Goal: Information Seeking & Learning: Learn about a topic

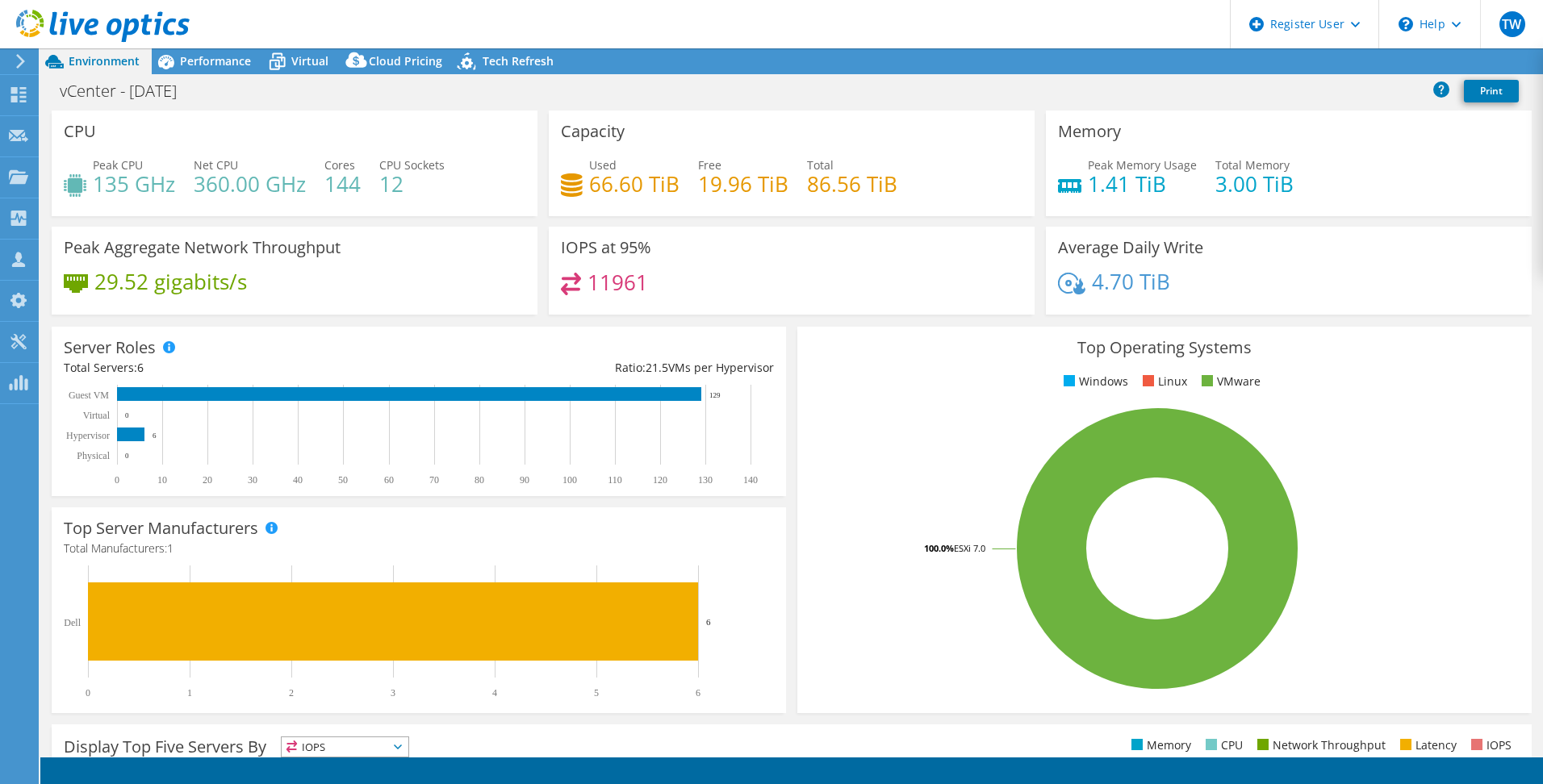
select select "USEast"
select select "USD"
click at [243, 69] on div "Performance" at bounding box center [207, 61] width 111 height 25
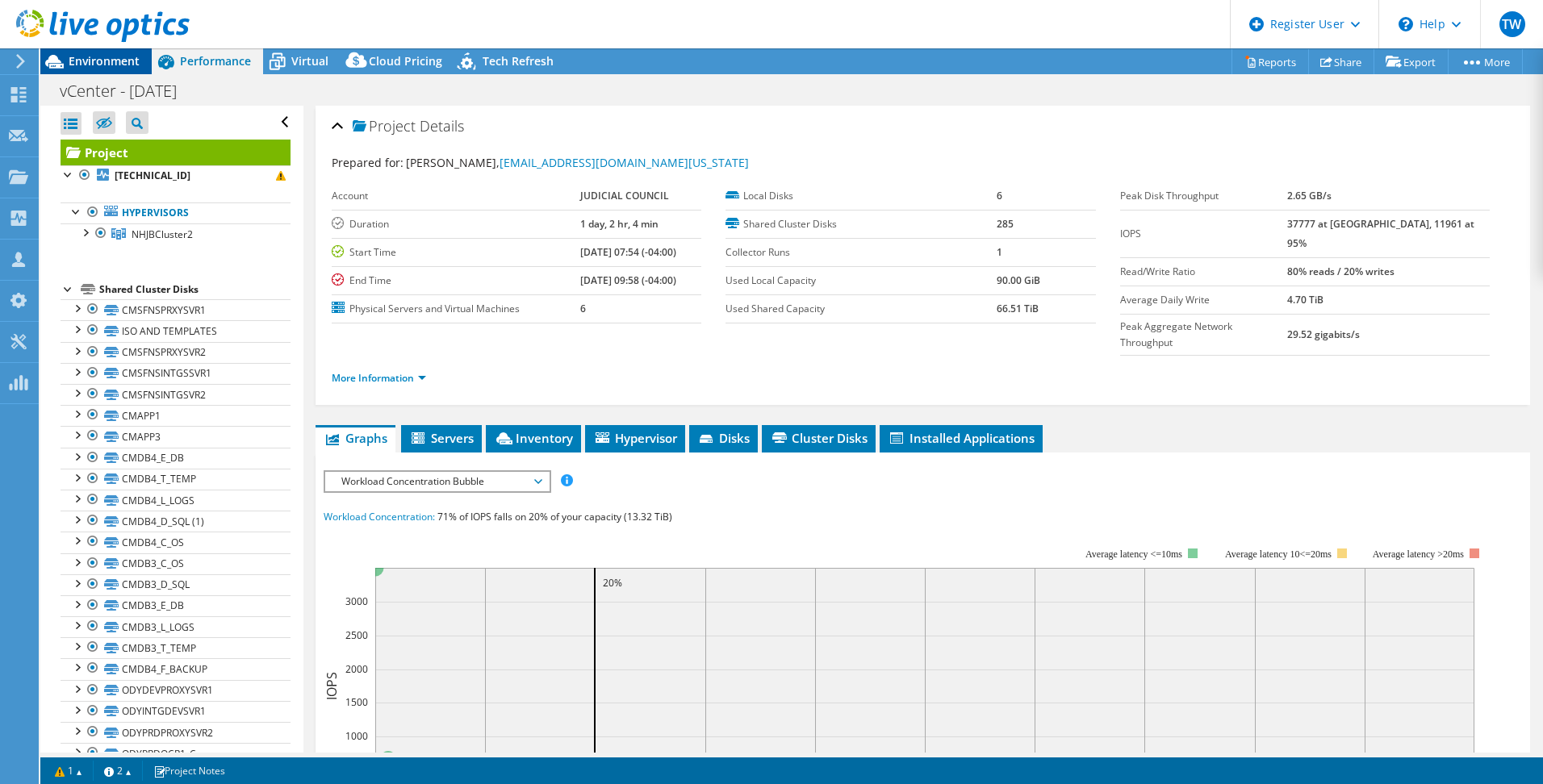
click at [132, 62] on span "Environment" at bounding box center [104, 61] width 71 height 15
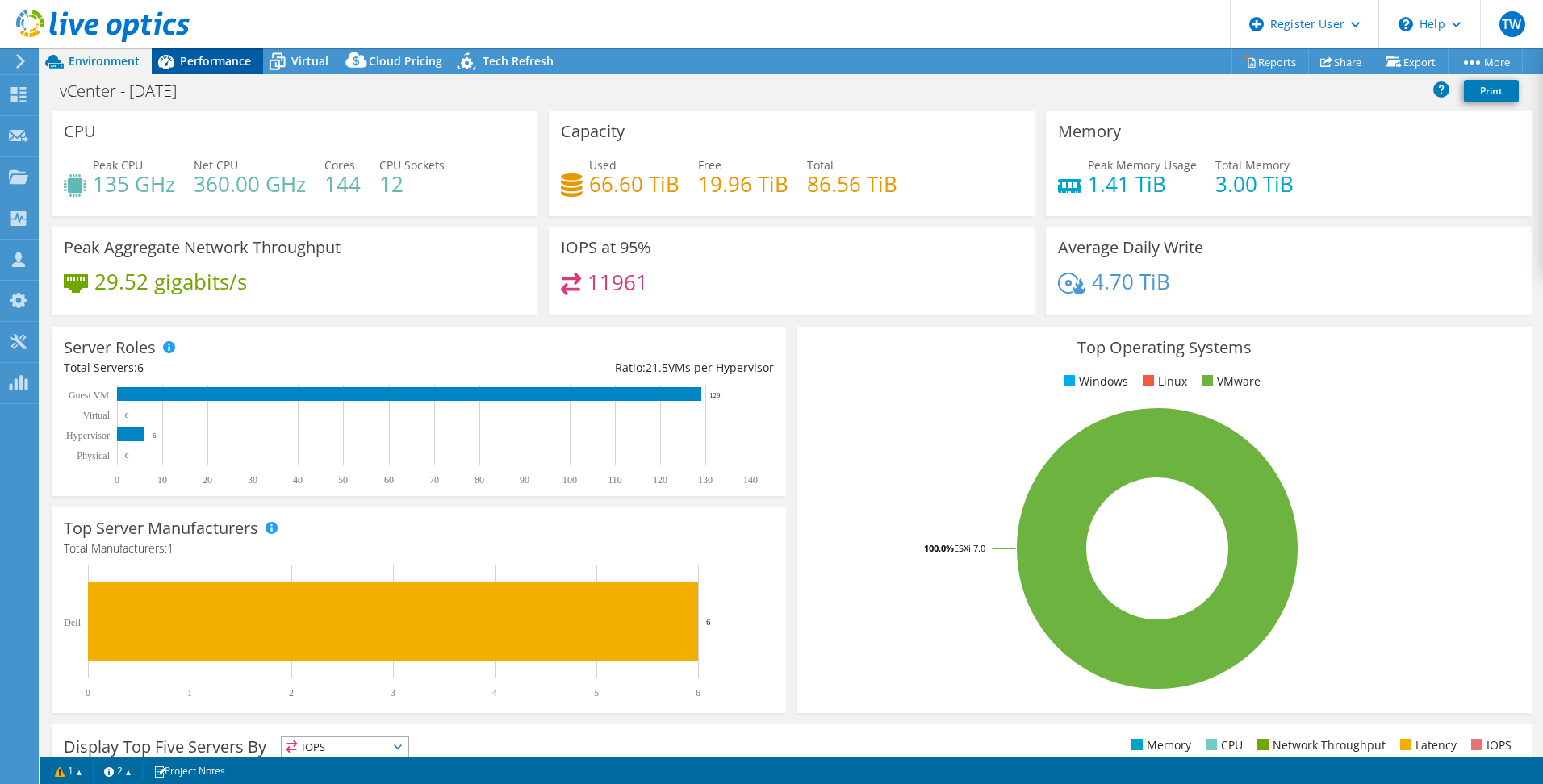
click at [225, 61] on span "Performance" at bounding box center [215, 61] width 71 height 15
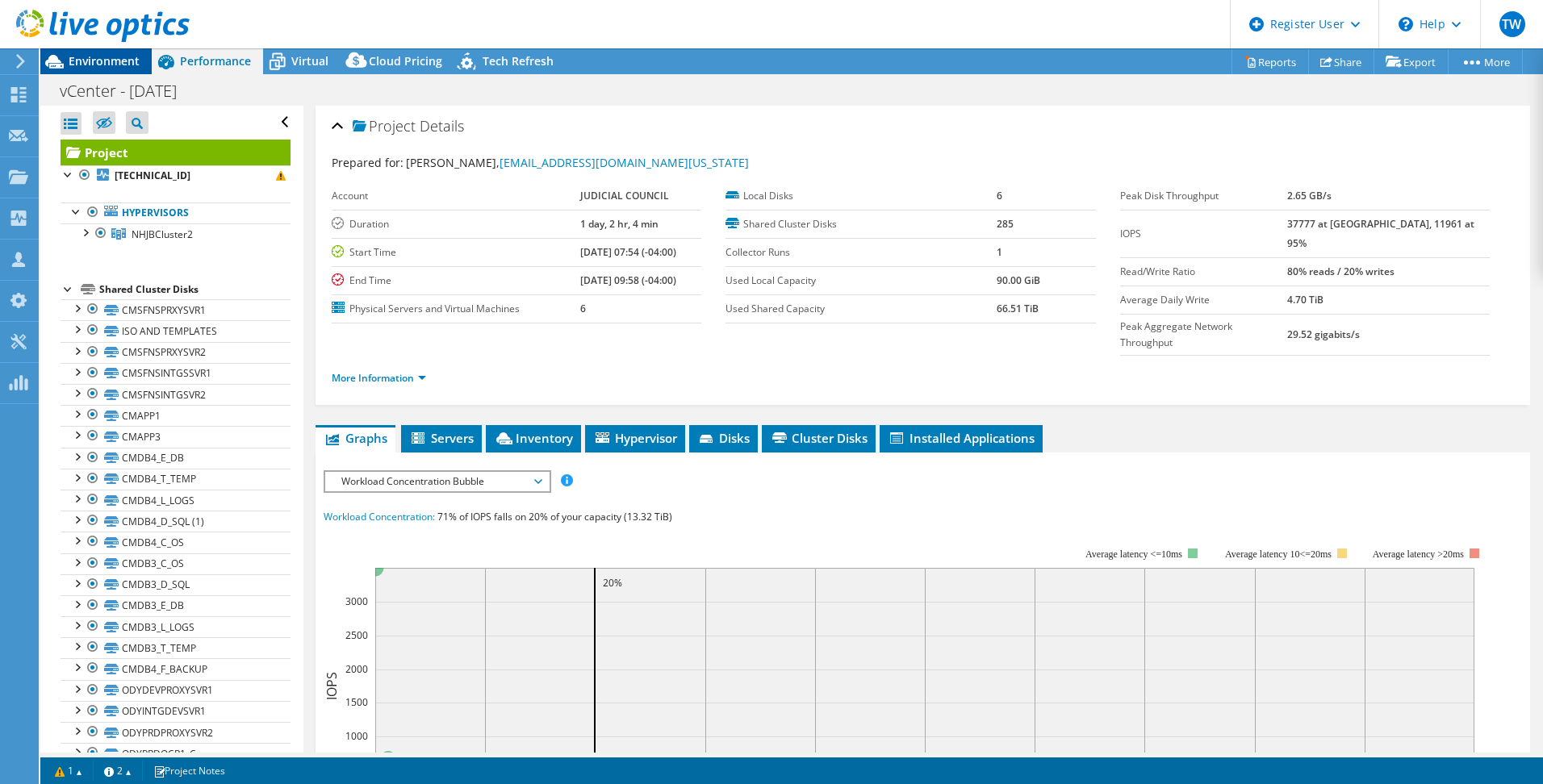
click at [124, 59] on span "Environment" at bounding box center [104, 61] width 71 height 15
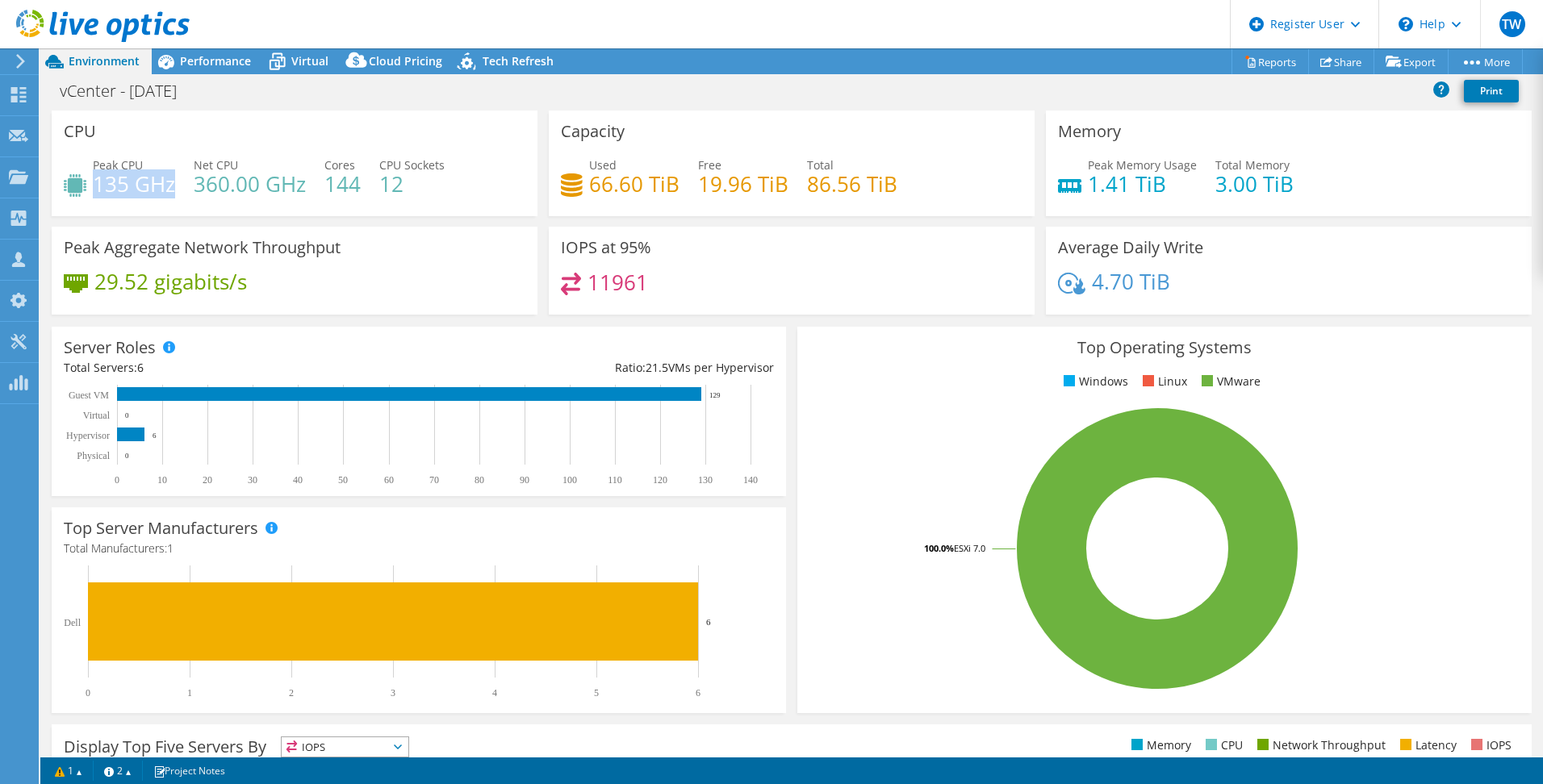
drag, startPoint x: 98, startPoint y: 181, endPoint x: 174, endPoint y: 188, distance: 76.3
click at [174, 188] on h4 "135 GHz" at bounding box center [134, 184] width 82 height 18
drag, startPoint x: 174, startPoint y: 188, endPoint x: 223, endPoint y: 205, distance: 51.9
click at [223, 205] on div "Peak CPU 135 GHz Net CPU 360.00 GHz Cores 144 CPU Sockets 12" at bounding box center [295, 182] width 461 height 53
drag, startPoint x: 198, startPoint y: 183, endPoint x: 254, endPoint y: 182, distance: 56.0
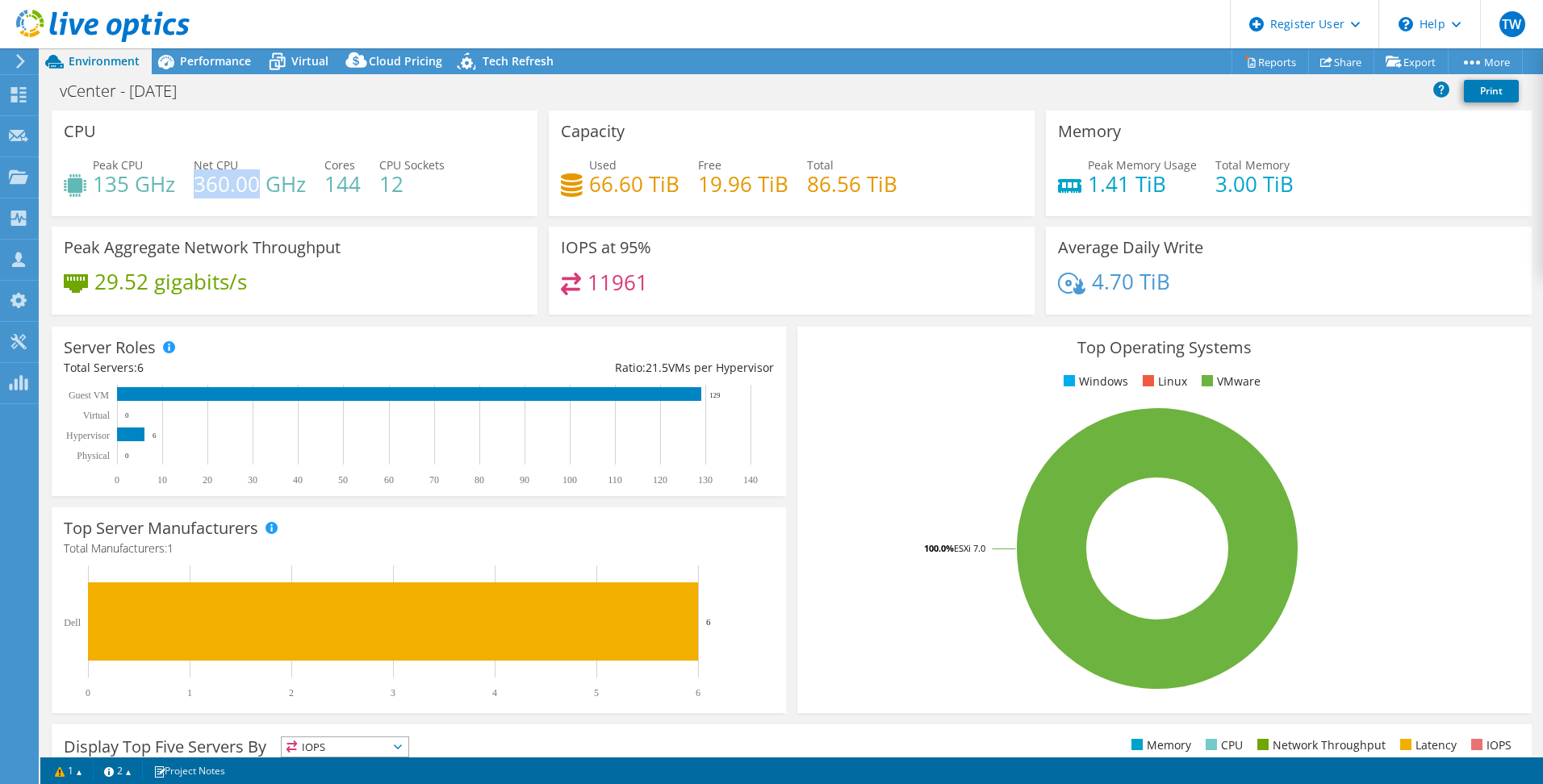
click at [254, 182] on h4 "360.00 GHz" at bounding box center [250, 184] width 112 height 18
drag, startPoint x: 254, startPoint y: 182, endPoint x: 257, endPoint y: 211, distance: 29.2
click at [257, 211] on div "CPU Peak CPU 135 GHz Net CPU 360.00 GHz Cores 144 CPU Sockets 12" at bounding box center [295, 163] width 486 height 105
click at [208, 56] on span "Performance" at bounding box center [215, 61] width 71 height 15
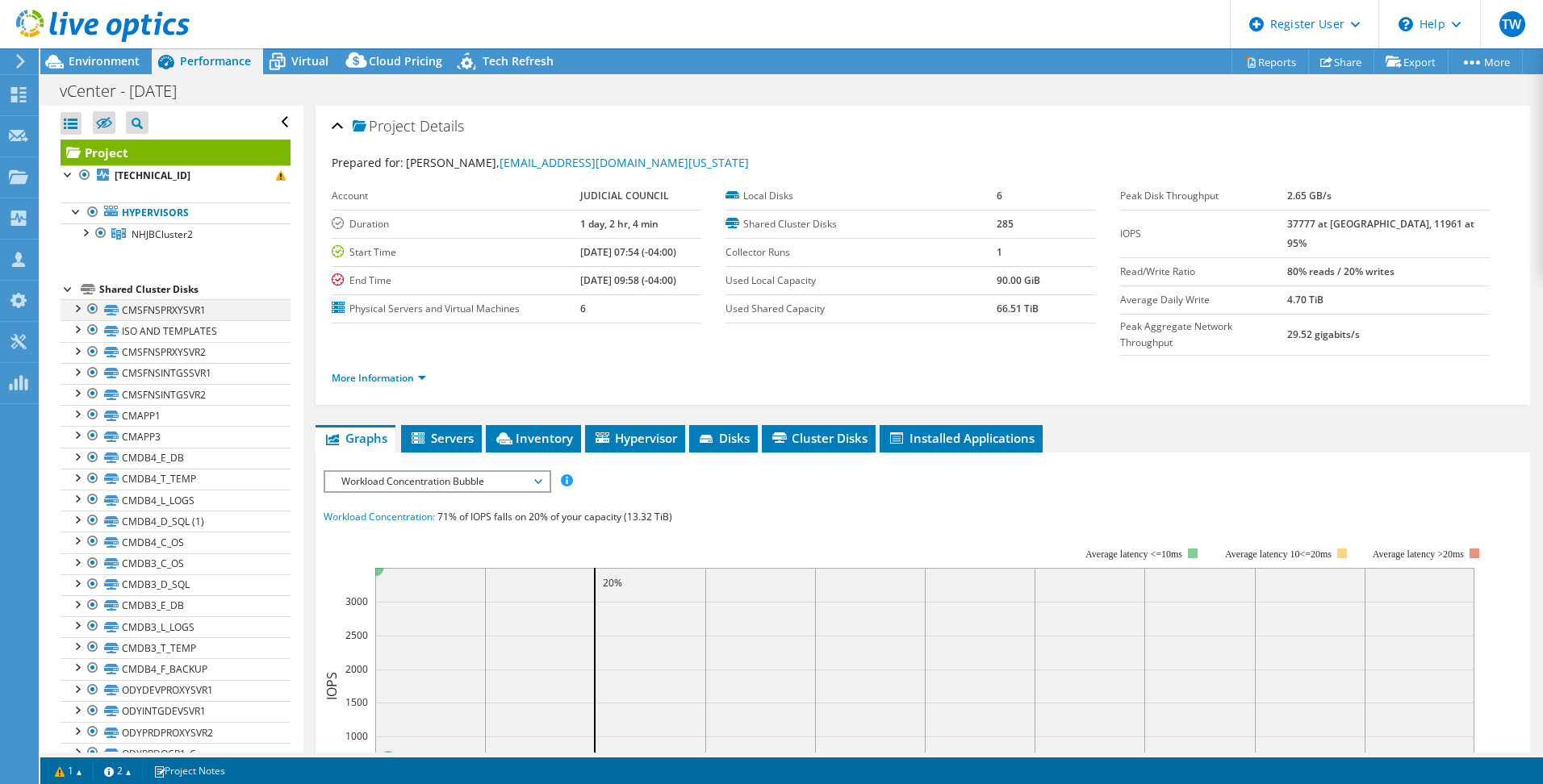
click at [77, 307] on div at bounding box center [76, 307] width 16 height 16
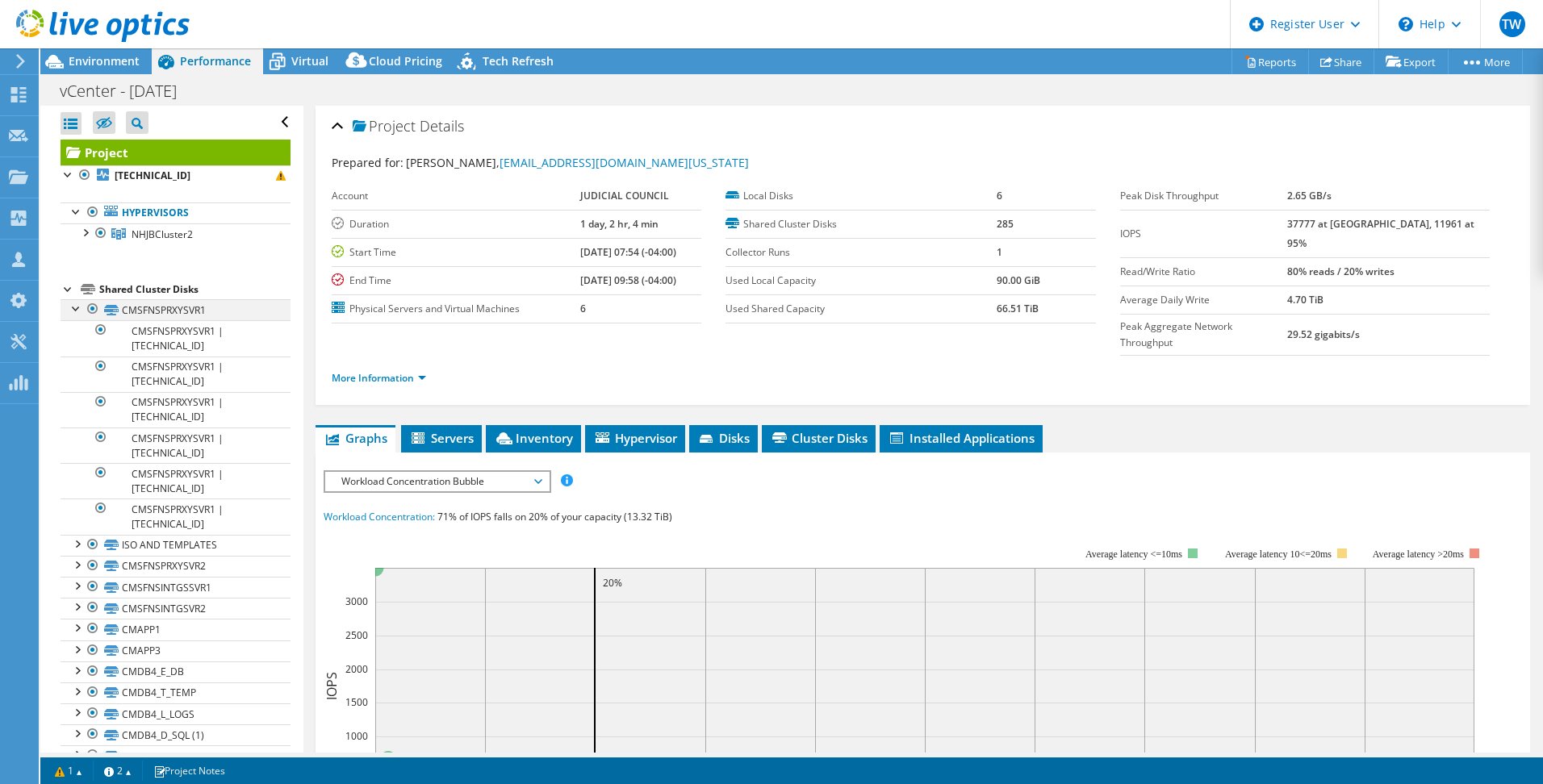
click at [76, 310] on div at bounding box center [76, 307] width 16 height 16
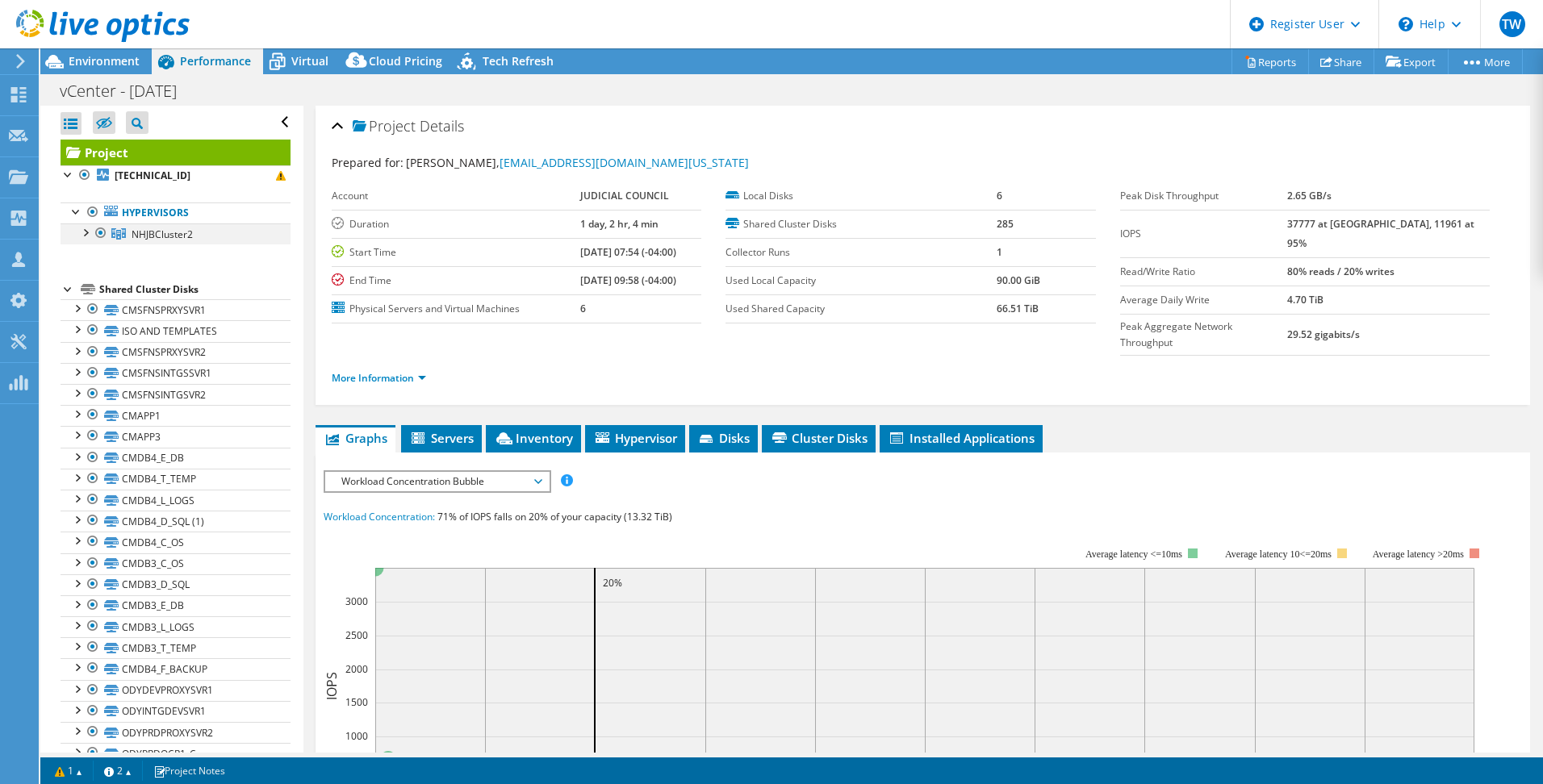
click at [84, 233] on div at bounding box center [84, 232] width 16 height 16
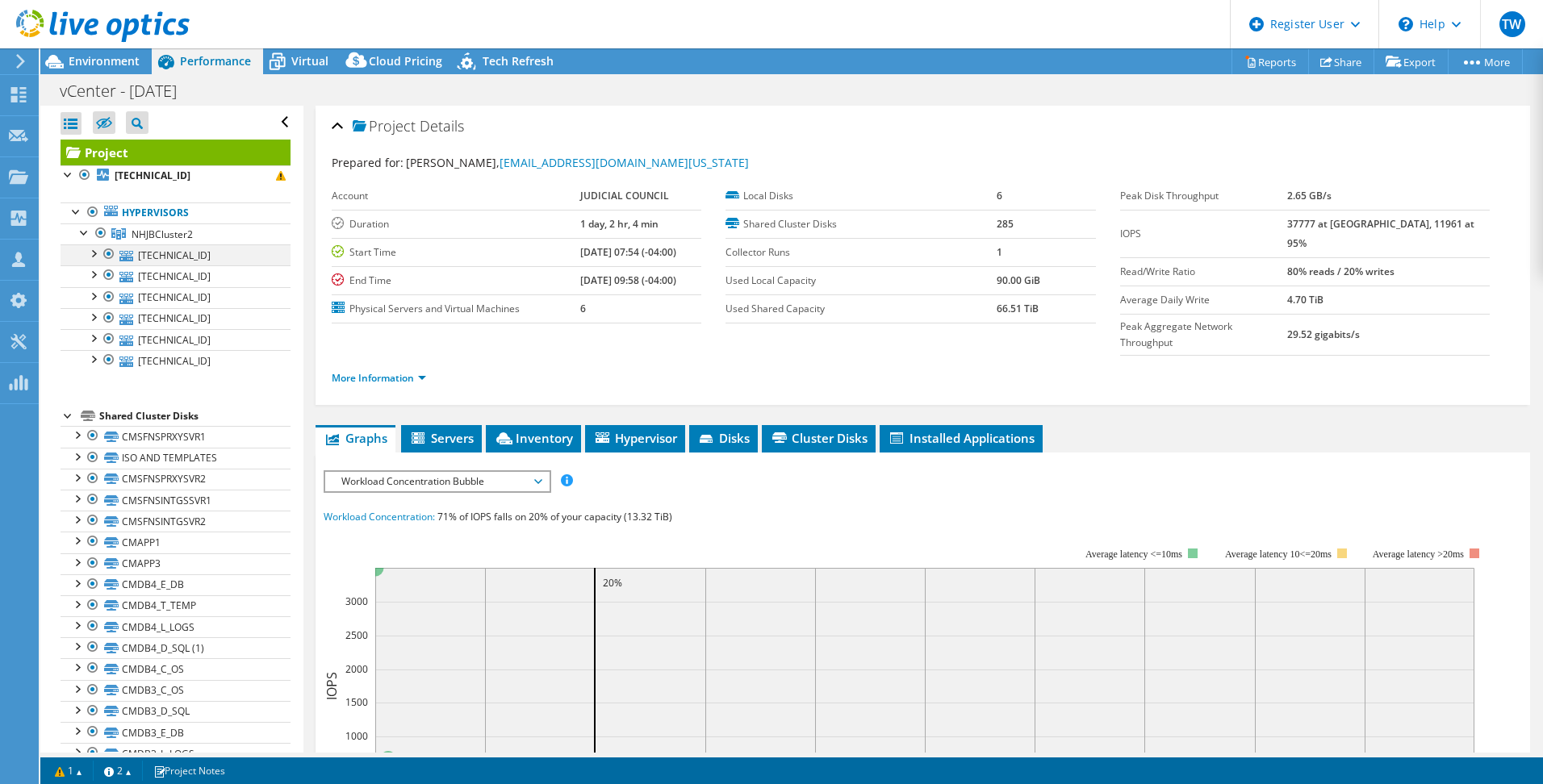
click at [93, 253] on div at bounding box center [93, 253] width 16 height 16
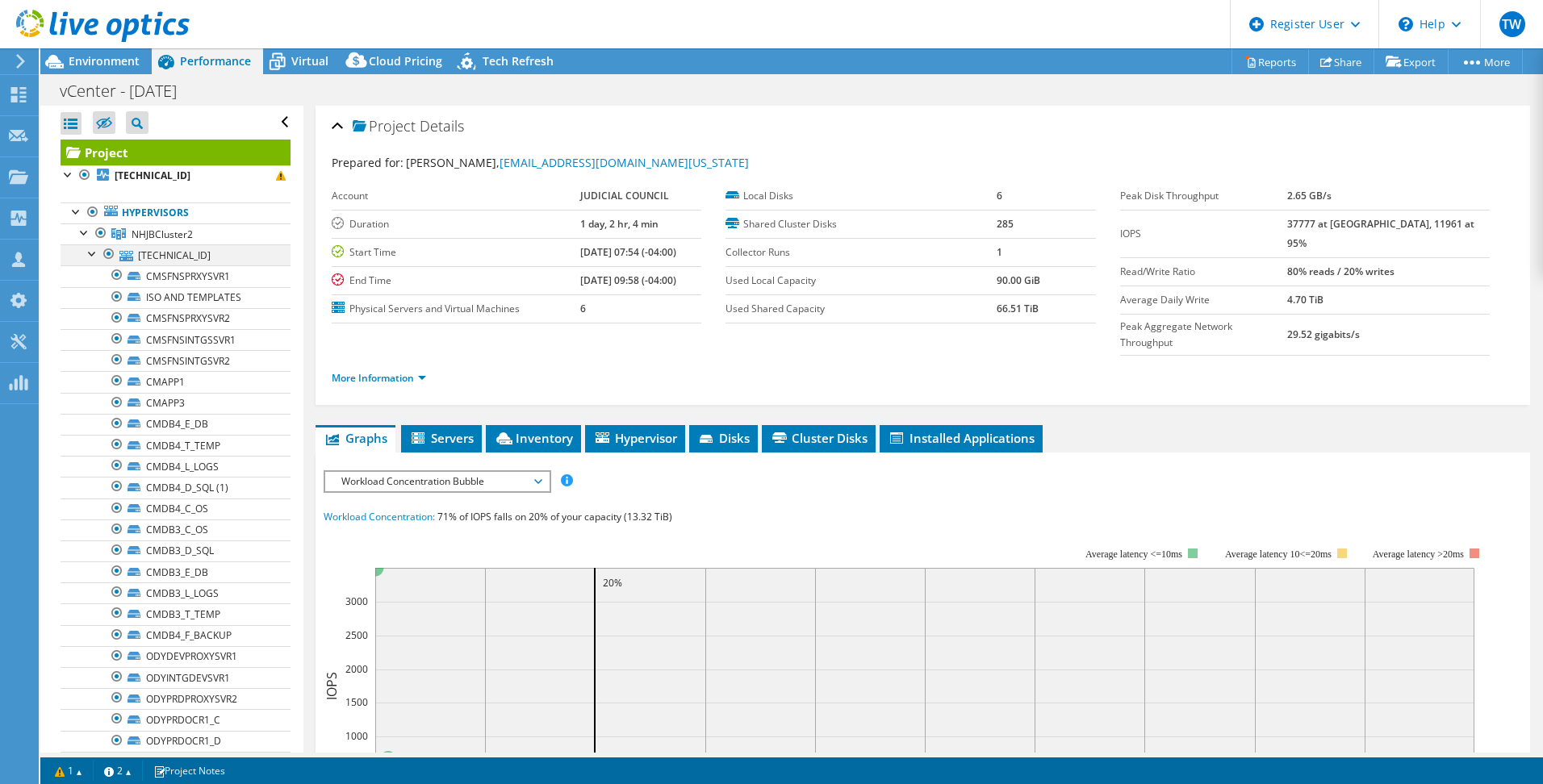
click at [89, 253] on div at bounding box center [93, 253] width 16 height 16
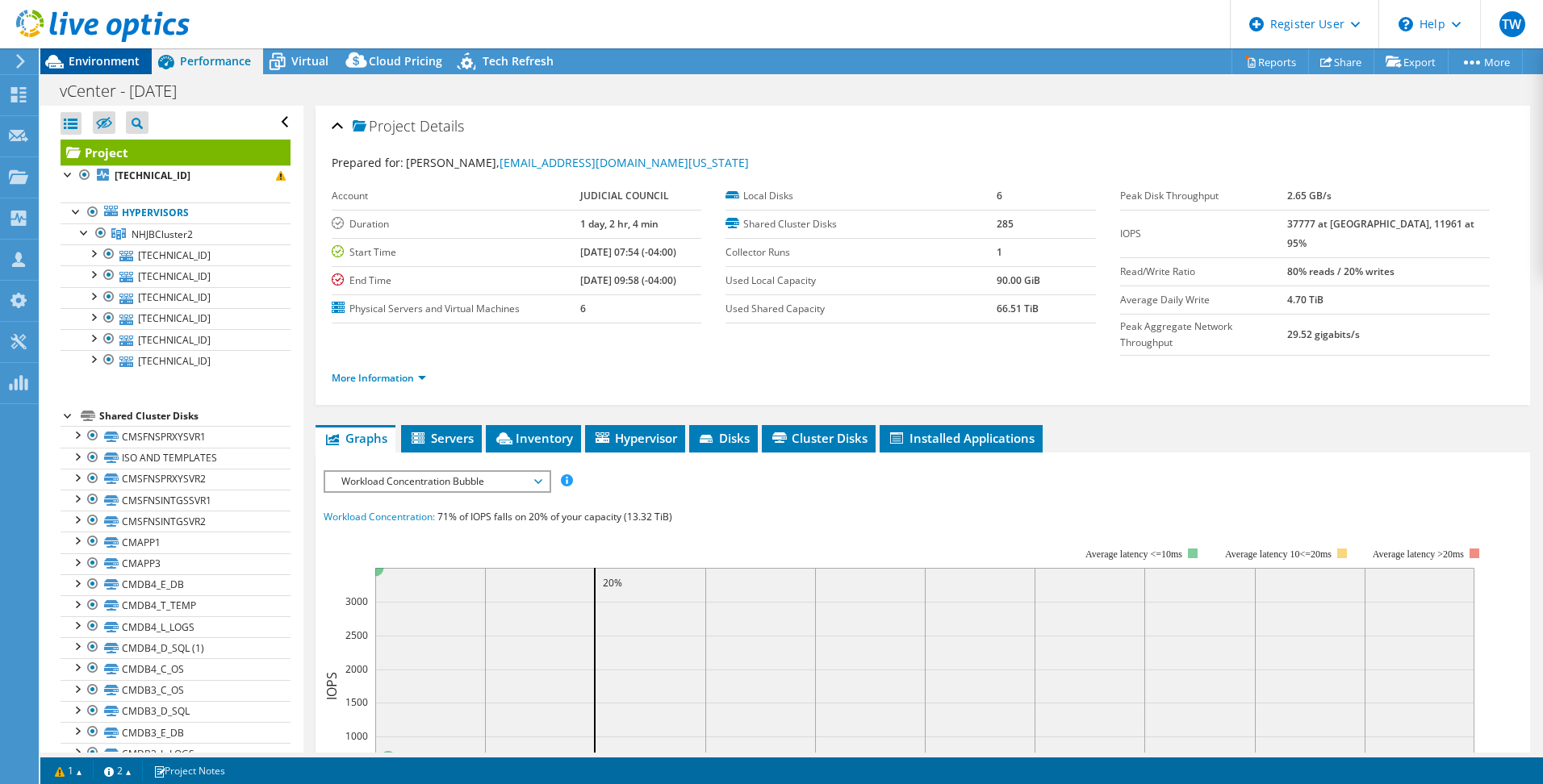
click at [111, 68] on div "Environment" at bounding box center [96, 61] width 111 height 25
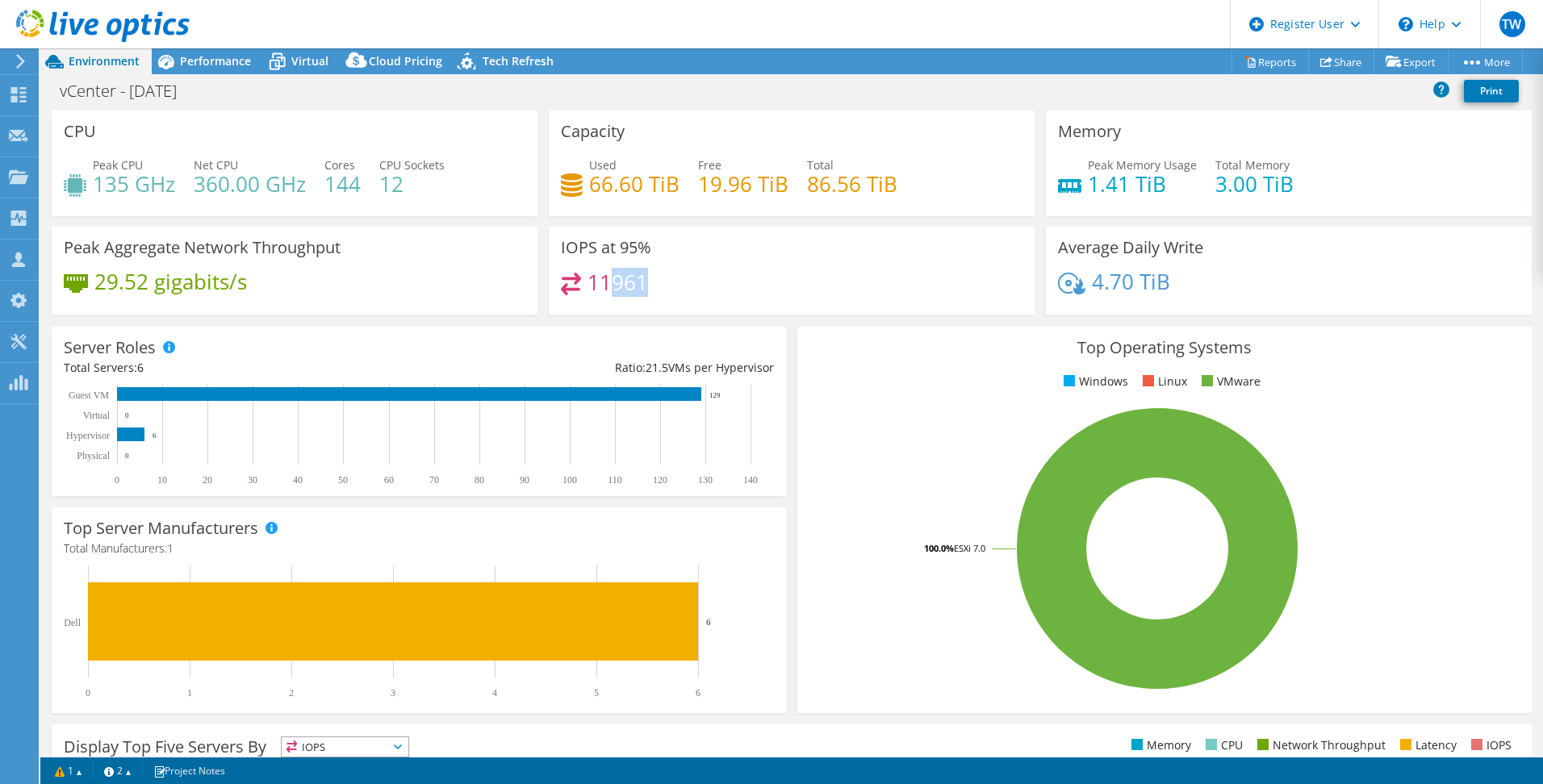
drag, startPoint x: 608, startPoint y: 287, endPoint x: 582, endPoint y: 291, distance: 26.3
click at [582, 291] on div "11961" at bounding box center [791, 290] width 461 height 35
drag, startPoint x: 582, startPoint y: 291, endPoint x: 588, endPoint y: 283, distance: 10.0
click at [588, 283] on h4 "11961" at bounding box center [618, 282] width 61 height 18
drag, startPoint x: 588, startPoint y: 283, endPoint x: 603, endPoint y: 283, distance: 15.0
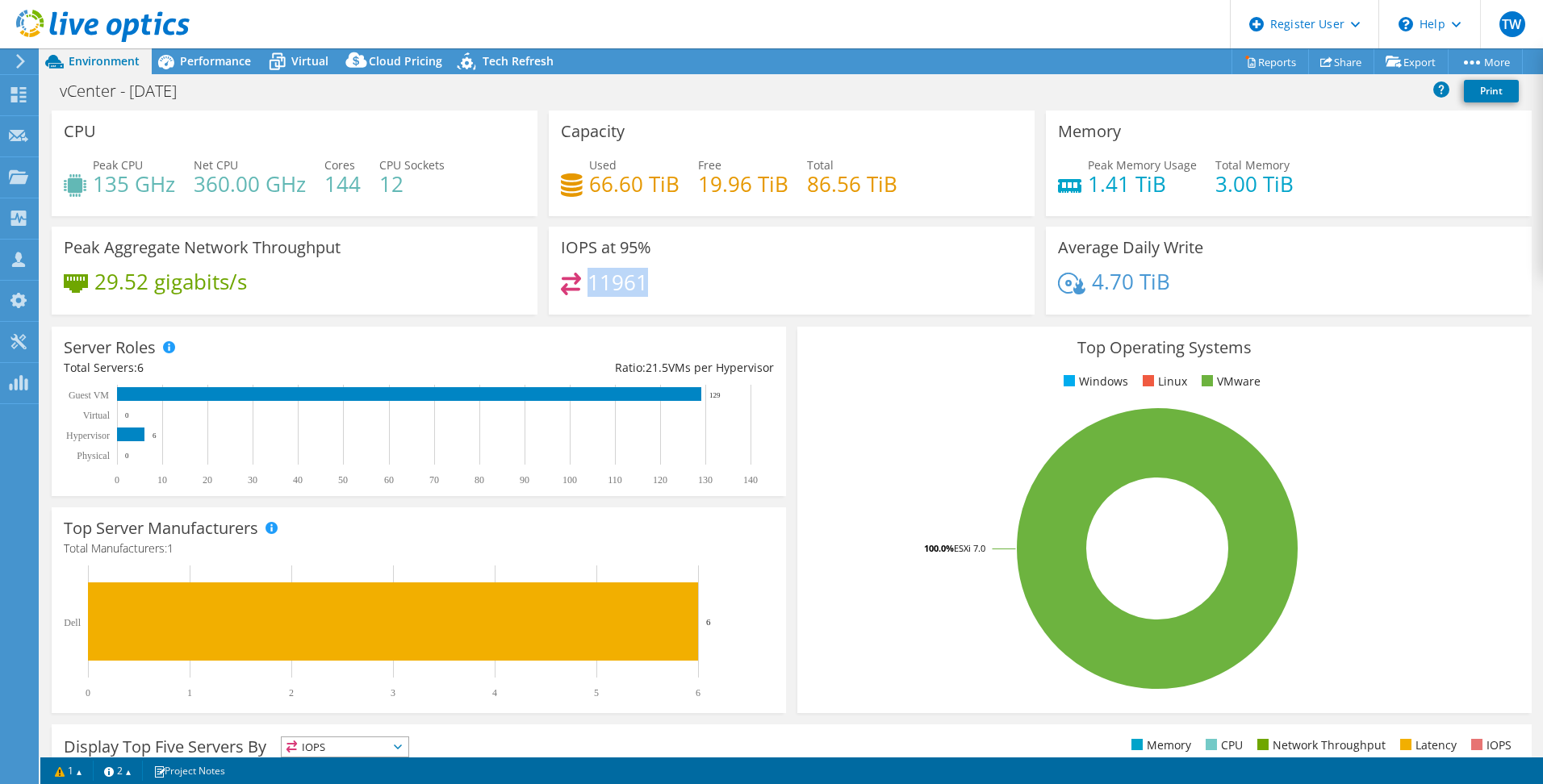
click at [603, 283] on h4 "11961" at bounding box center [618, 282] width 61 height 18
drag, startPoint x: 1162, startPoint y: 279, endPoint x: 1086, endPoint y: 279, distance: 76.0
click at [1086, 279] on div "4.70 TiB" at bounding box center [1289, 289] width 461 height 34
drag, startPoint x: 1086, startPoint y: 279, endPoint x: 1169, endPoint y: 294, distance: 84.3
click at [1169, 294] on div "4.70 TiB" at bounding box center [1289, 289] width 461 height 34
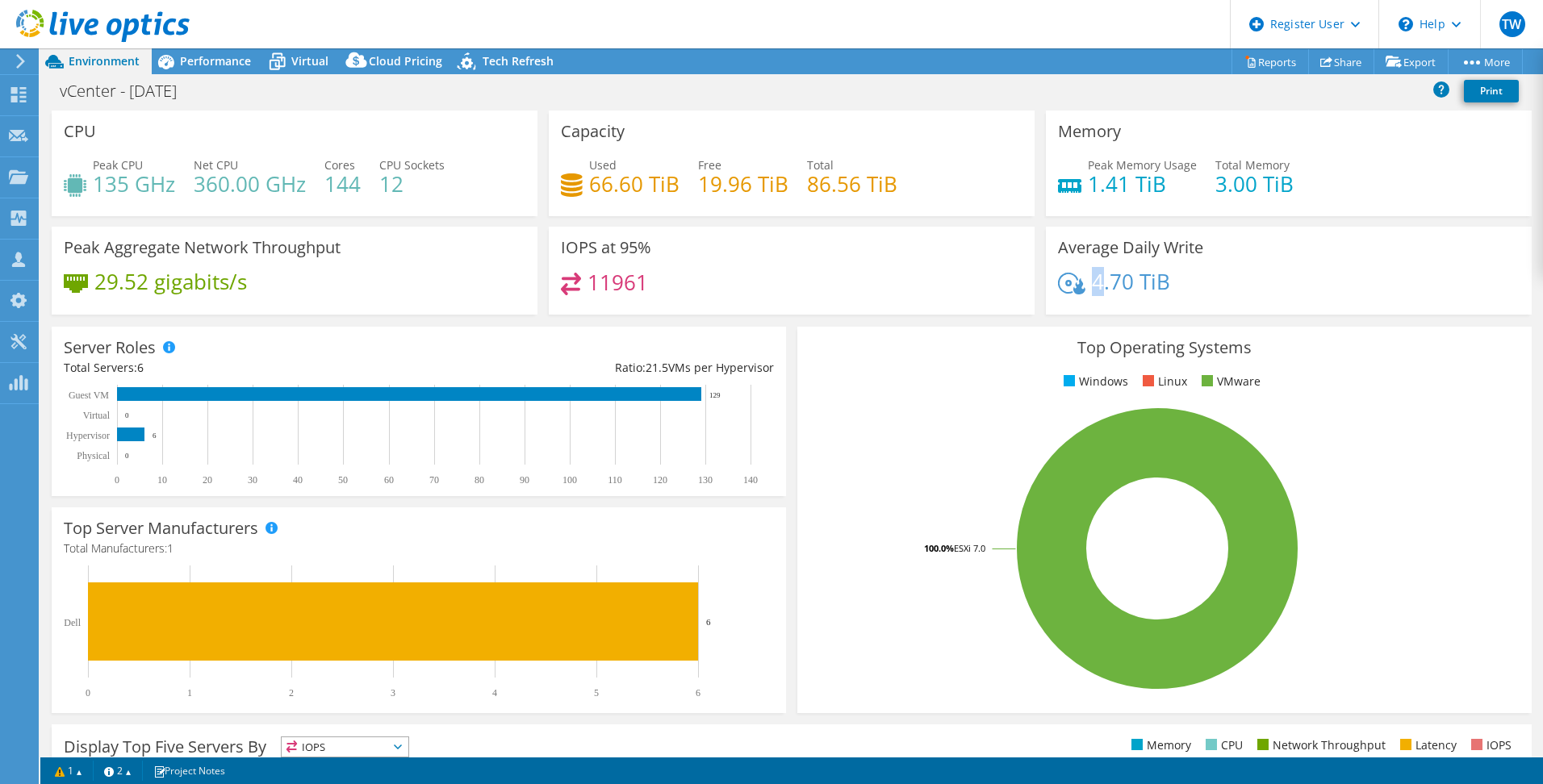
drag, startPoint x: 1083, startPoint y: 289, endPoint x: 1092, endPoint y: 288, distance: 9.1
click at [1092, 288] on h4 "4.70 TiB" at bounding box center [1131, 282] width 78 height 18
drag, startPoint x: 1092, startPoint y: 288, endPoint x: 1210, endPoint y: 282, distance: 118.2
click at [1210, 282] on div "4.70 TiB" at bounding box center [1289, 289] width 461 height 34
drag, startPoint x: 1085, startPoint y: 282, endPoint x: 1125, endPoint y: 281, distance: 40.0
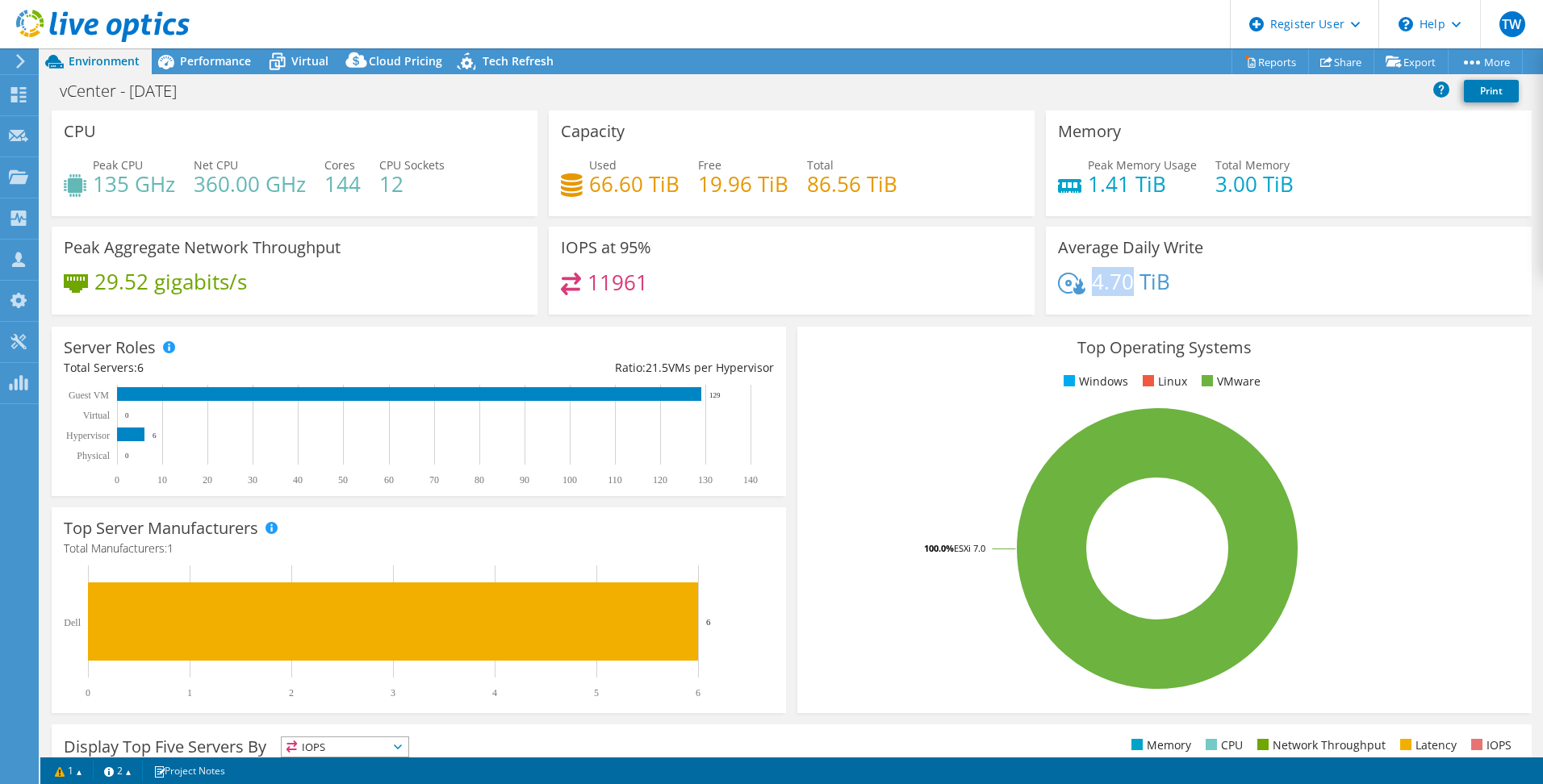
click at [1125, 281] on h4 "4.70 TiB" at bounding box center [1131, 282] width 78 height 18
drag, startPoint x: 1125, startPoint y: 281, endPoint x: 1199, endPoint y: 289, distance: 74.4
click at [1199, 289] on div "4.70 TiB" at bounding box center [1289, 289] width 461 height 34
click at [217, 65] on span "Performance" at bounding box center [215, 61] width 71 height 15
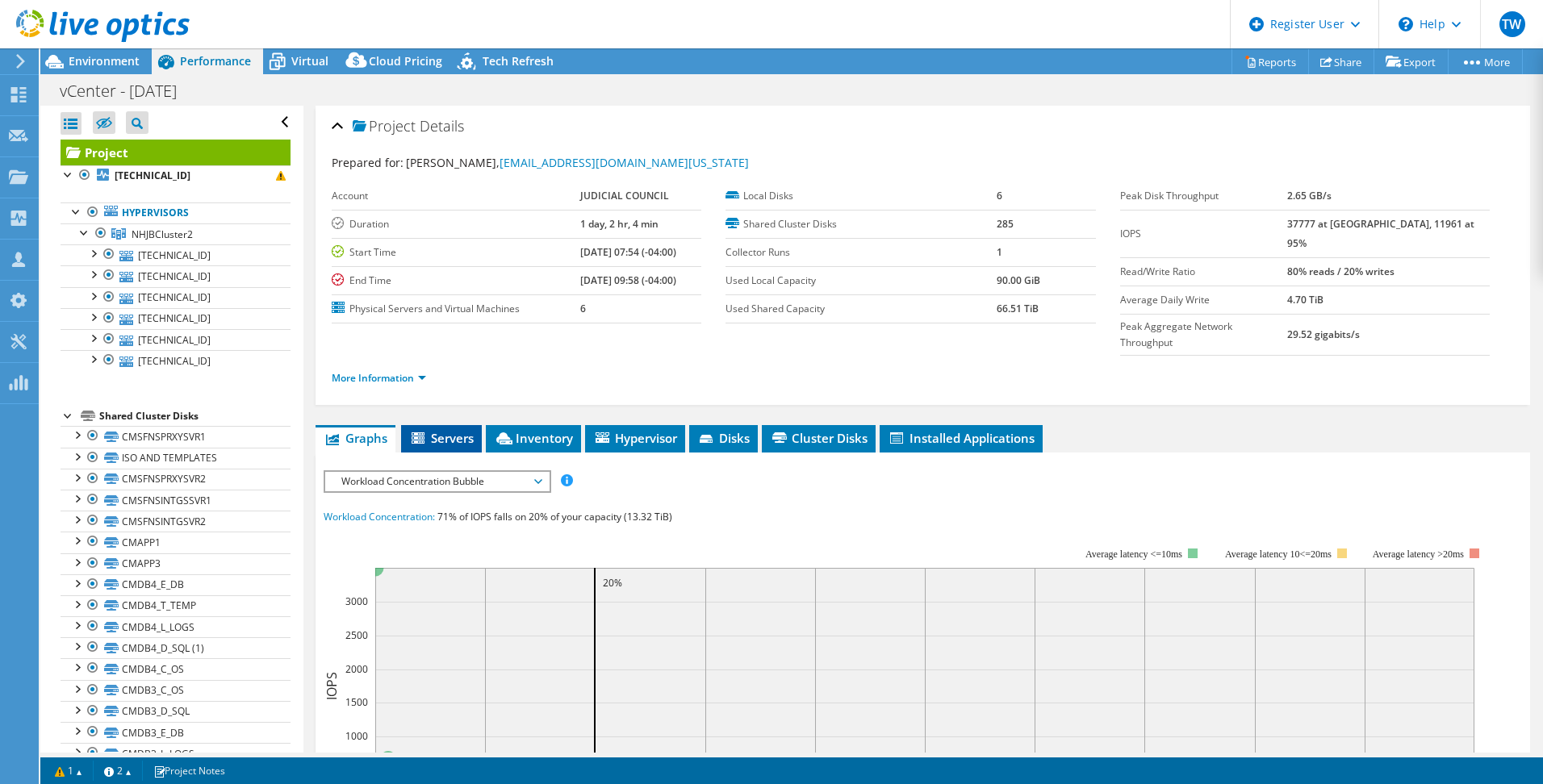
click at [450, 430] on span "Servers" at bounding box center [441, 438] width 65 height 16
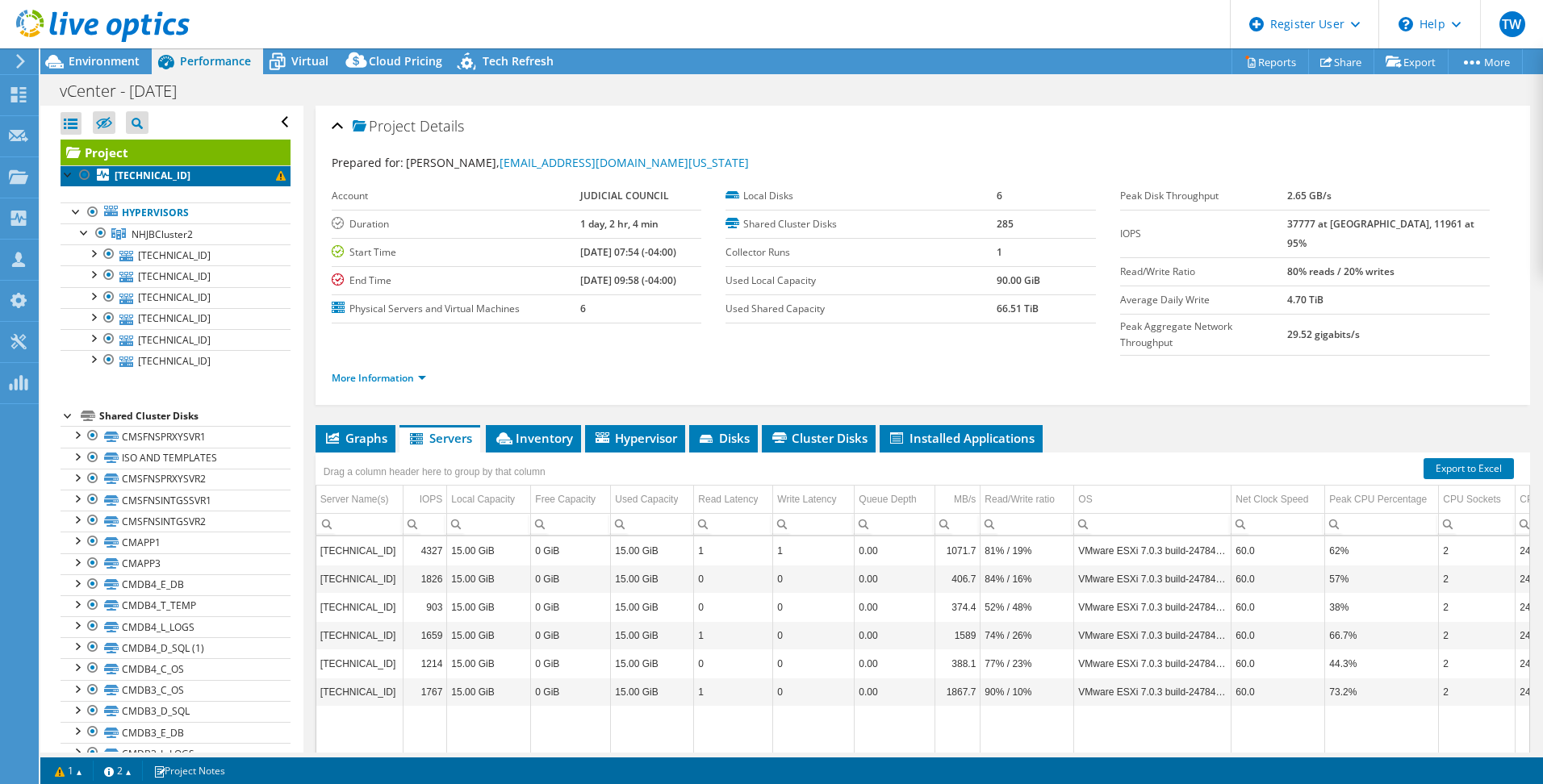
click at [139, 166] on link "[TECHNICAL_ID]" at bounding box center [175, 176] width 230 height 21
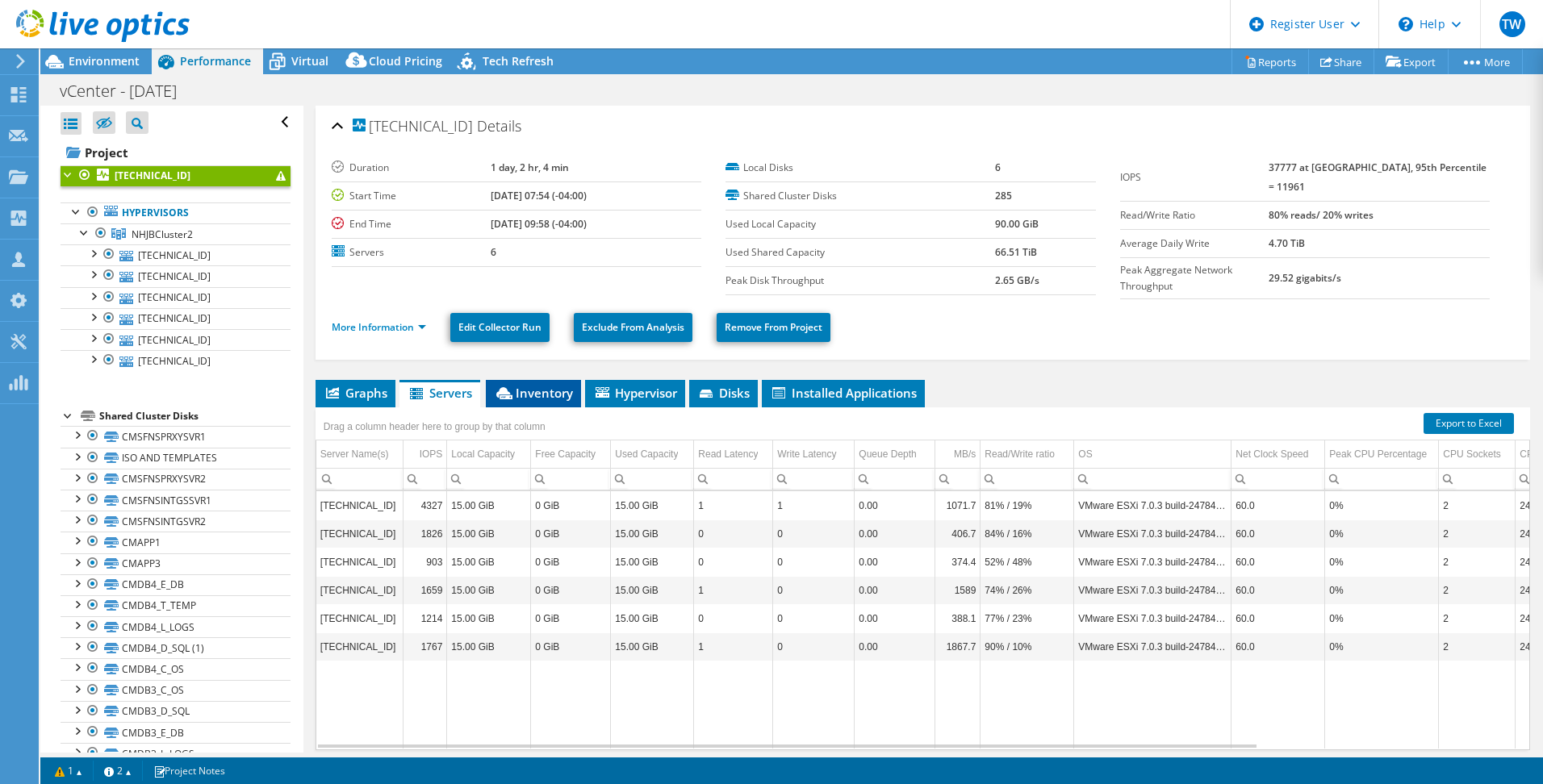
click at [510, 393] on icon at bounding box center [504, 394] width 16 height 12
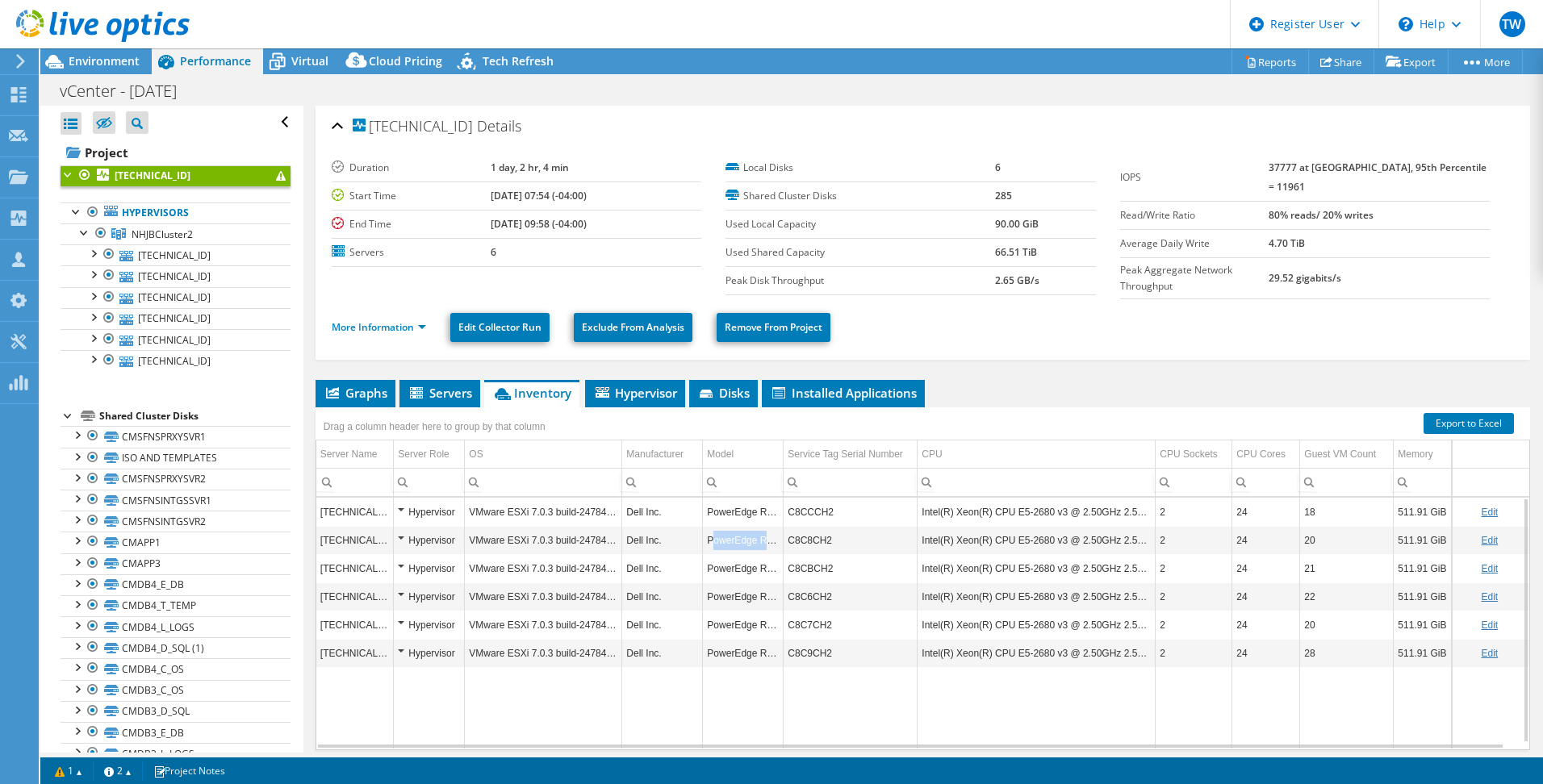
drag, startPoint x: 711, startPoint y: 537, endPoint x: 780, endPoint y: 538, distance: 69.0
click at [780, 538] on td "PowerEdge R730" at bounding box center [743, 540] width 81 height 28
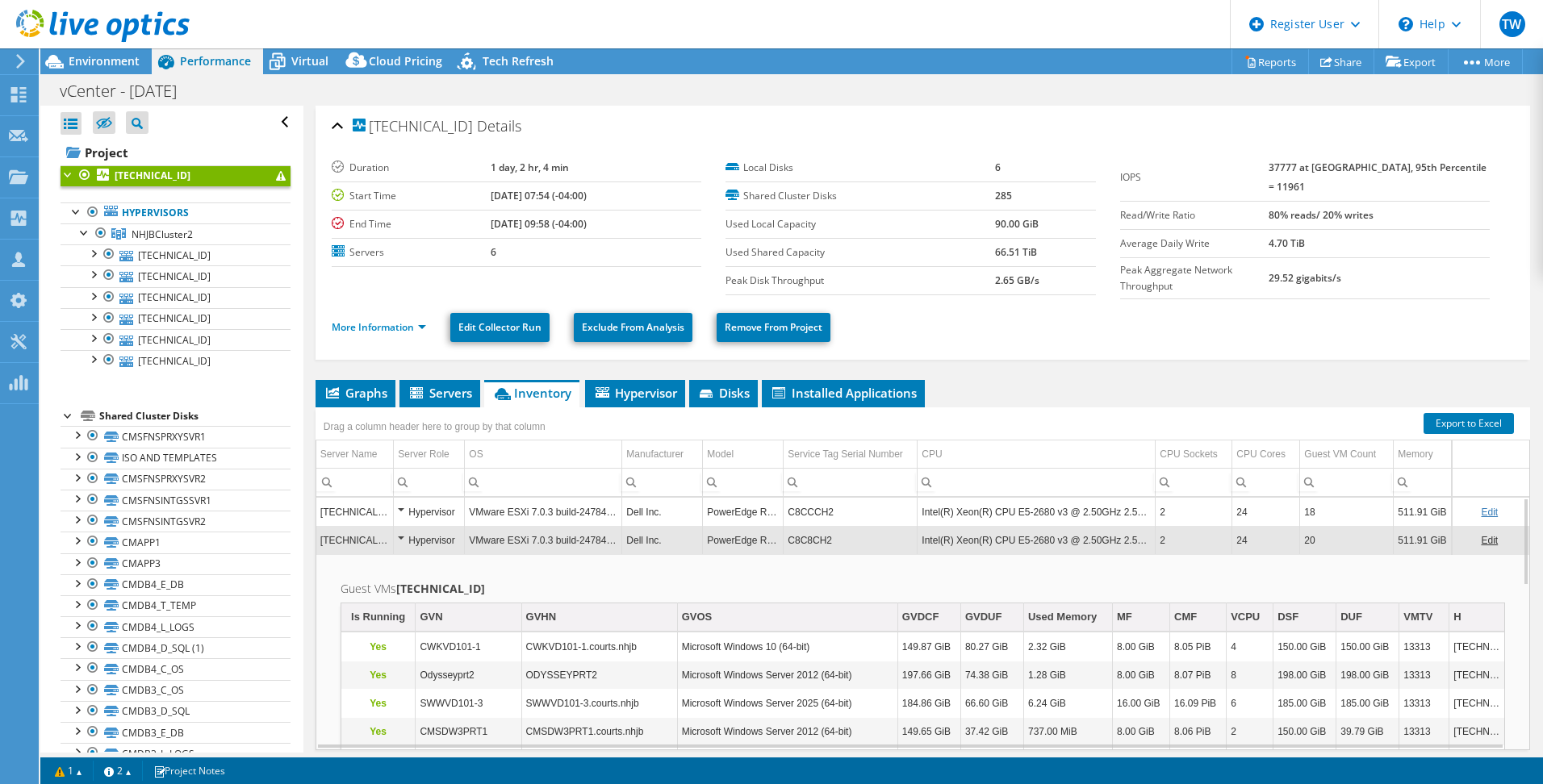
click at [397, 533] on td "Hypervisor" at bounding box center [429, 540] width 71 height 28
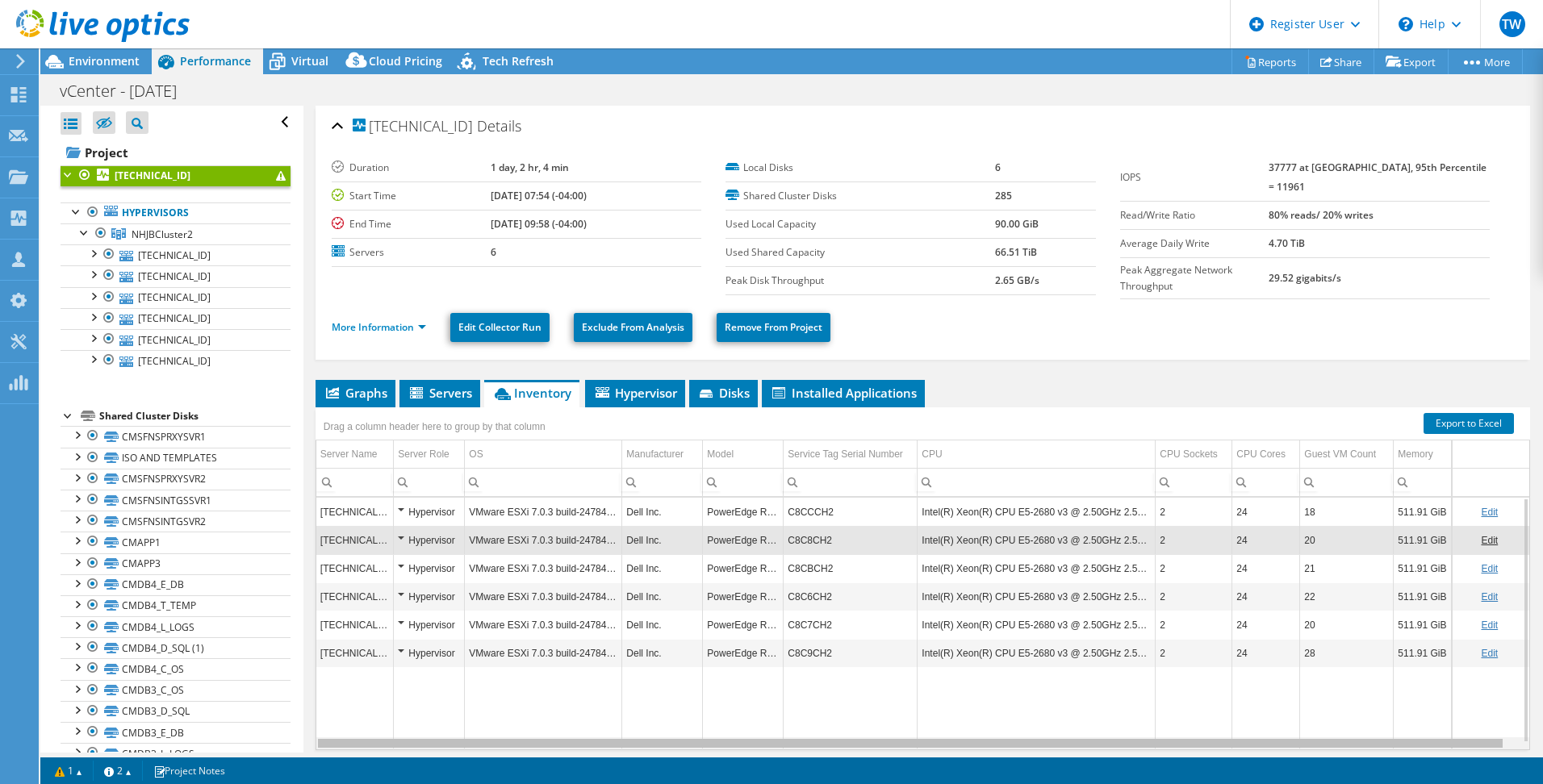
drag, startPoint x: 778, startPoint y: 738, endPoint x: 804, endPoint y: 730, distance: 27.2
click at [804, 730] on body "TW Dell User Thomas Whipple Thomas.Whipple@dell.com Dell My Profile Log Out \n …" at bounding box center [771, 392] width 1543 height 784
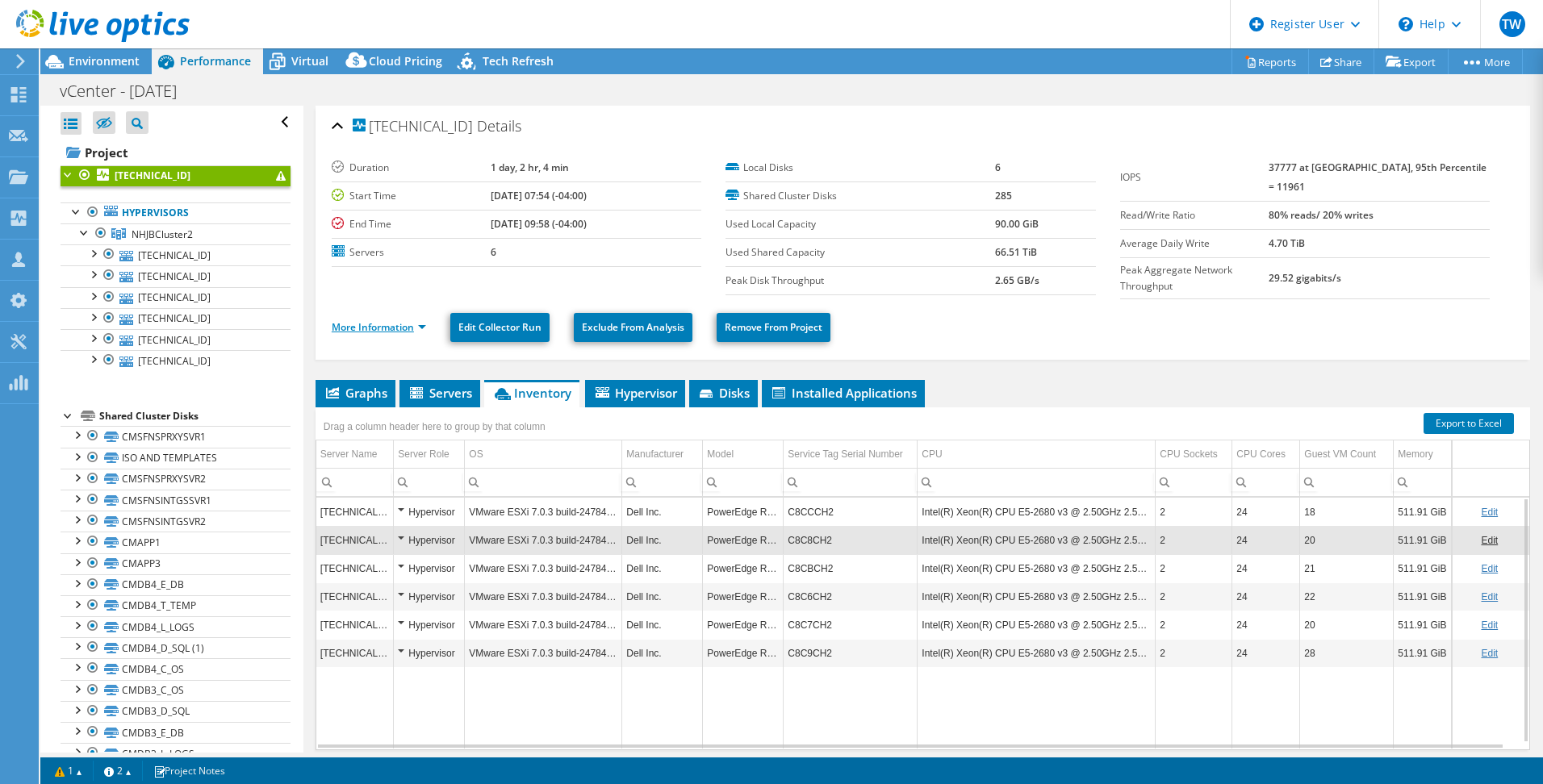
click at [411, 327] on link "More Information" at bounding box center [379, 327] width 95 height 14
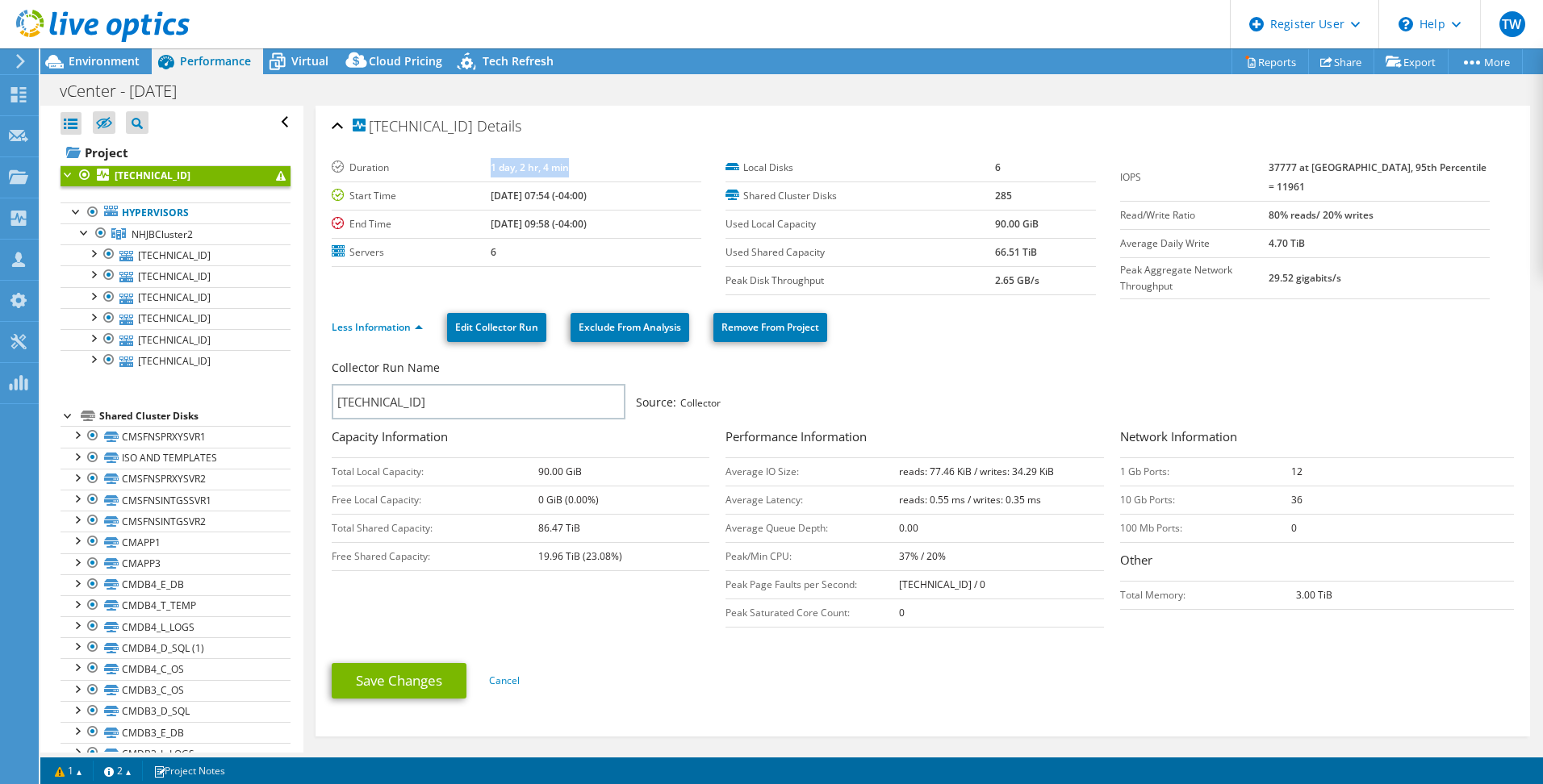
drag, startPoint x: 471, startPoint y: 174, endPoint x: 549, endPoint y: 170, distance: 78.1
click at [549, 170] on b "1 day, 2 hr, 4 min" at bounding box center [529, 167] width 78 height 14
click at [1302, 166] on b "37777 at Peak, 95th Percentile = 11961" at bounding box center [1377, 177] width 218 height 33
drag, startPoint x: 1295, startPoint y: 196, endPoint x: 1400, endPoint y: 196, distance: 105.0
click at [1400, 201] on td "80% reads/ 20% writes" at bounding box center [1379, 215] width 221 height 28
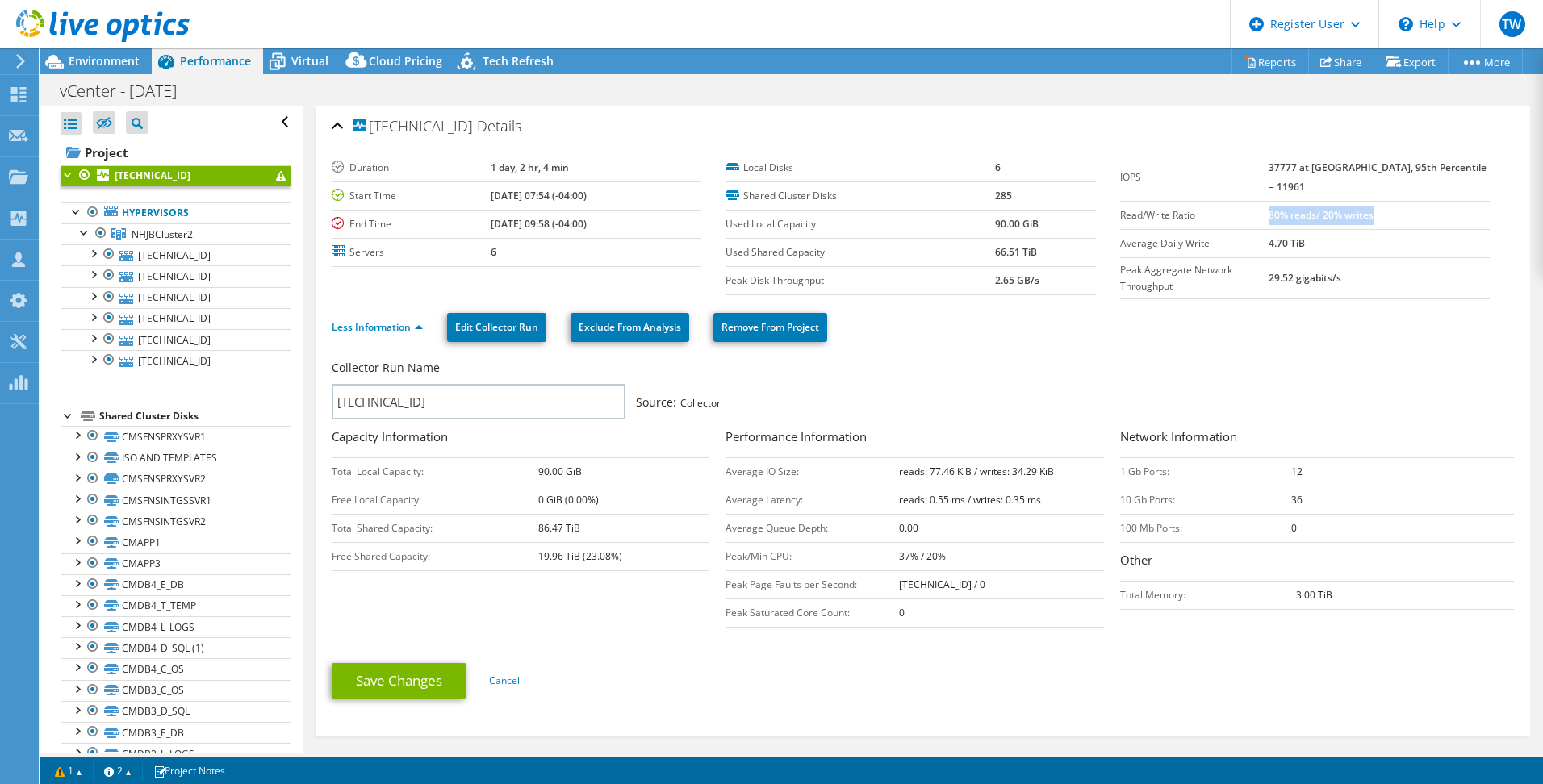
scroll to position [81, 0]
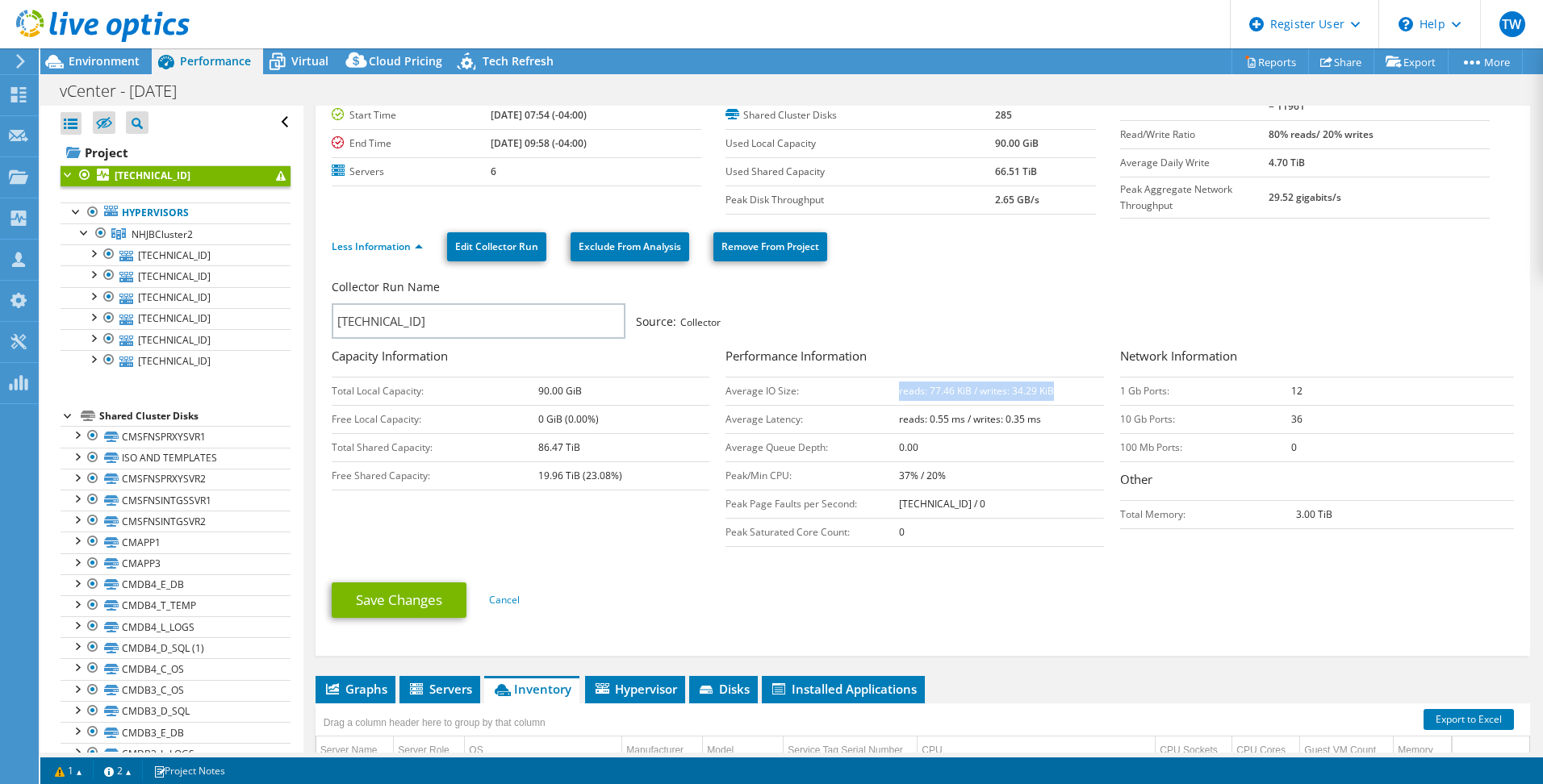
drag, startPoint x: 895, startPoint y: 387, endPoint x: 1056, endPoint y: 382, distance: 161.1
click at [1056, 382] on td "reads: 77.46 KiB / writes: 34.29 KiB" at bounding box center [1001, 391] width 204 height 28
drag, startPoint x: 1112, startPoint y: 417, endPoint x: 1191, endPoint y: 413, distance: 79.1
click at [1191, 413] on td "10 Gb Ports:" at bounding box center [1205, 419] width 171 height 28
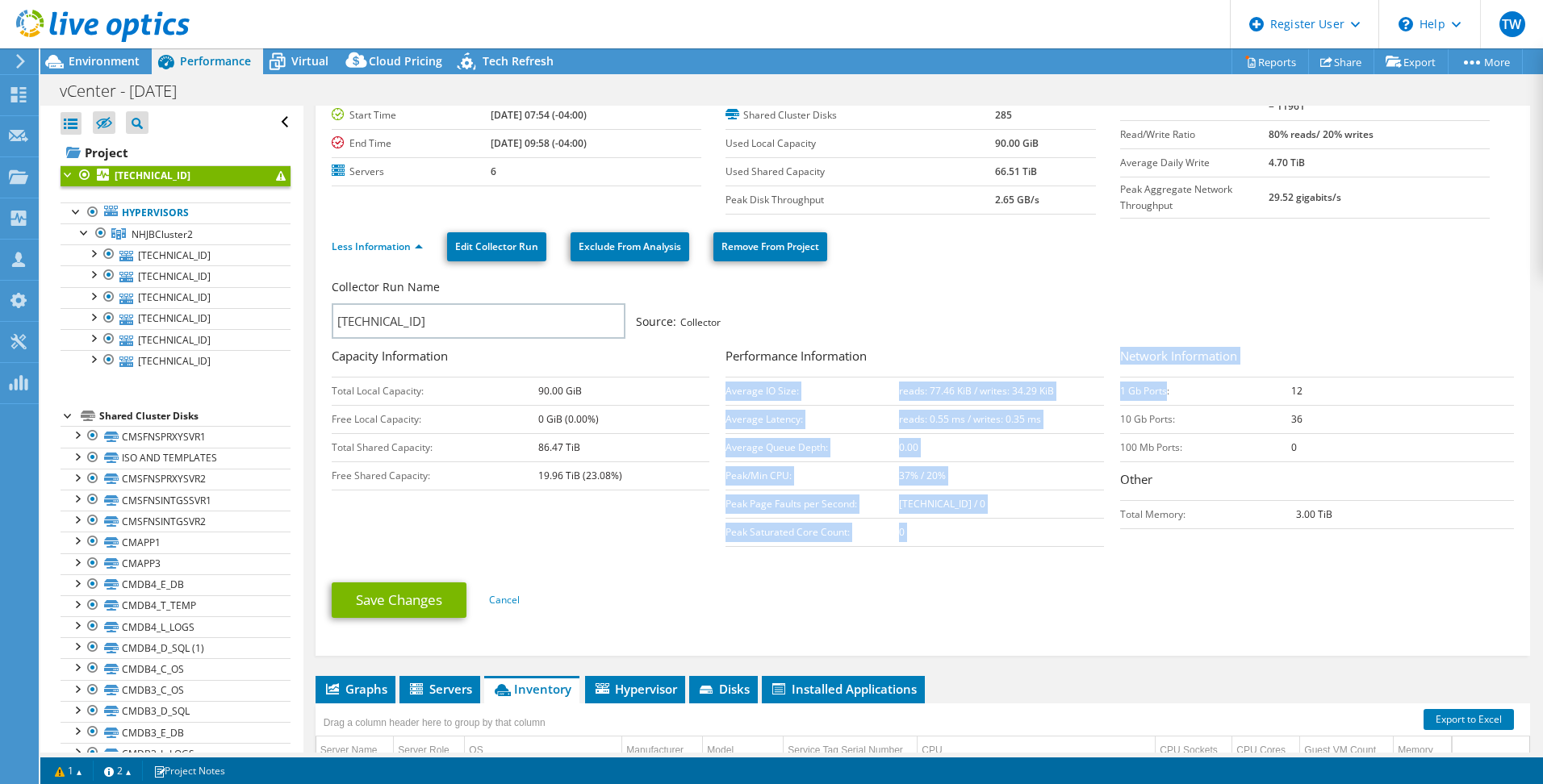
drag, startPoint x: 1191, startPoint y: 413, endPoint x: 1160, endPoint y: 385, distance: 41.8
click at [1160, 385] on div "Collector Run Name 10.9.6.13 Source: Collector Capacity Information Total Local…" at bounding box center [926, 415] width 1190 height 280
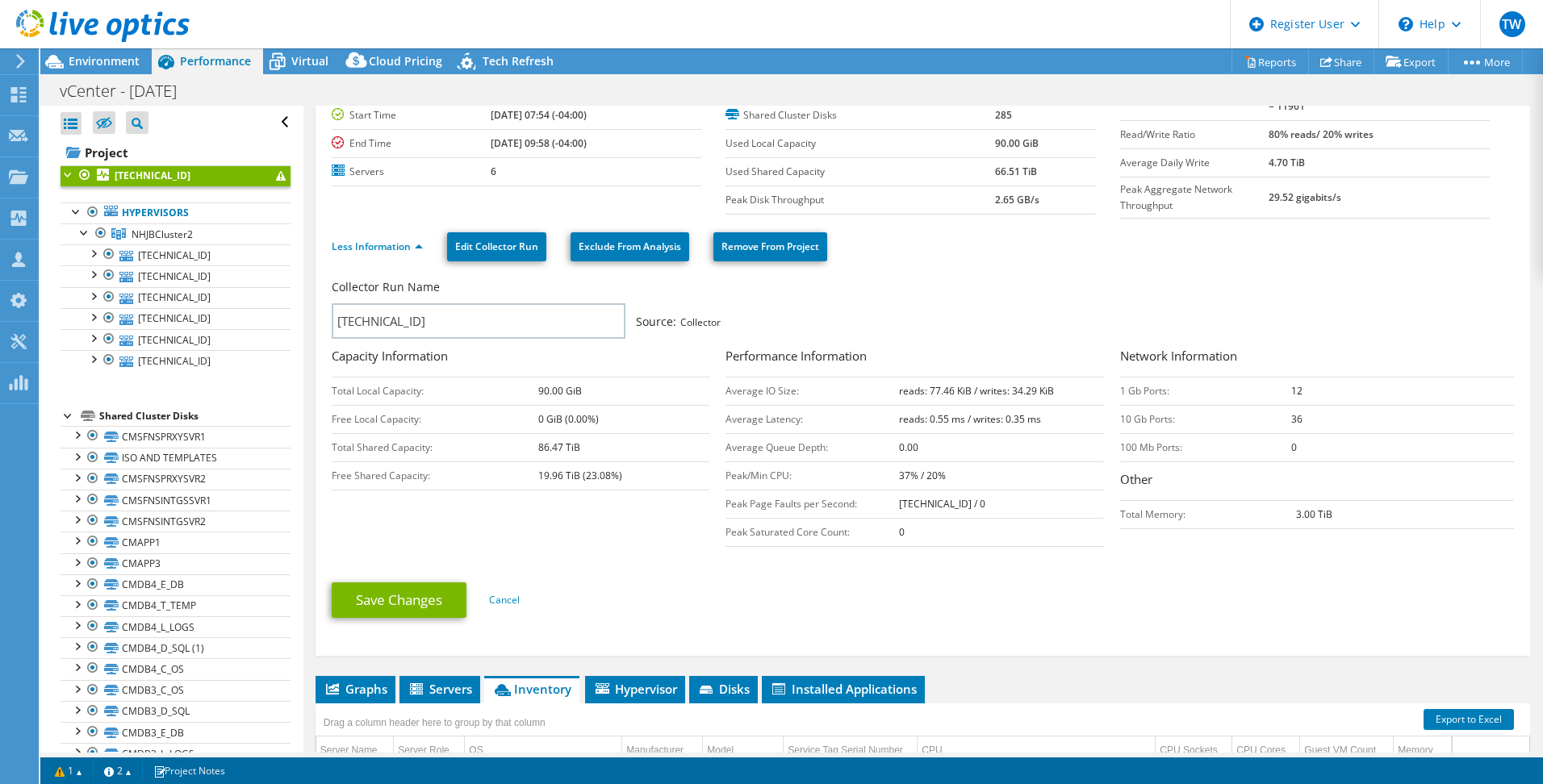
drag, startPoint x: 1160, startPoint y: 385, endPoint x: 1315, endPoint y: 320, distance: 168.1
click at [1315, 320] on div "Collector Run Name 10.9.6.13 Source: Collector" at bounding box center [914, 309] width 1166 height 60
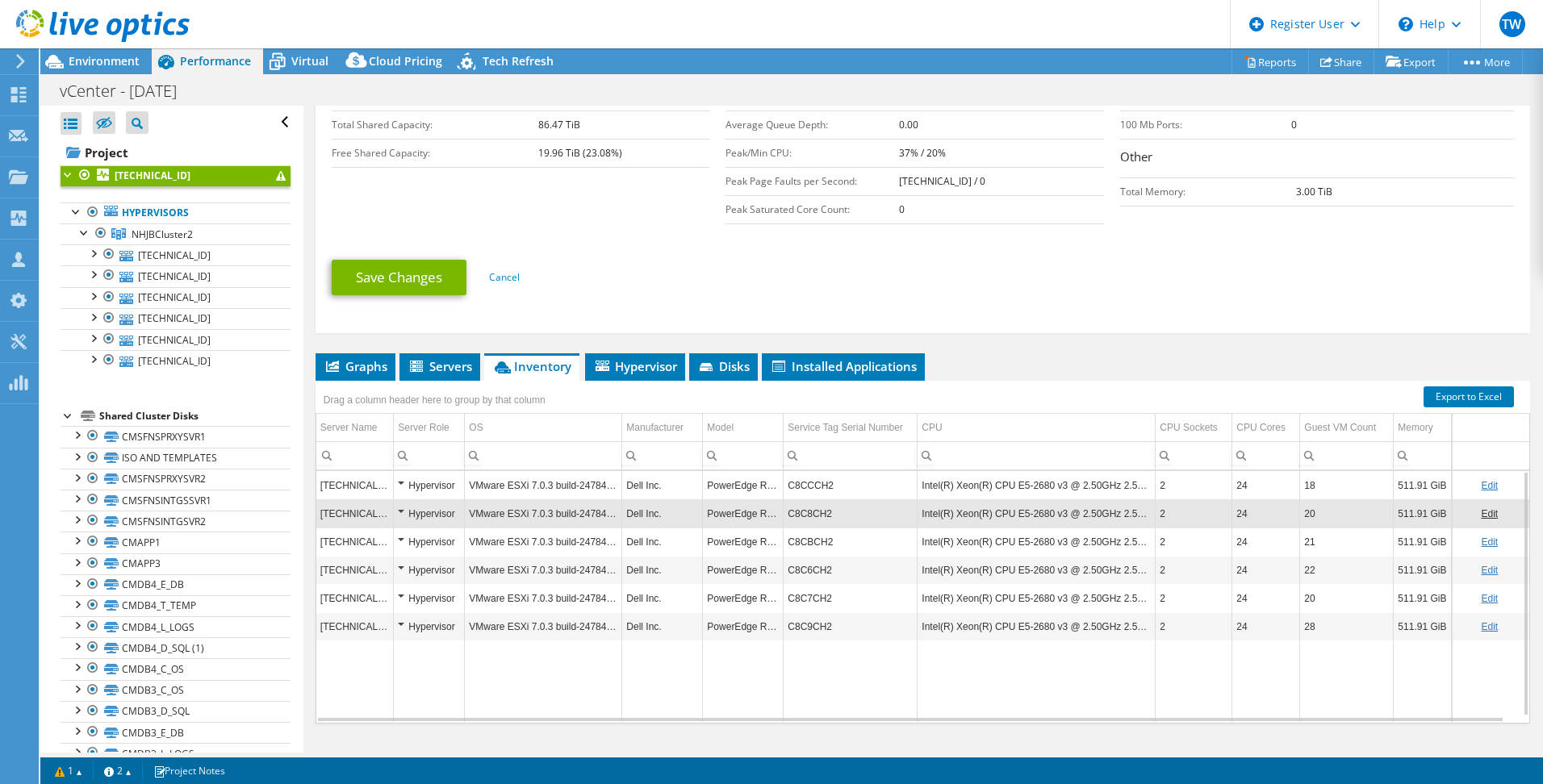
scroll to position [431, 0]
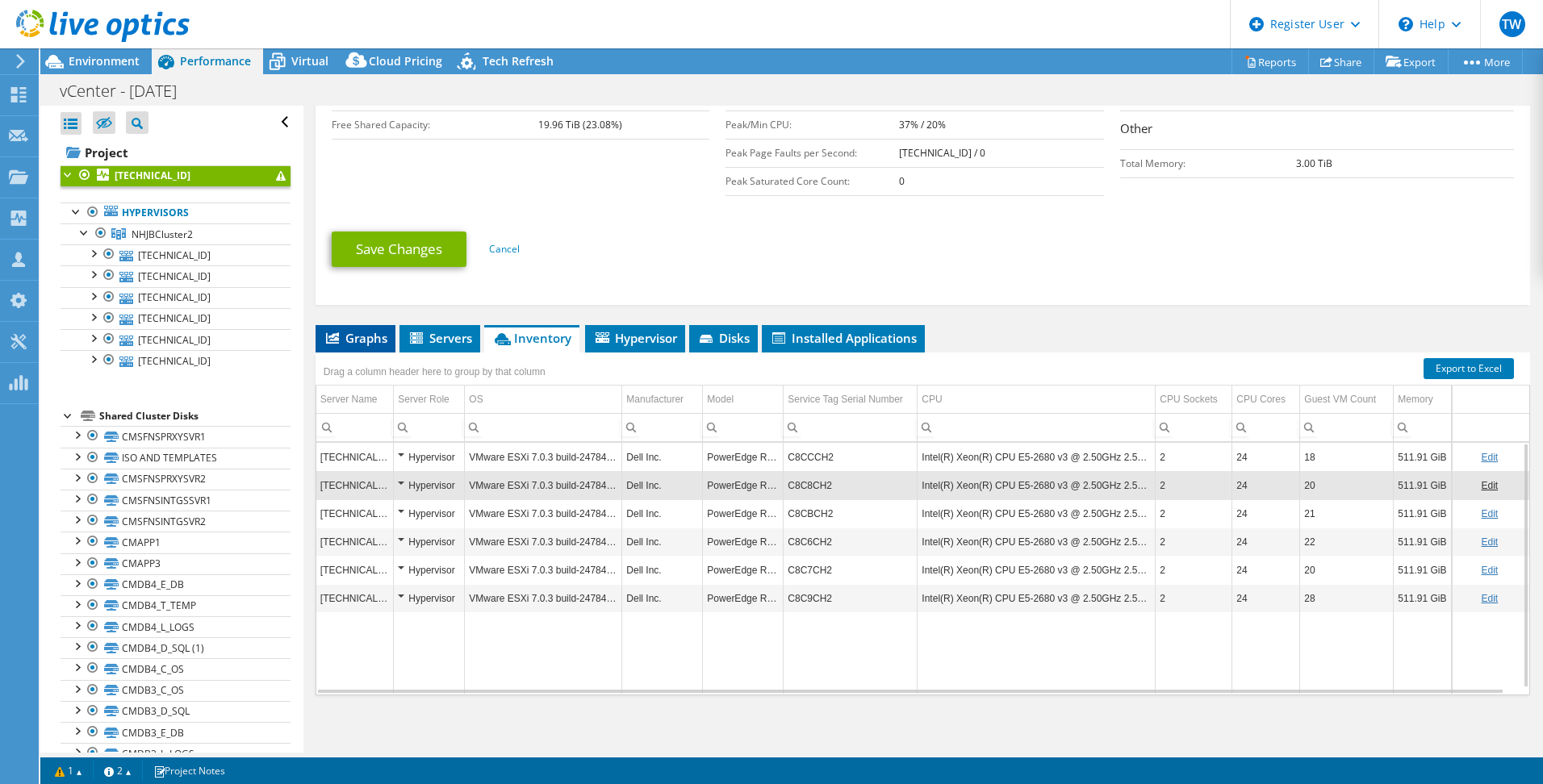
click at [351, 333] on span "Graphs" at bounding box center [355, 338] width 64 height 16
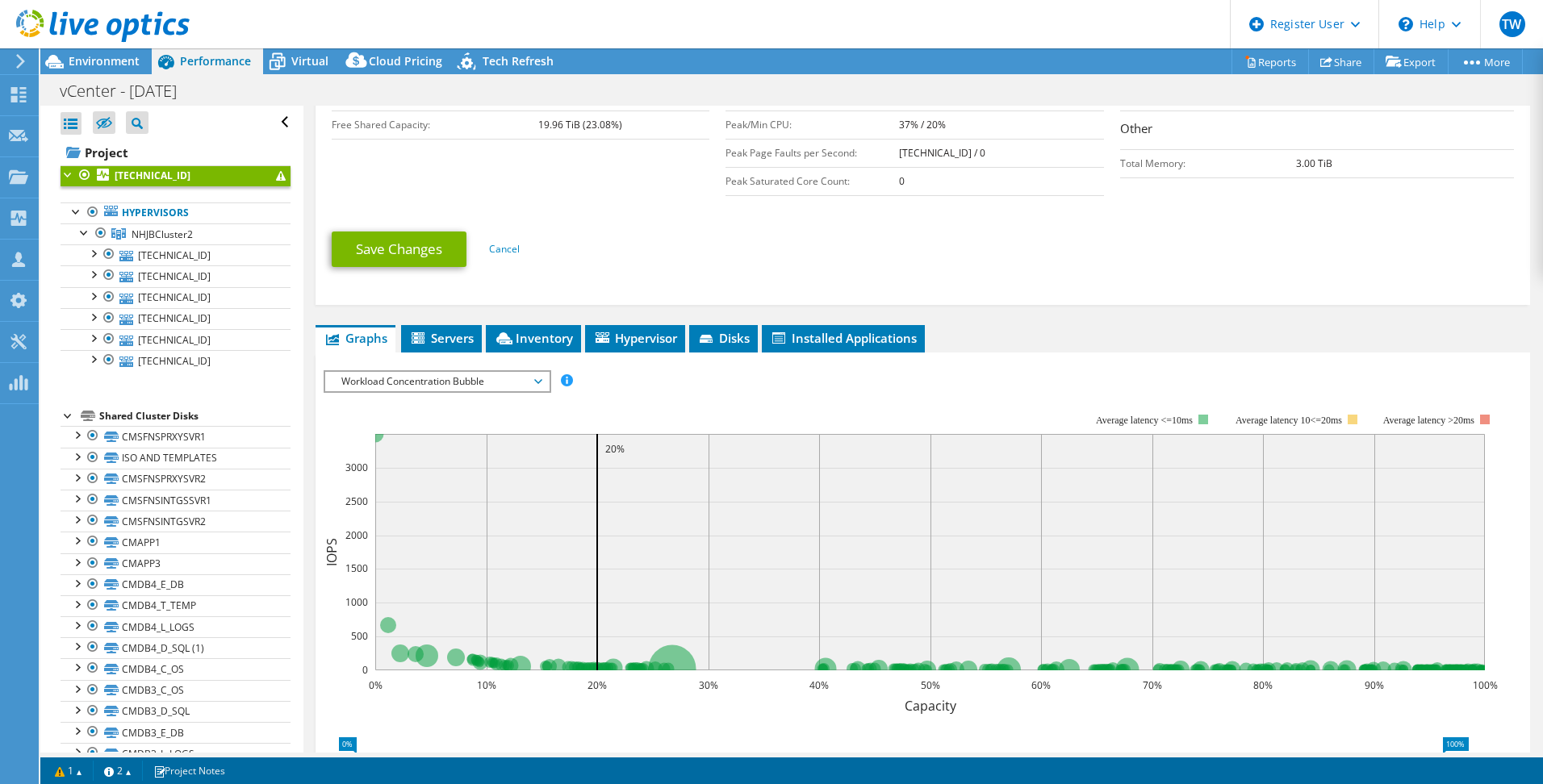
click at [414, 381] on span "Workload Concentration Bubble" at bounding box center [437, 381] width 207 height 19
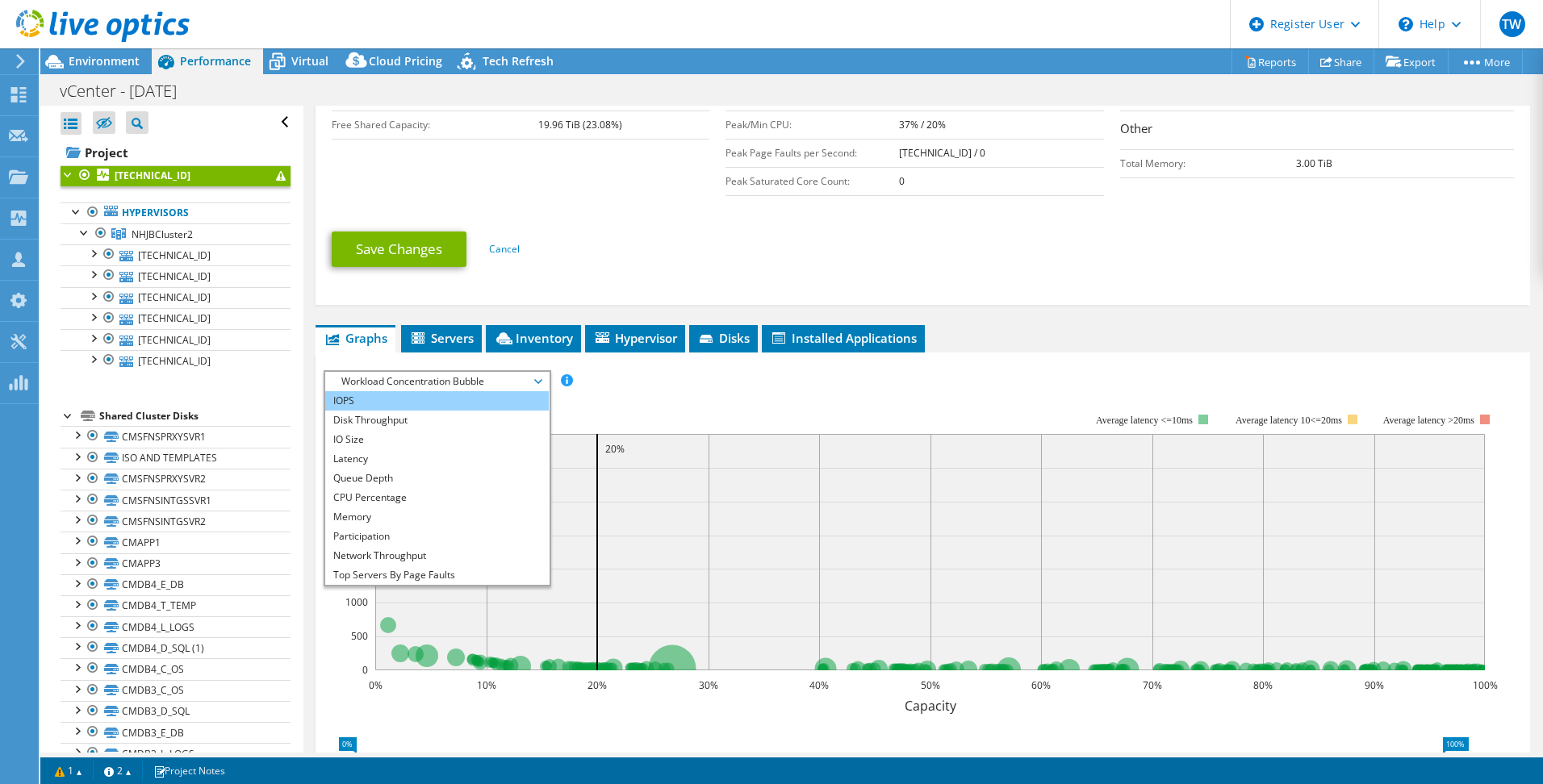
click at [415, 395] on li "IOPS" at bounding box center [437, 401] width 224 height 19
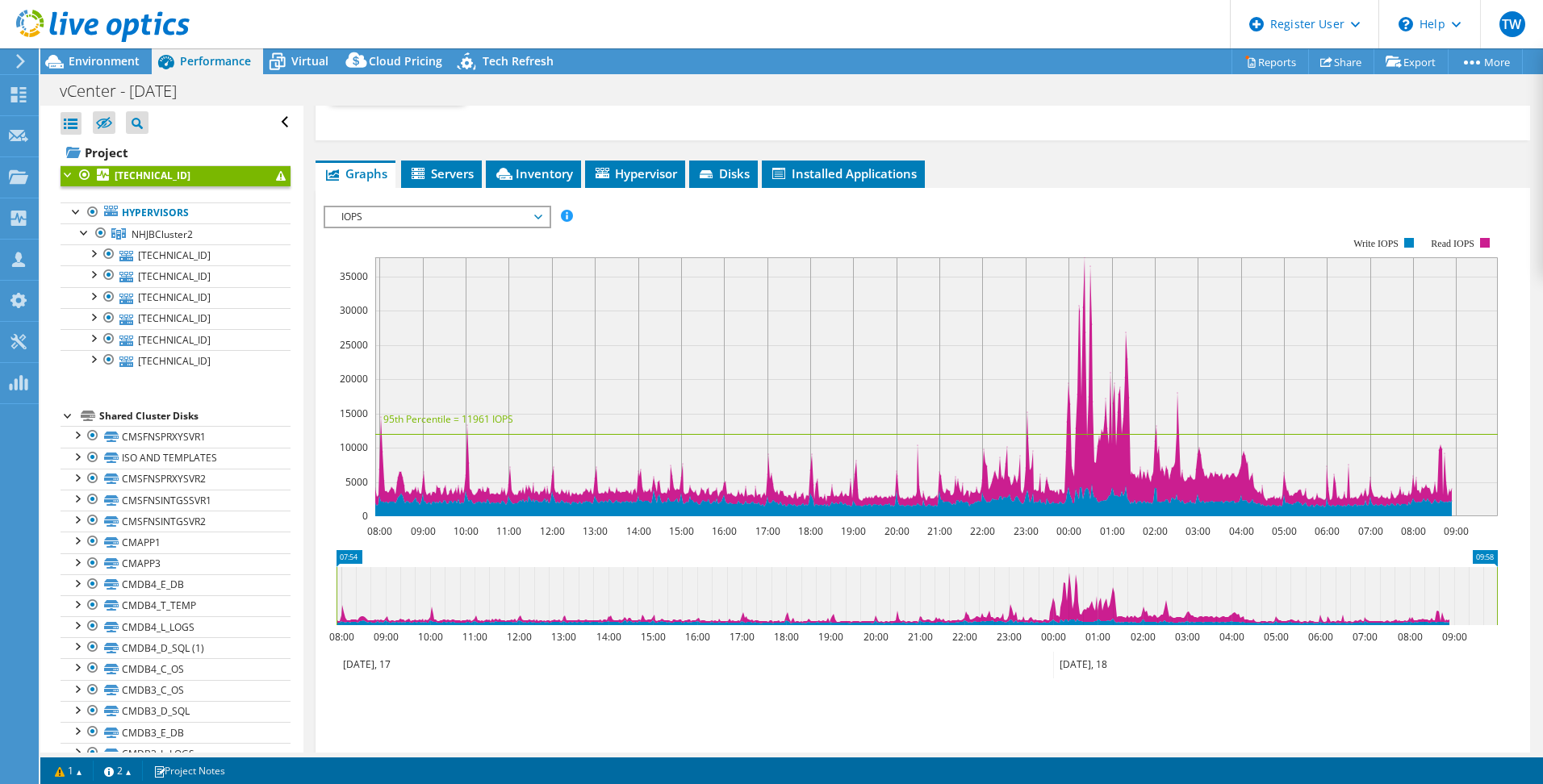
scroll to position [645, 0]
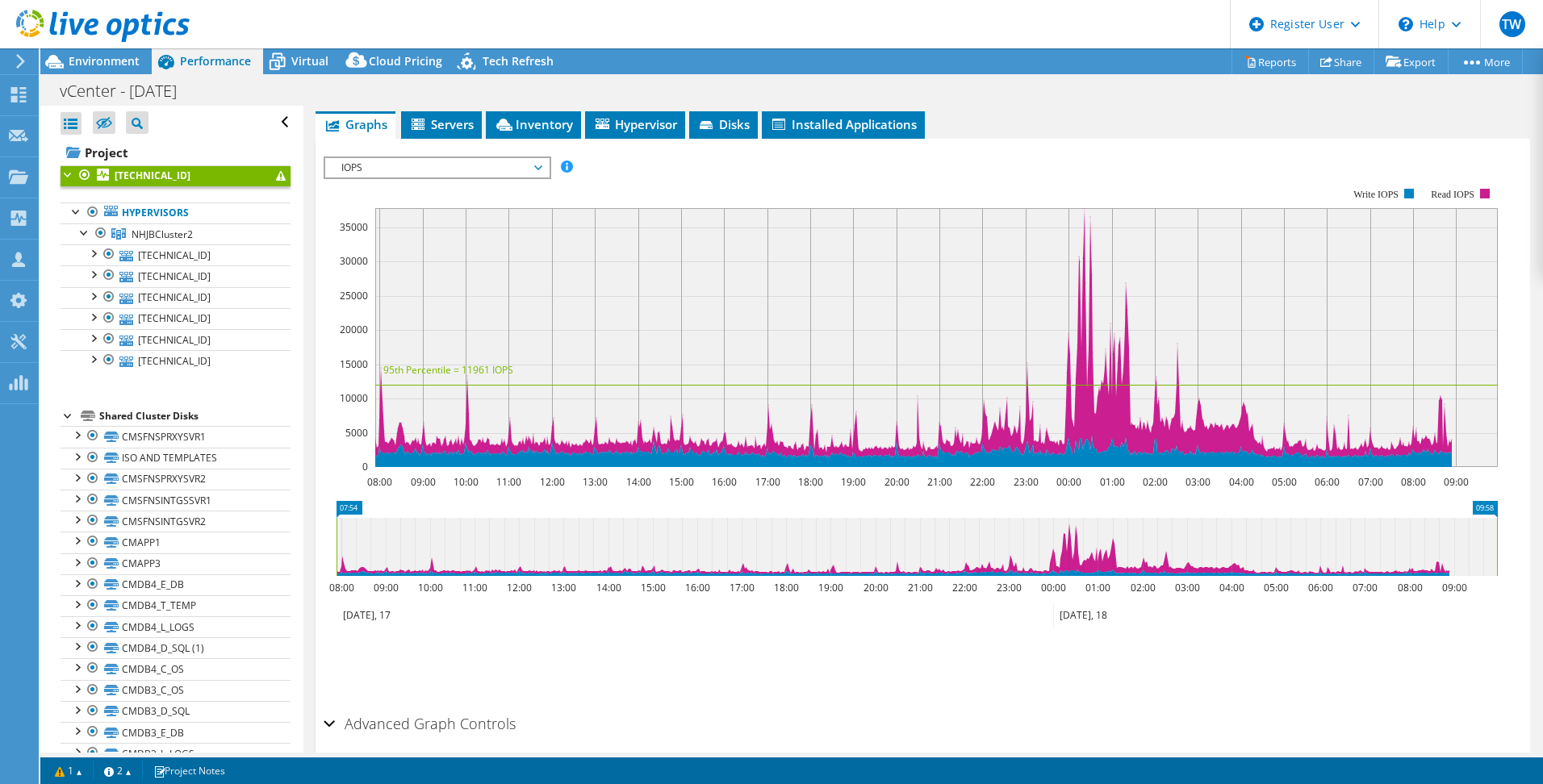
click at [532, 168] on span "IOPS" at bounding box center [437, 167] width 207 height 19
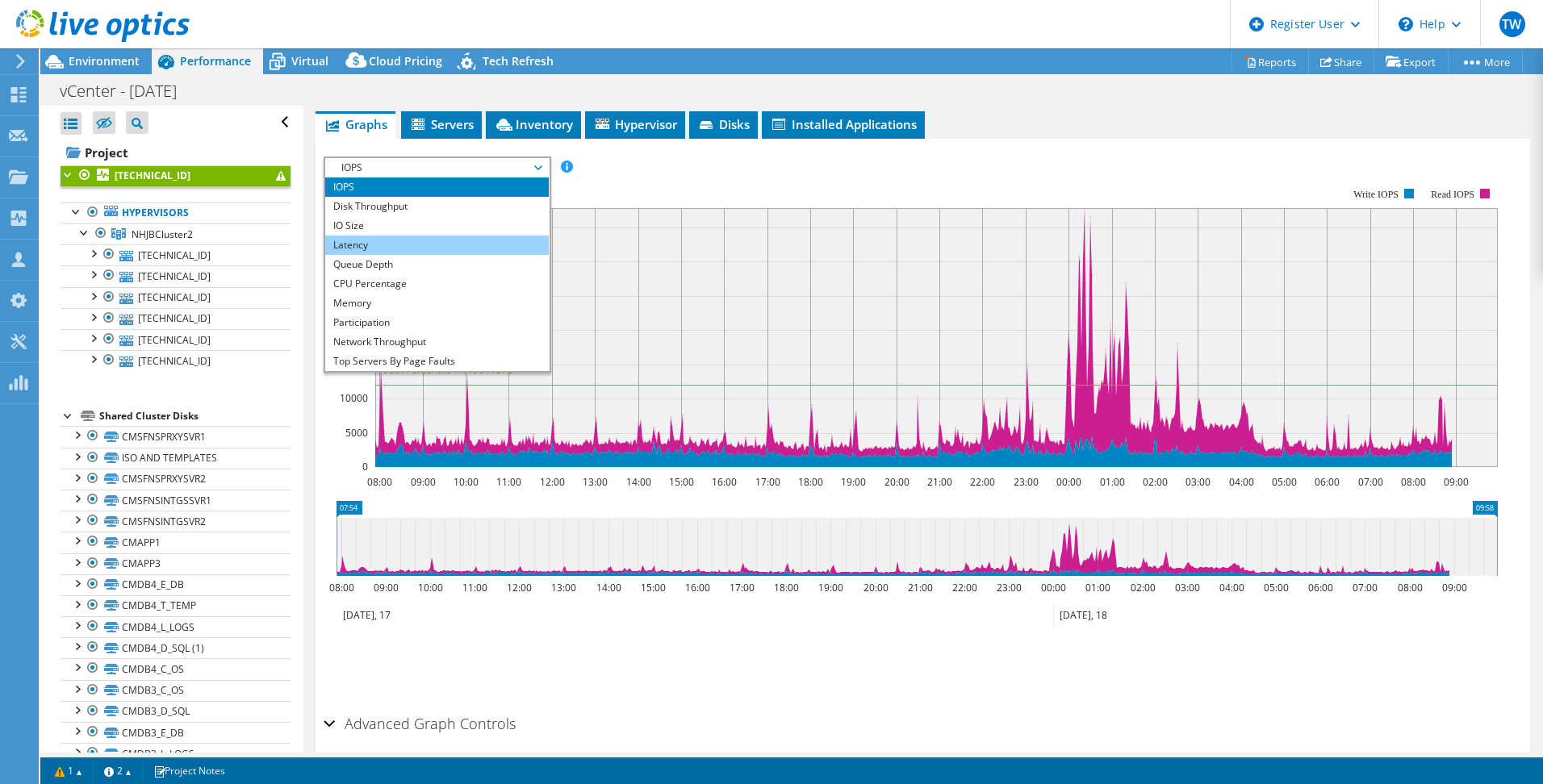
click at [508, 240] on li "Latency" at bounding box center [437, 246] width 224 height 19
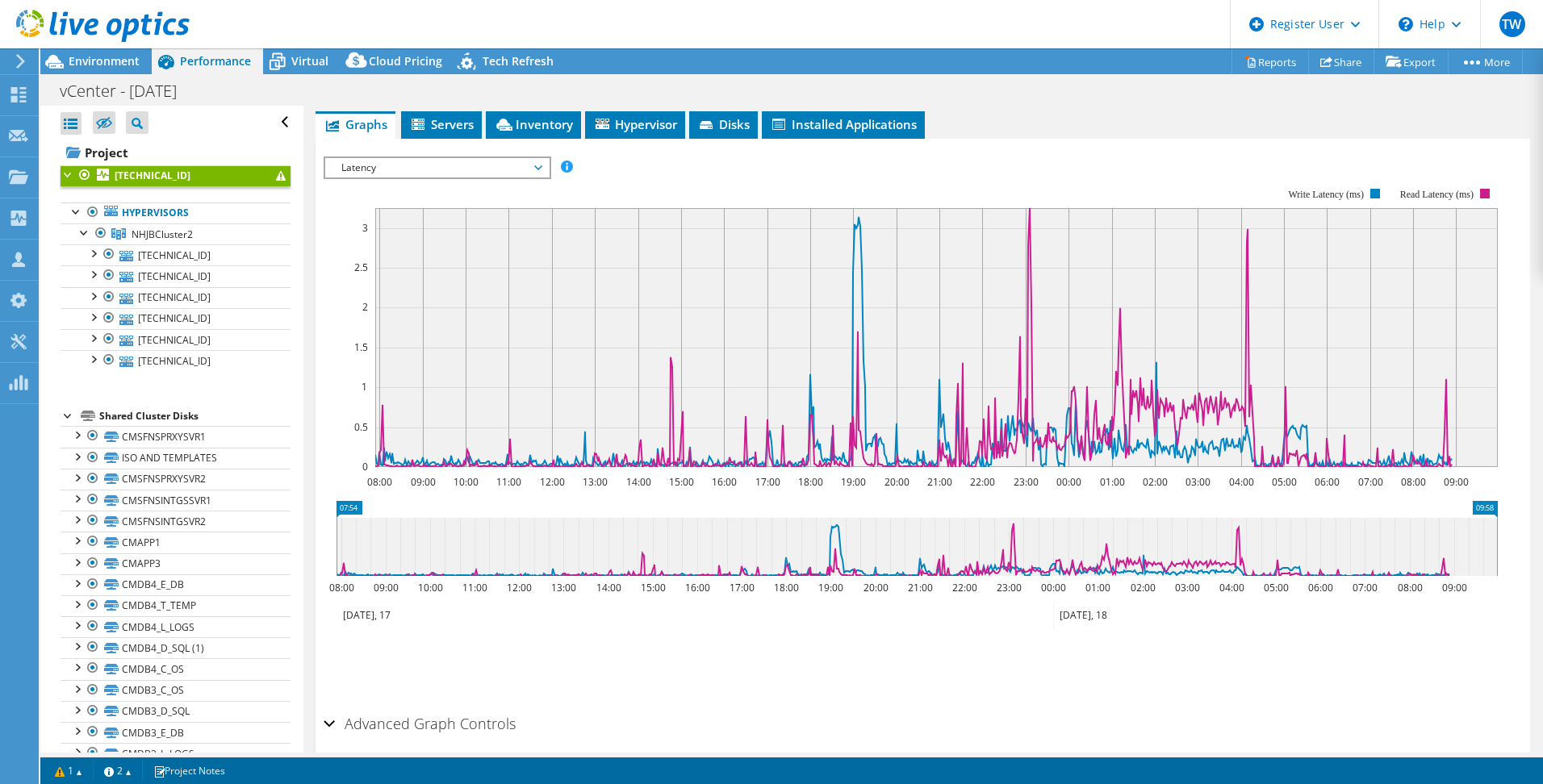
click at [539, 164] on span "Latency" at bounding box center [437, 167] width 207 height 19
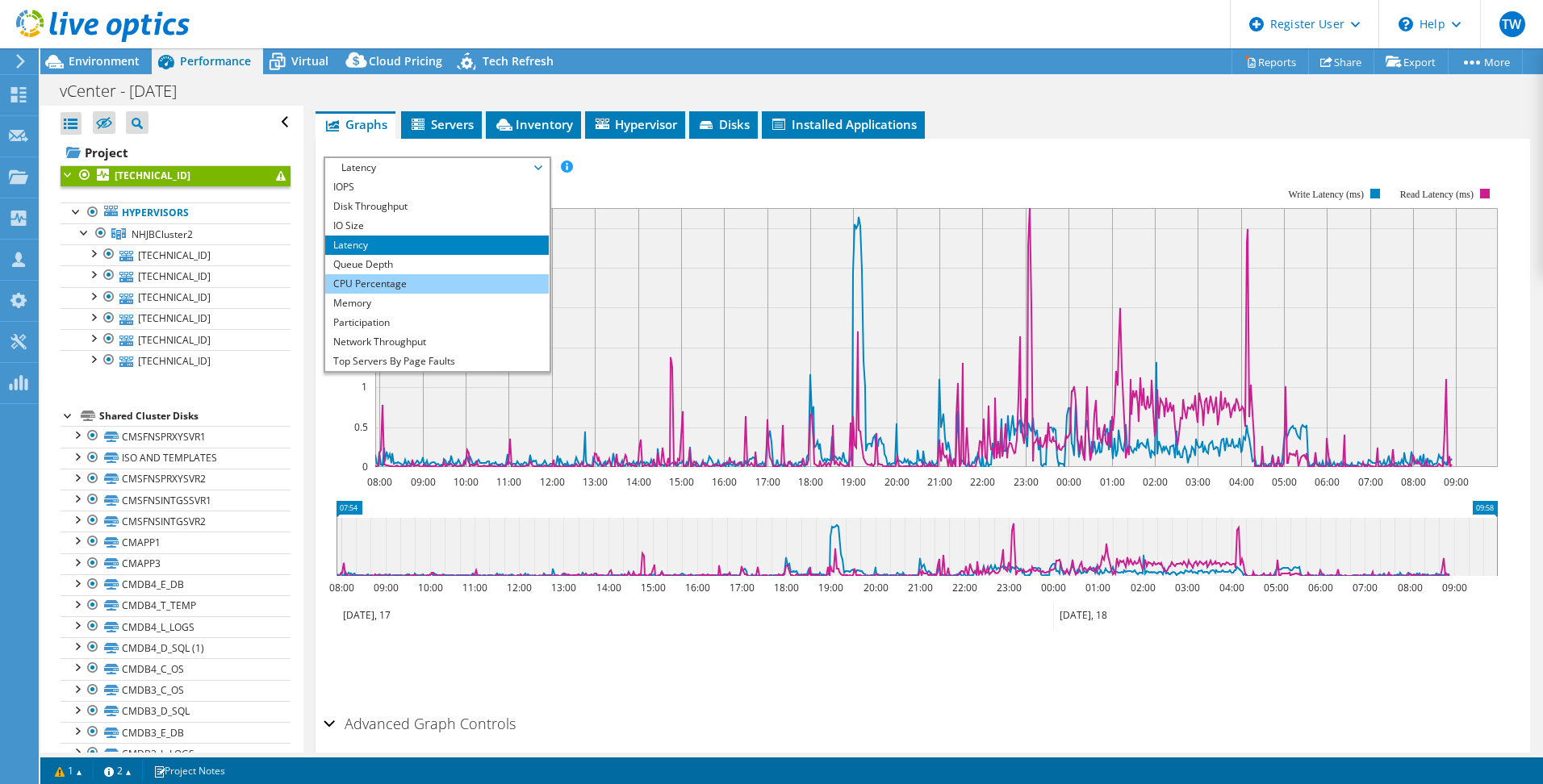
click at [492, 283] on li "CPU Percentage" at bounding box center [437, 284] width 224 height 19
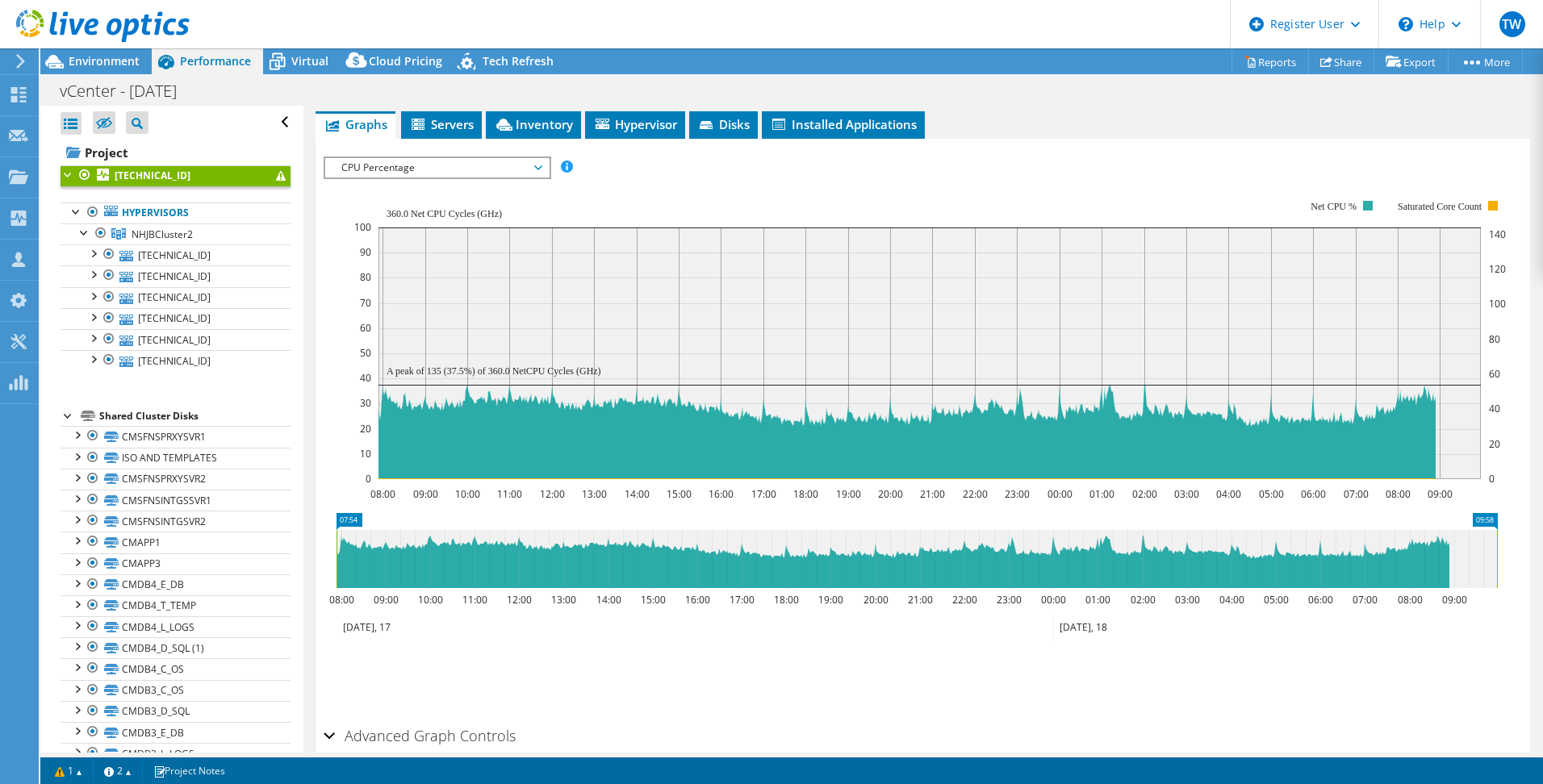
click at [459, 160] on span "CPU Percentage" at bounding box center [437, 167] width 207 height 19
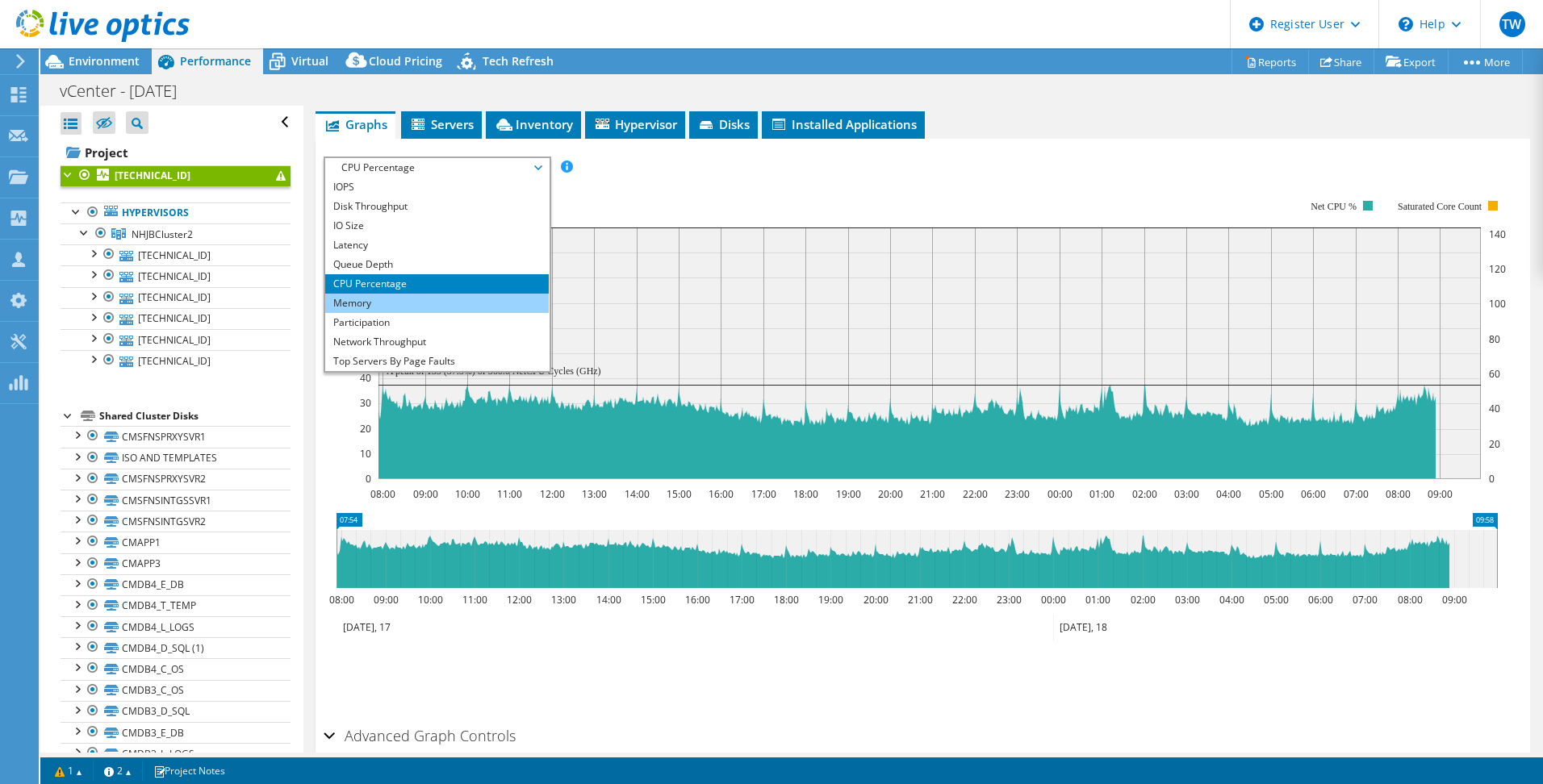
click at [430, 297] on li "Memory" at bounding box center [437, 303] width 224 height 19
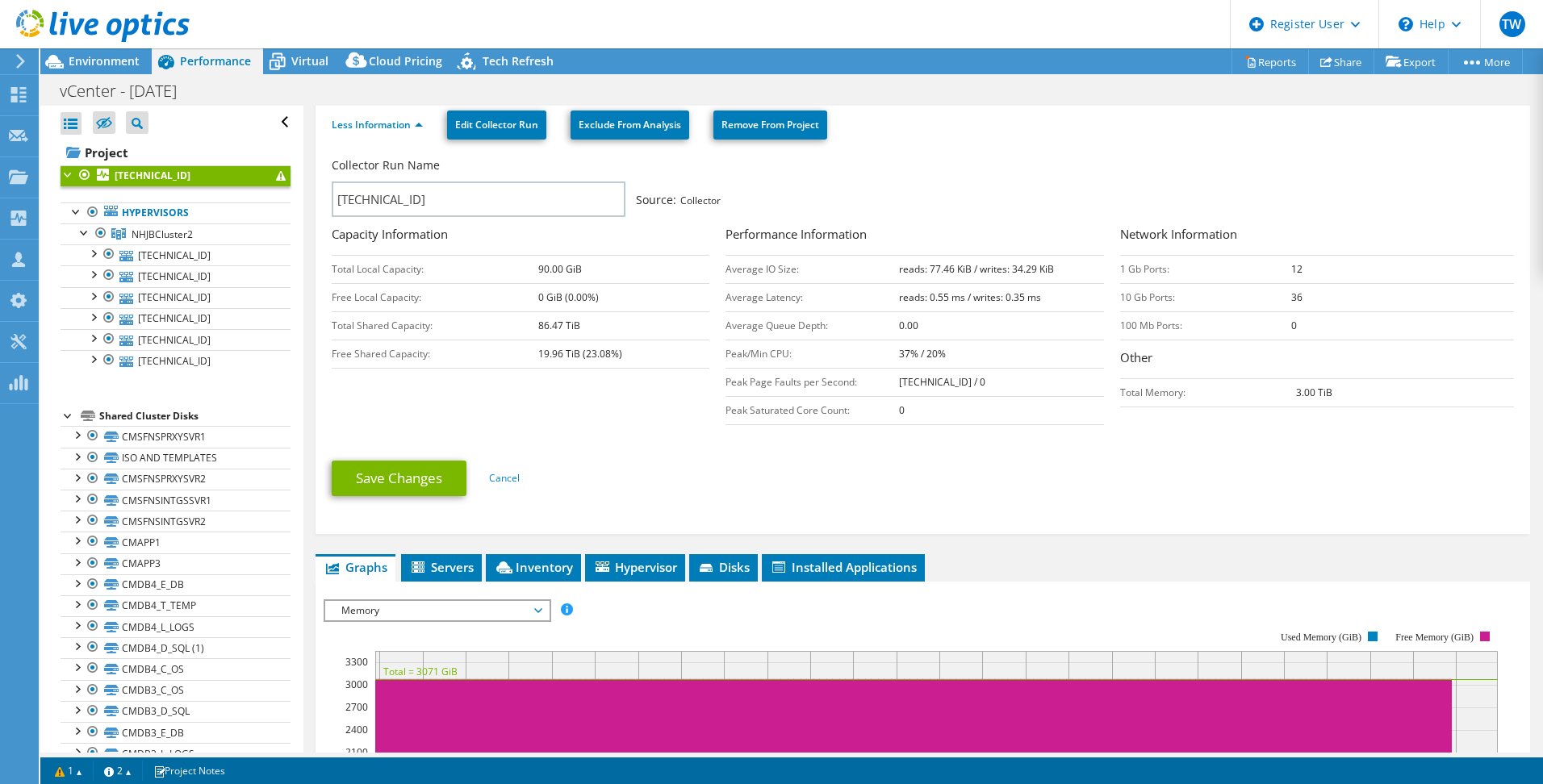
scroll to position [0, 0]
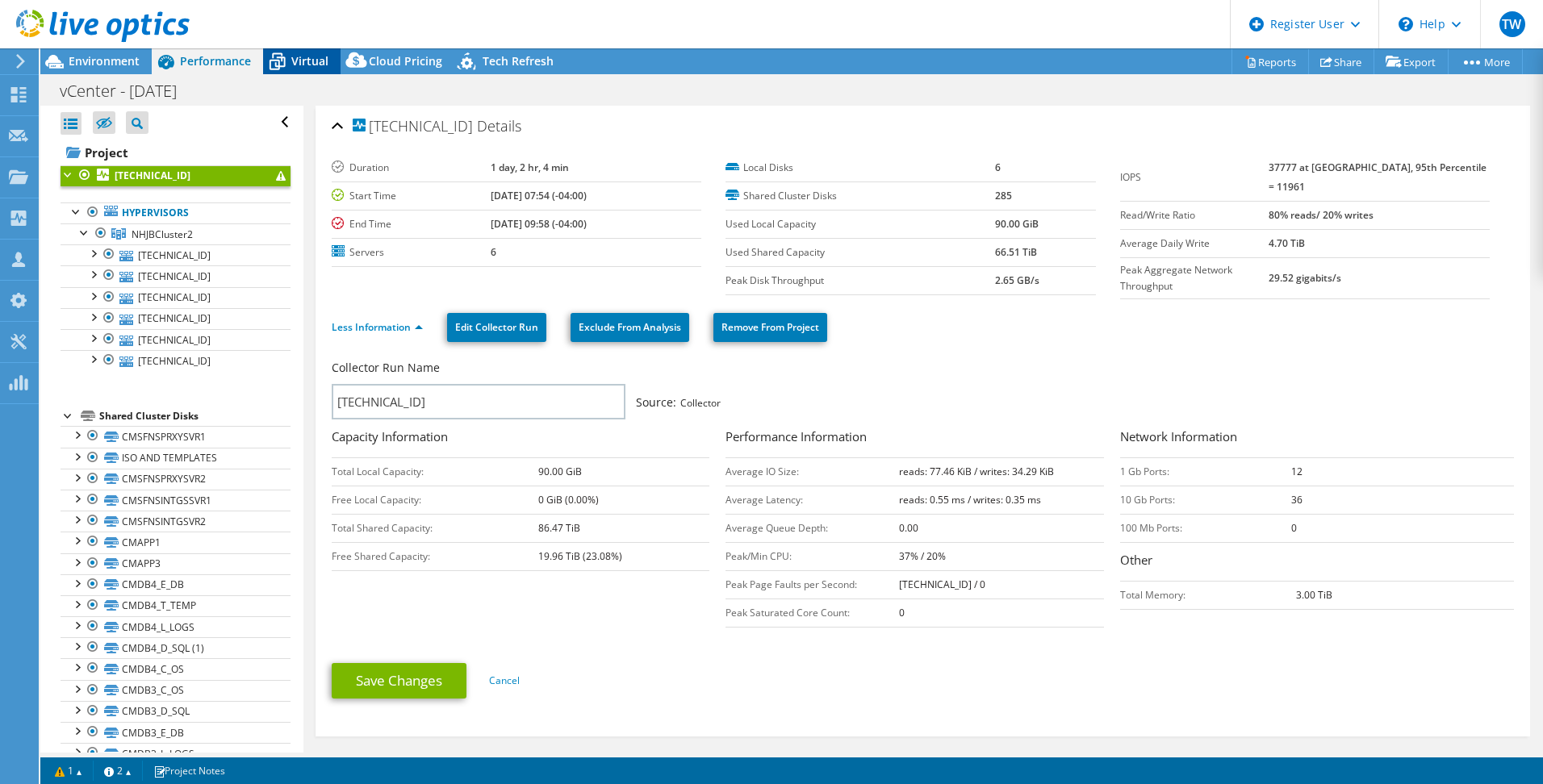
click at [309, 53] on span "Virtual" at bounding box center [310, 61] width 37 height 15
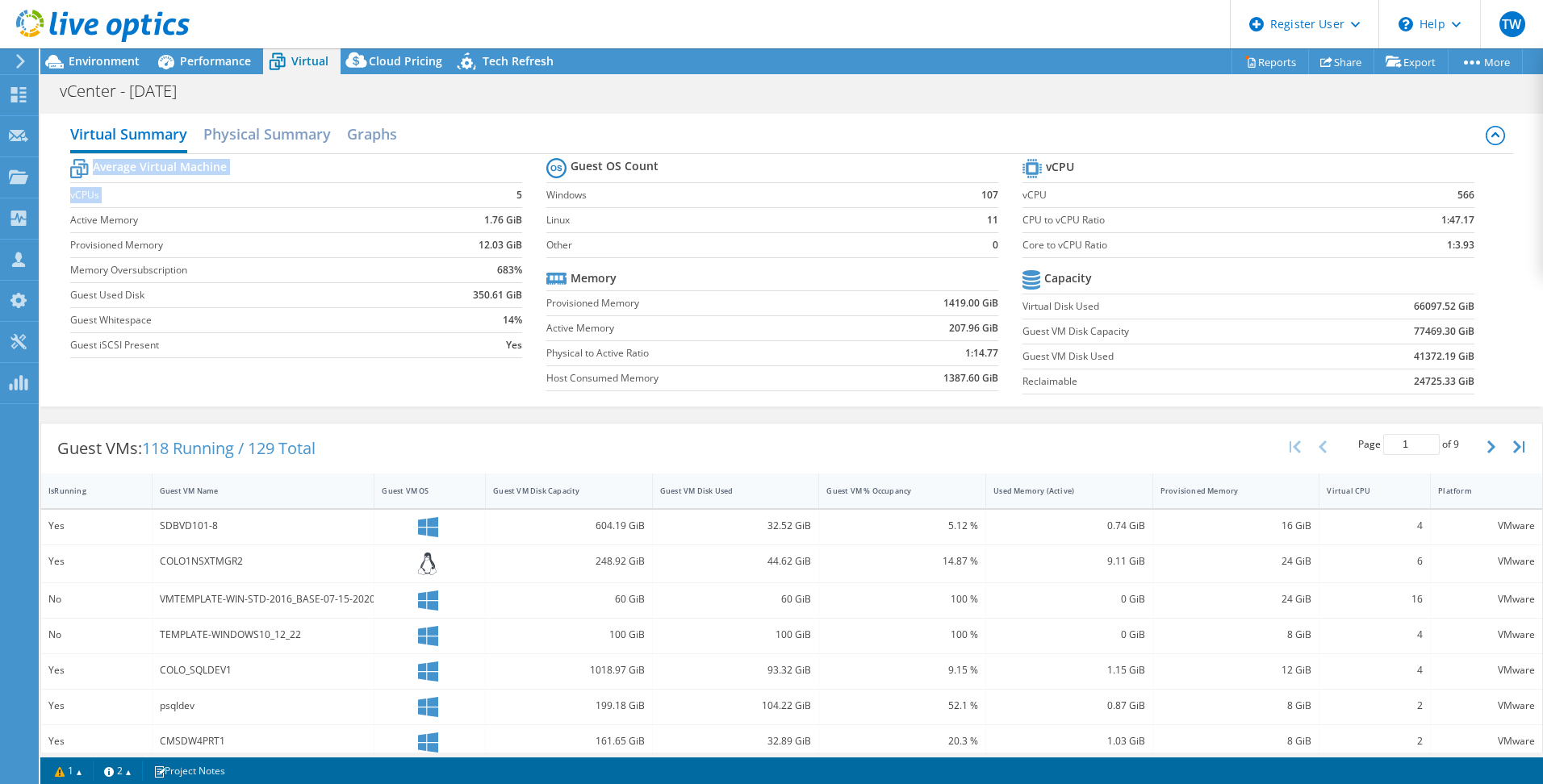
click at [522, 193] on section "Average Virtual Machine vCPUs 5 Active Memory 1.76 GiB Provisioned Memory 12.03…" at bounding box center [308, 260] width 476 height 211
drag, startPoint x: 522, startPoint y: 193, endPoint x: 397, endPoint y: 346, distance: 197.6
click at [397, 346] on label "Guest iSCSI Present" at bounding box center [242, 345] width 344 height 16
drag, startPoint x: 1451, startPoint y: 244, endPoint x: 1439, endPoint y: 244, distance: 12.0
click at [1447, 244] on b "1:3.93" at bounding box center [1460, 245] width 27 height 16
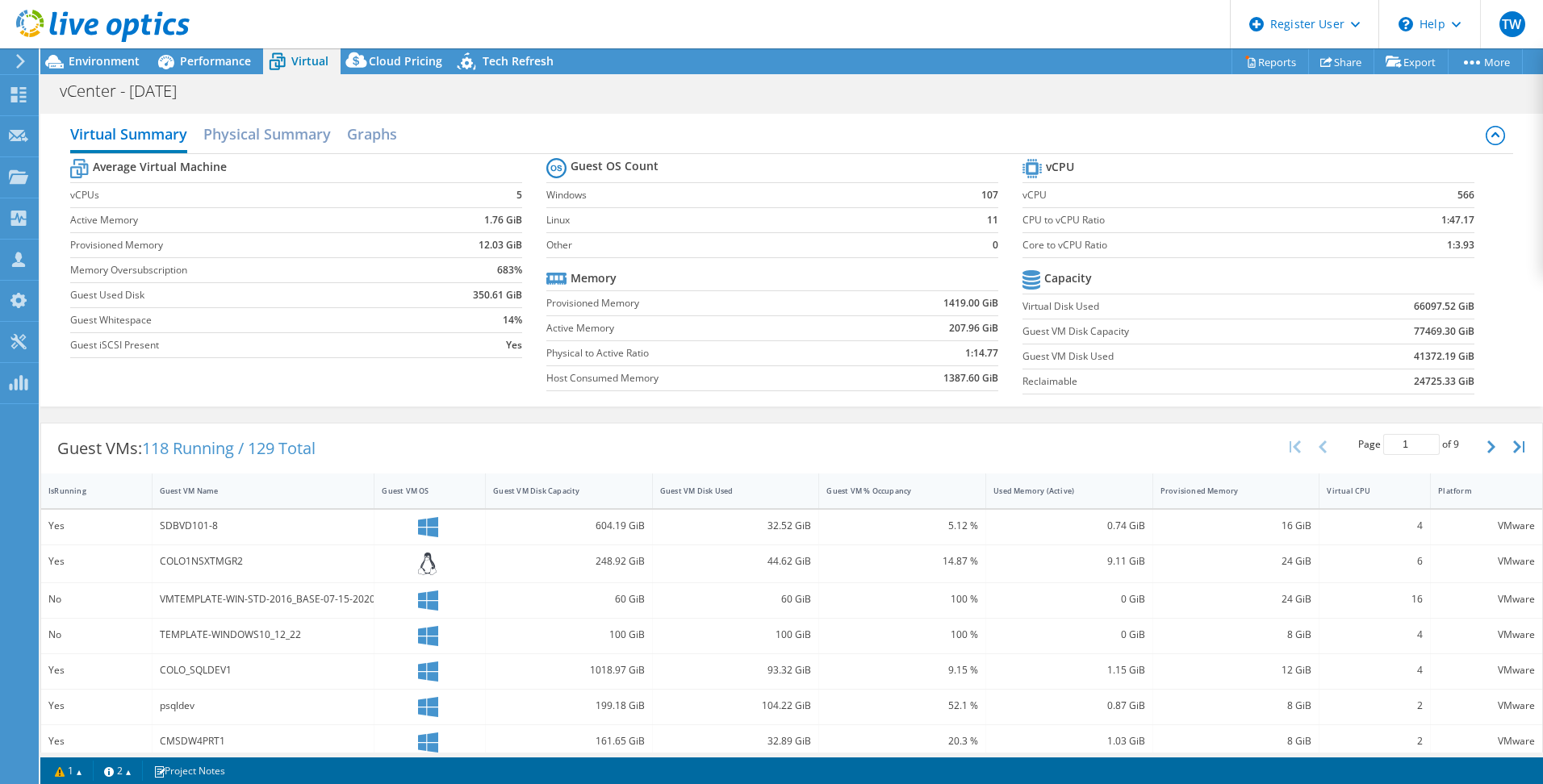
click at [1432, 244] on td "1:3.93" at bounding box center [1414, 245] width 118 height 25
drag, startPoint x: 1442, startPoint y: 244, endPoint x: 1459, endPoint y: 244, distance: 17.0
click at [1459, 244] on b "1:3.93" at bounding box center [1460, 245] width 27 height 16
click at [1465, 243] on section "vCPU vCPU 566 CPU to vCPU Ratio 1:47.17 Core to vCPU Ratio 1:3.93 Capacity Virt…" at bounding box center [1260, 279] width 476 height 247
drag, startPoint x: 1464, startPoint y: 246, endPoint x: 1435, endPoint y: 246, distance: 29.0
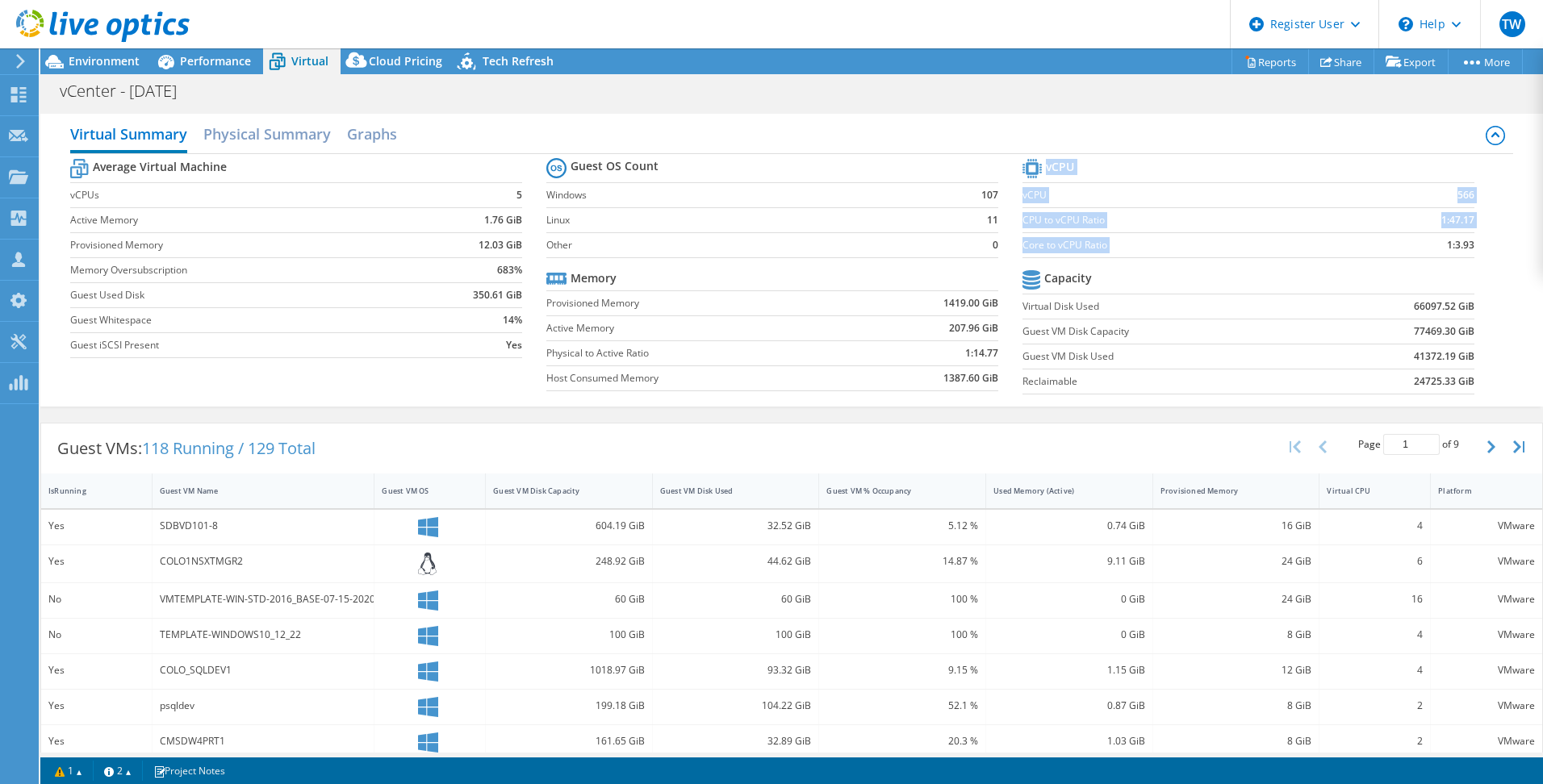
click at [1435, 246] on section "vCPU vCPU 566 CPU to vCPU Ratio 1:47.17 Core to vCPU Ratio 1:3.93 Capacity Virt…" at bounding box center [1260, 279] width 476 height 247
drag, startPoint x: 1435, startPoint y: 246, endPoint x: 1444, endPoint y: 267, distance: 22.8
click at [1444, 267] on td at bounding box center [1396, 281] width 156 height 28
drag, startPoint x: 1468, startPoint y: 243, endPoint x: 1433, endPoint y: 240, distance: 35.1
click at [1434, 240] on section "vCPU vCPU 566 CPU to vCPU Ratio 1:47.17 Core to vCPU Ratio 1:3.93 Capacity Virt…" at bounding box center [1260, 279] width 476 height 247
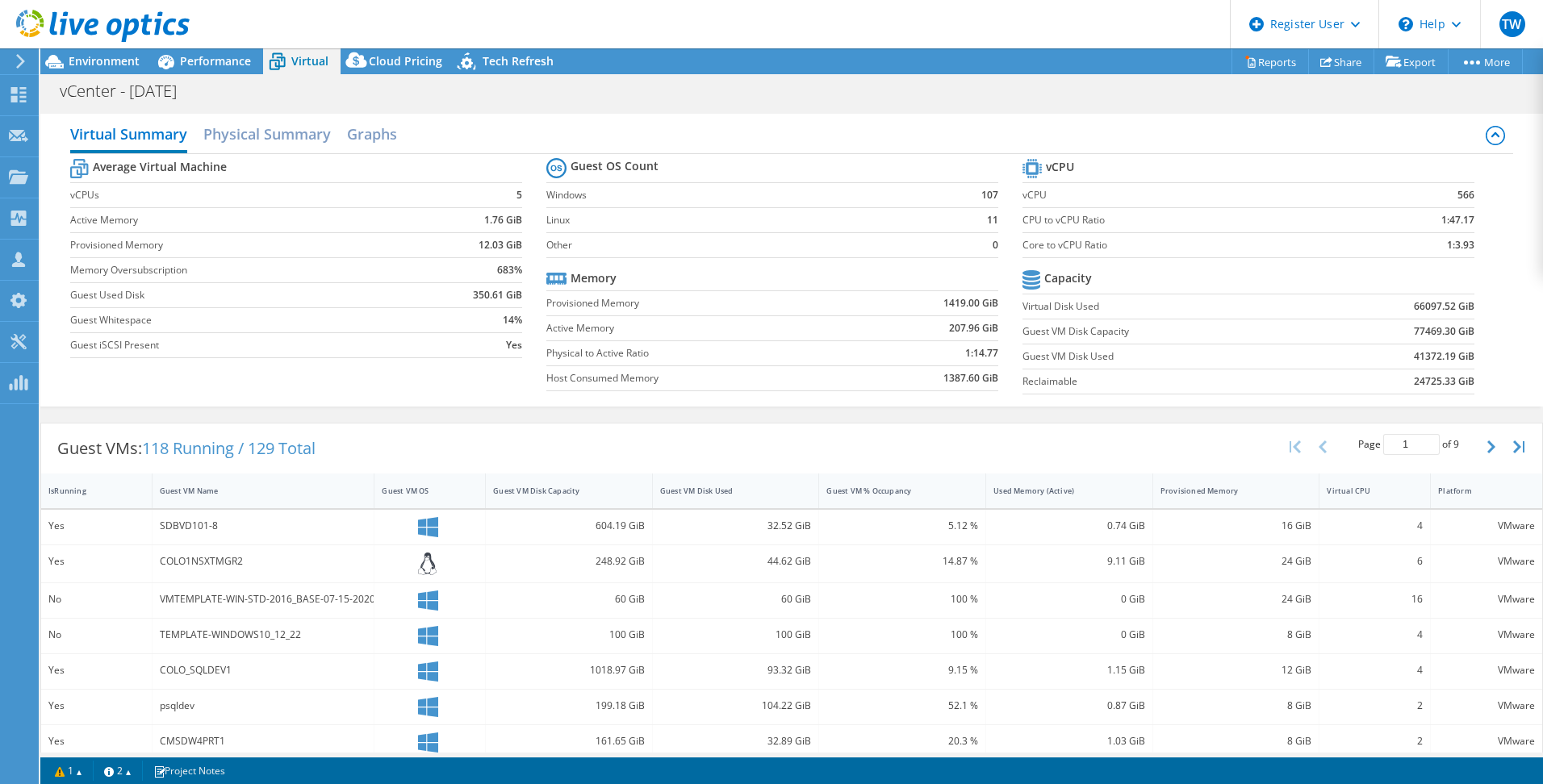
drag, startPoint x: 1433, startPoint y: 240, endPoint x: 1425, endPoint y: 268, distance: 29.1
click at [1425, 268] on td at bounding box center [1396, 281] width 156 height 28
click at [352, 136] on h2 "Graphs" at bounding box center [372, 135] width 50 height 35
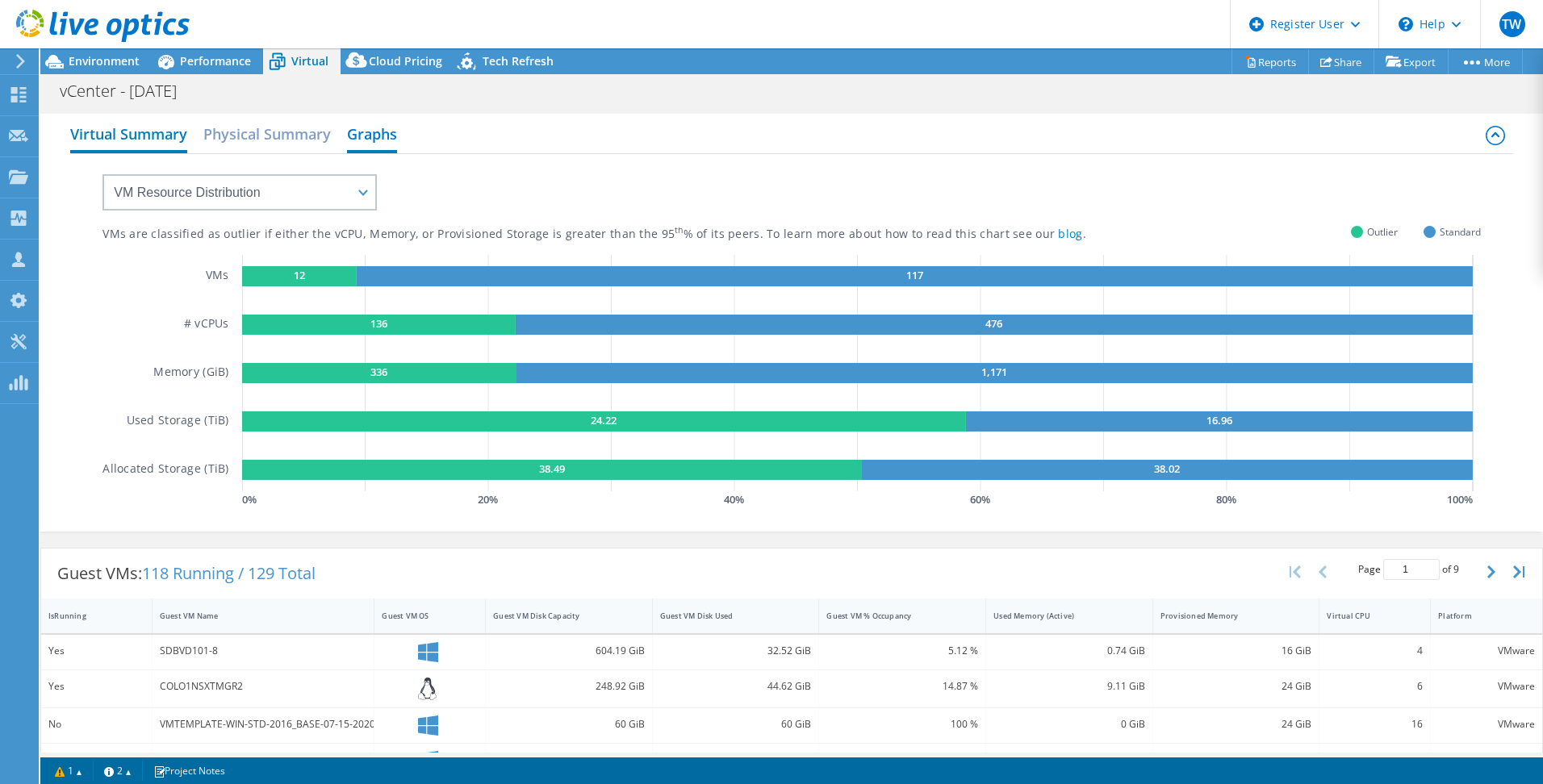
click at [154, 143] on h2 "Virtual Summary" at bounding box center [128, 135] width 117 height 35
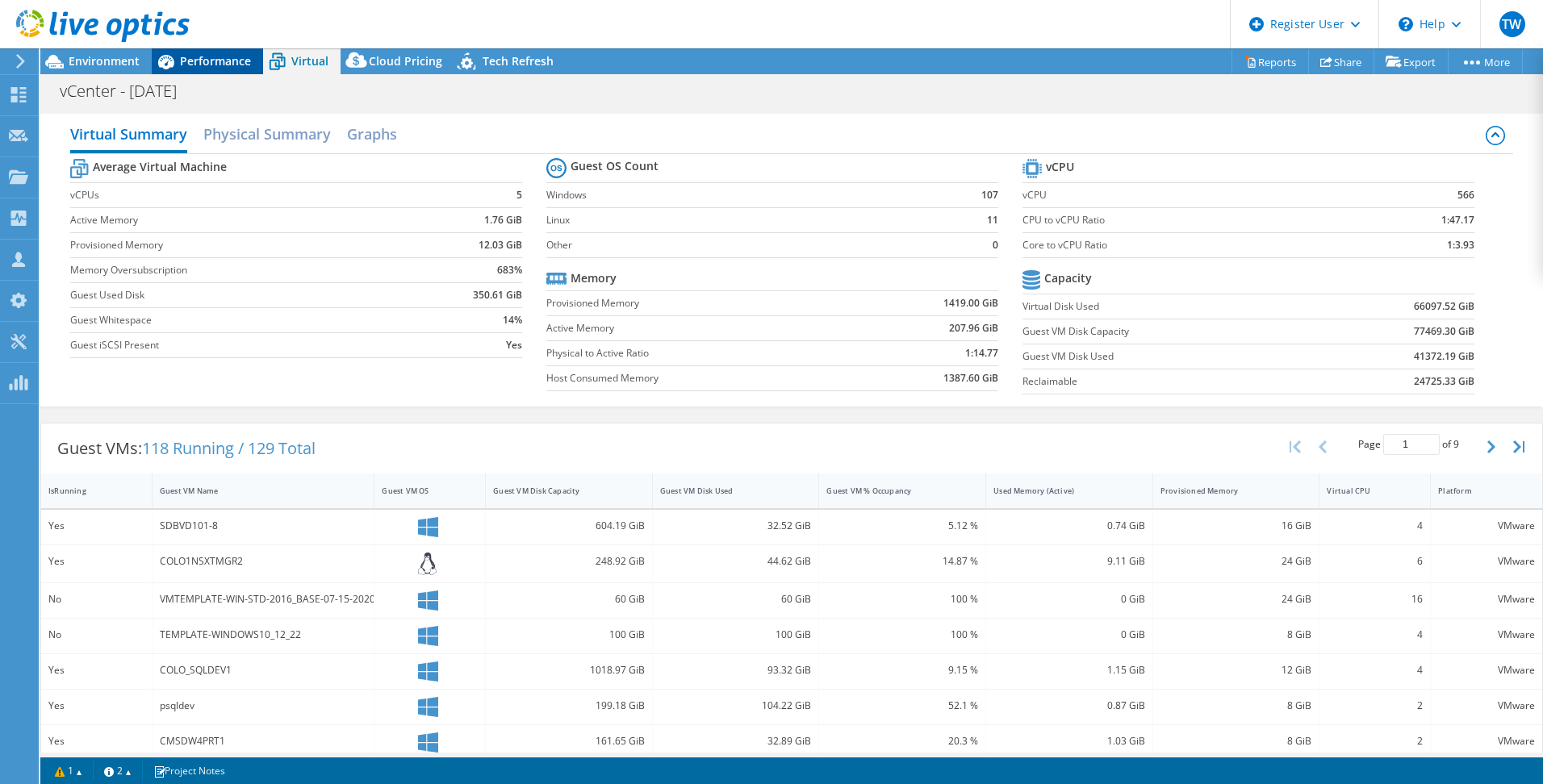
click at [232, 66] on span "Performance" at bounding box center [215, 61] width 71 height 15
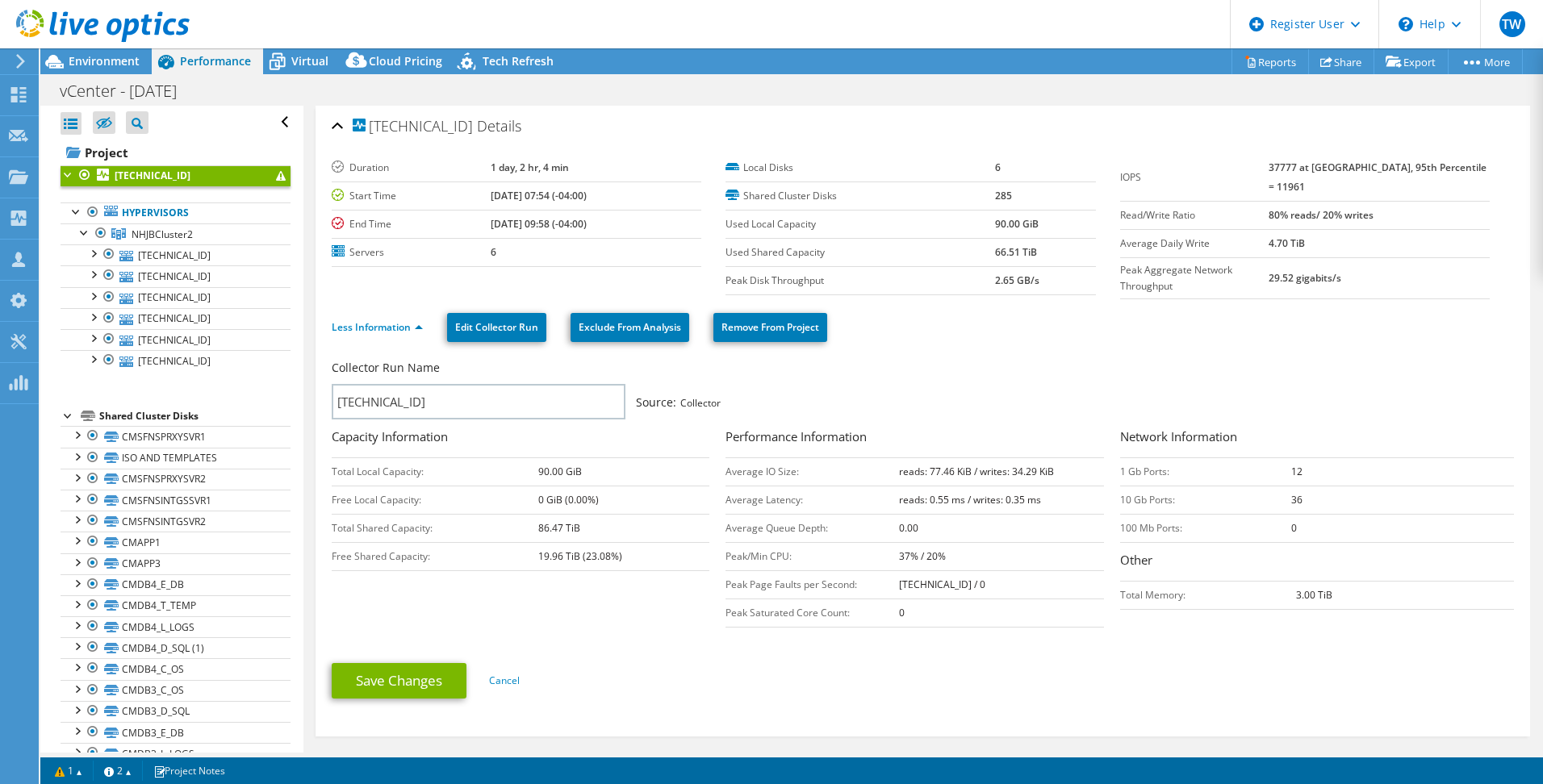
click at [164, 177] on link "[TECHNICAL_ID]" at bounding box center [175, 176] width 230 height 21
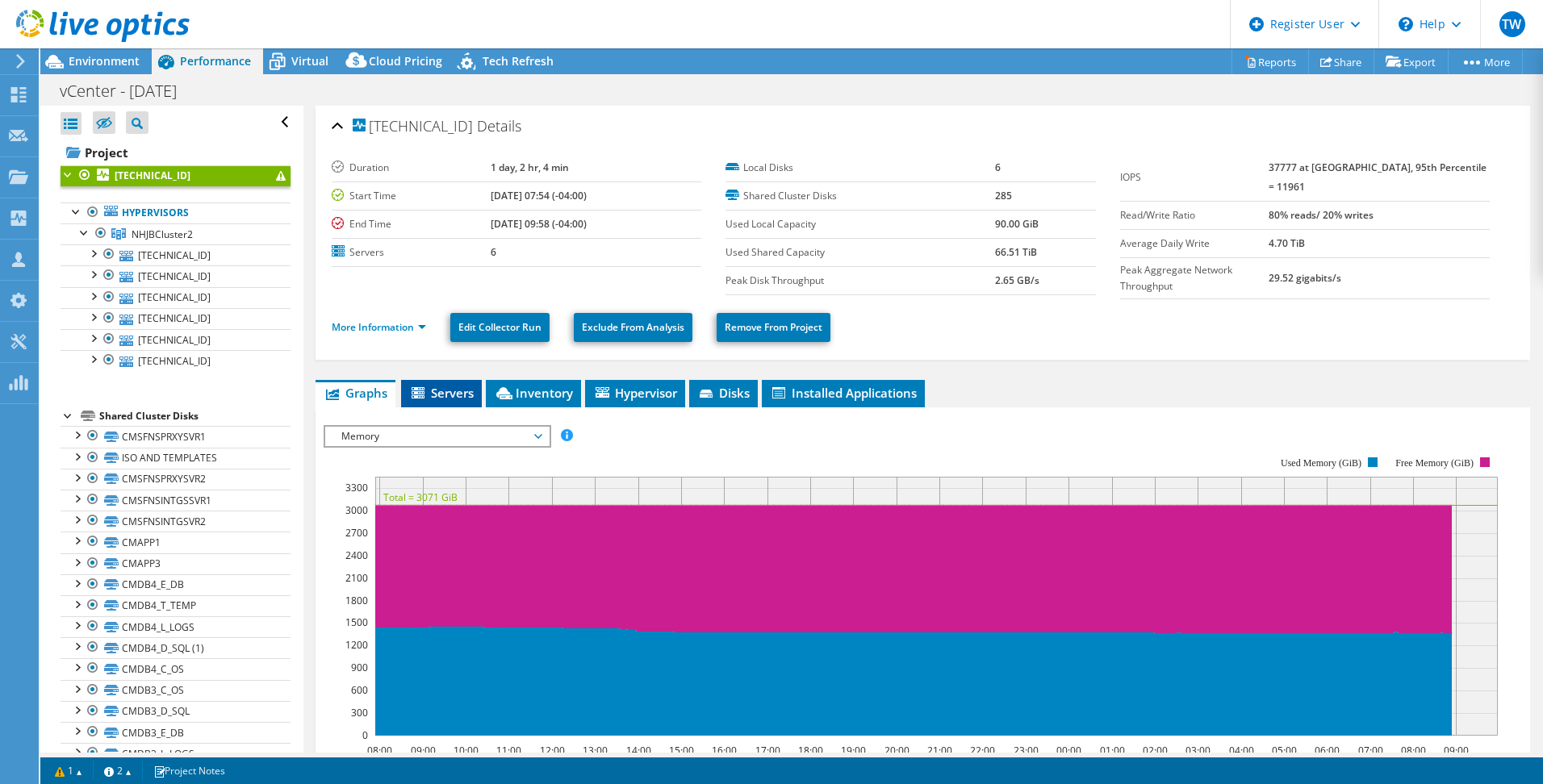
click at [444, 393] on span "Servers" at bounding box center [441, 393] width 65 height 16
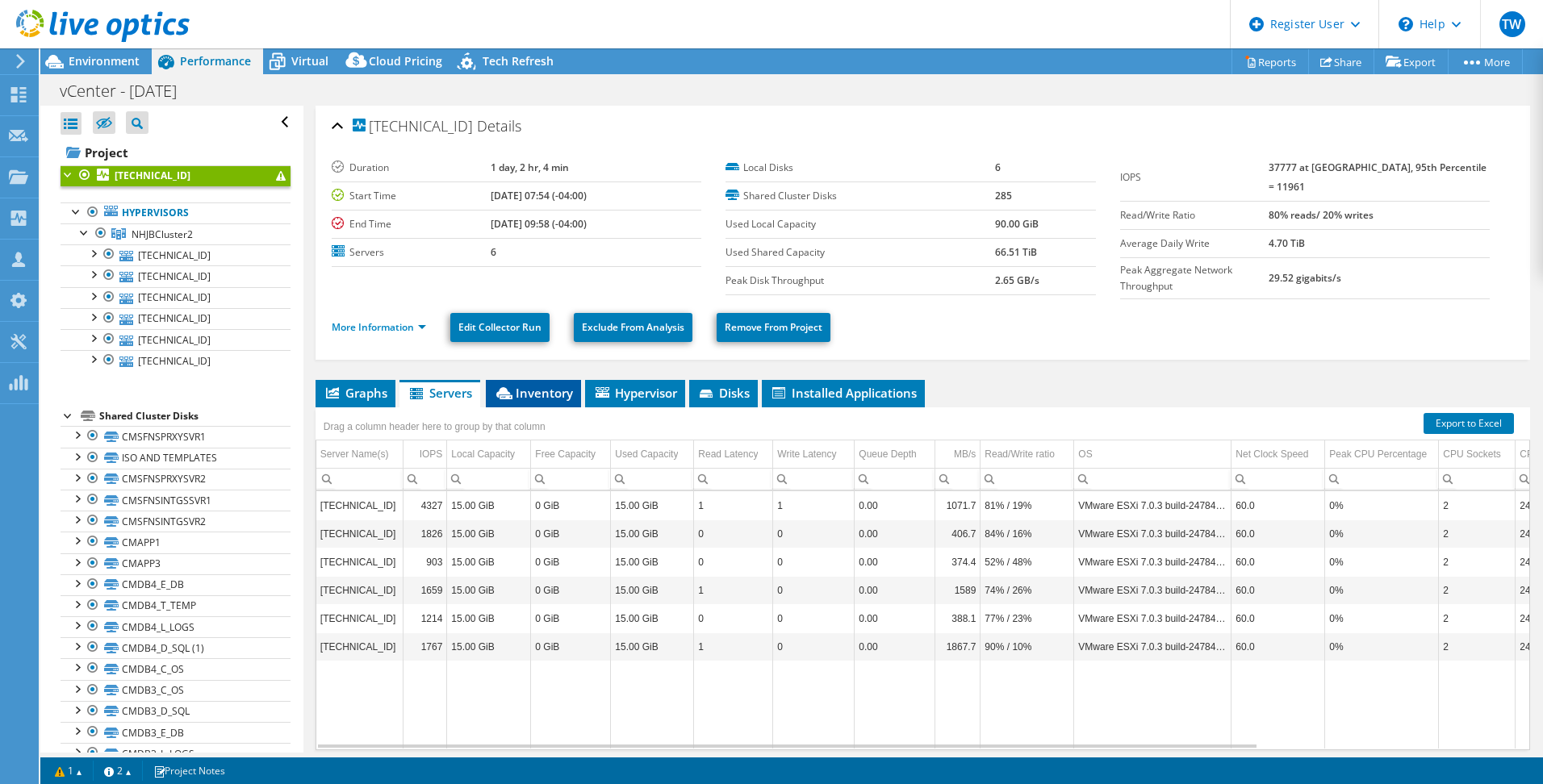
click at [520, 391] on span "Inventory" at bounding box center [533, 393] width 79 height 16
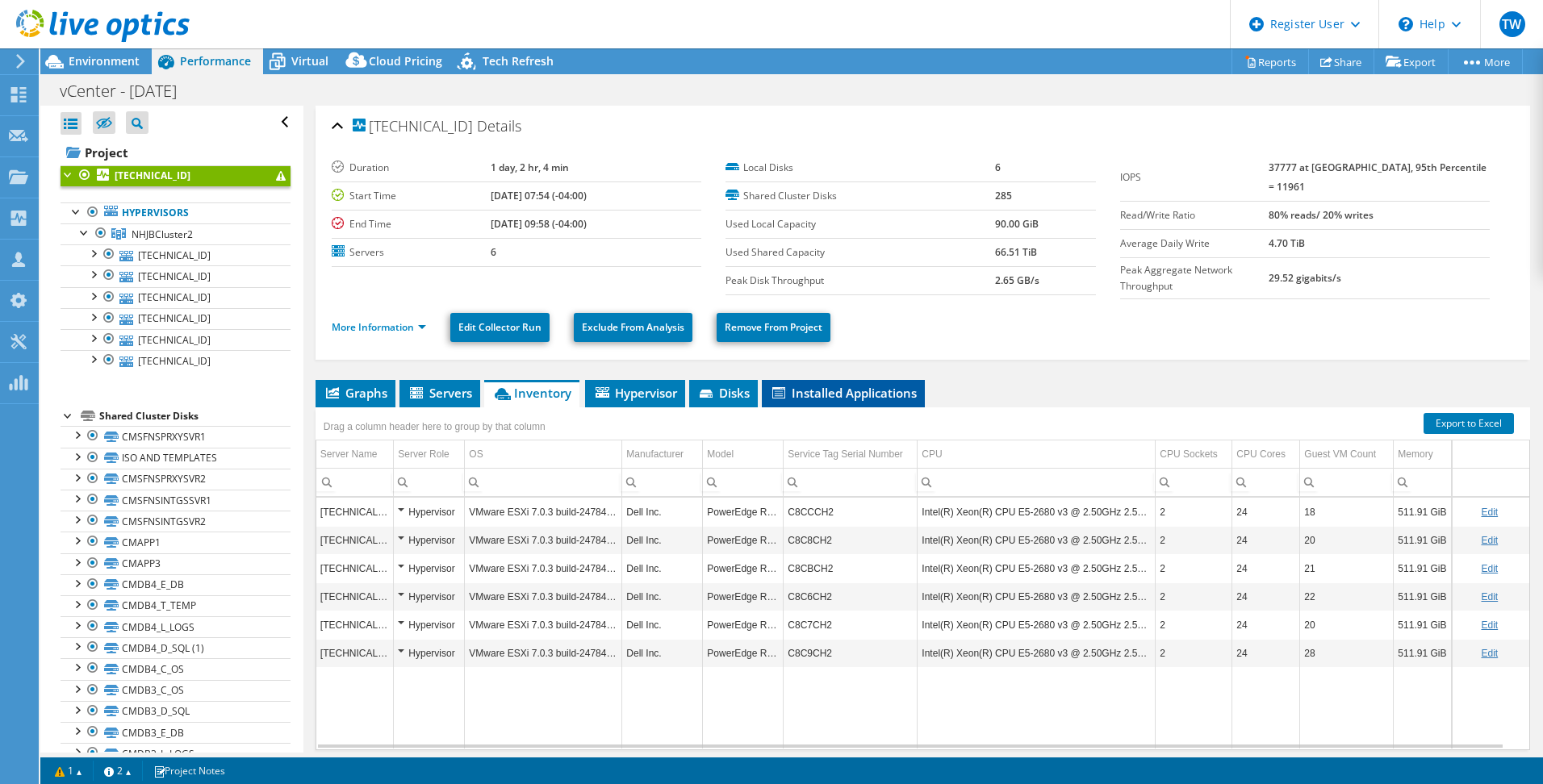
click at [850, 390] on span "Installed Applications" at bounding box center [843, 393] width 146 height 16
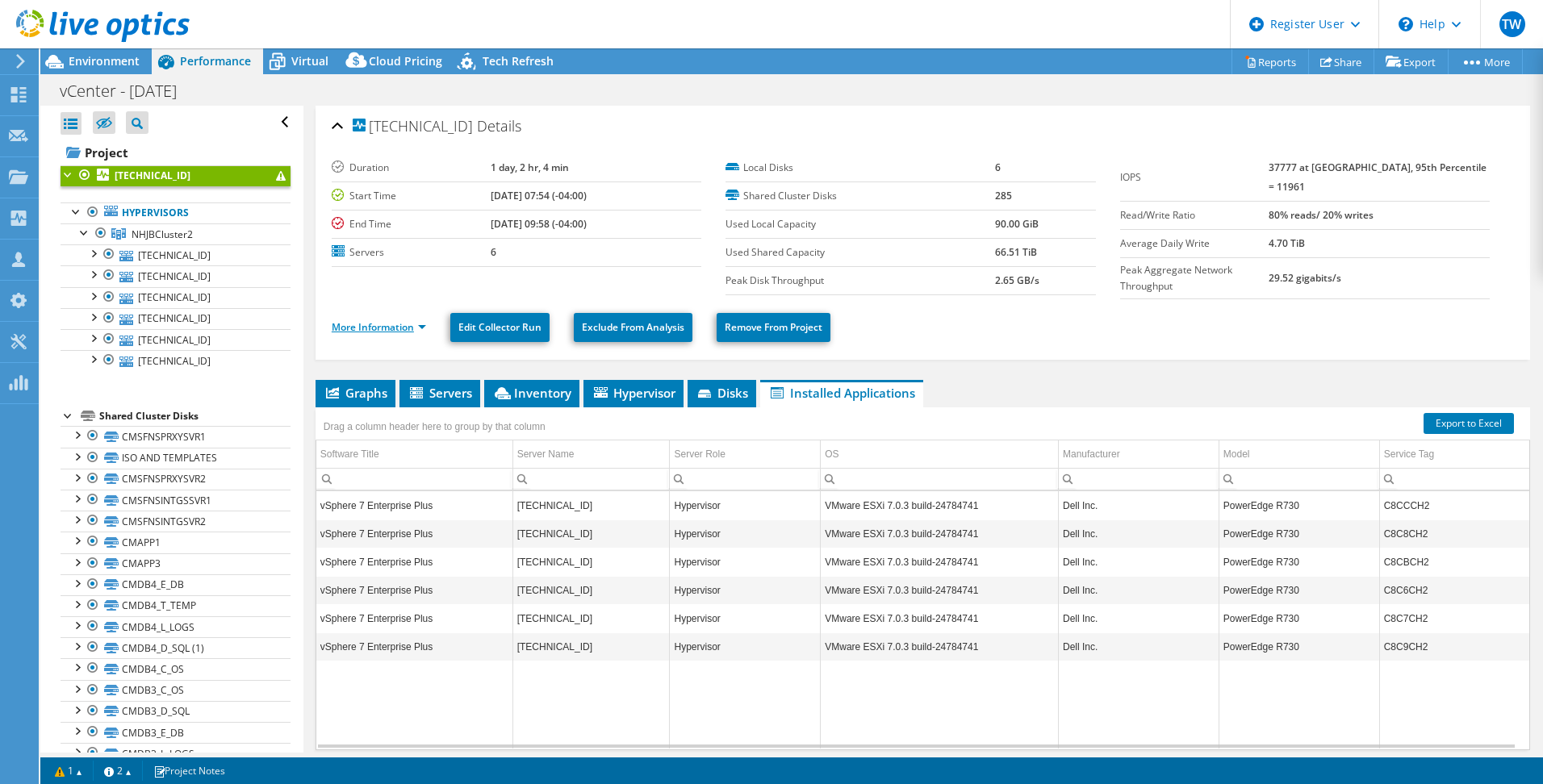
click at [390, 320] on link "More Information" at bounding box center [379, 327] width 95 height 14
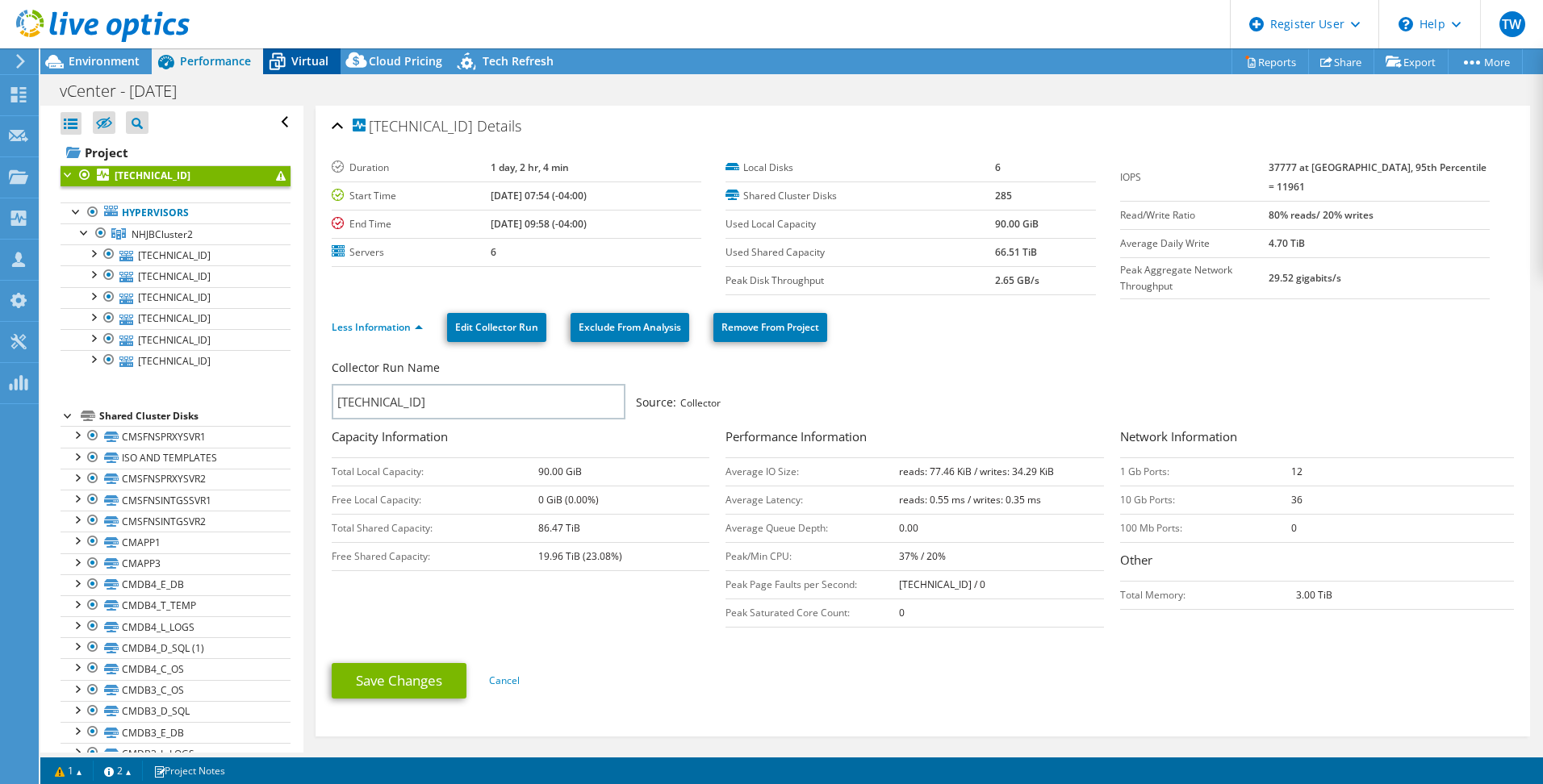
click at [307, 65] on span "Virtual" at bounding box center [310, 61] width 37 height 15
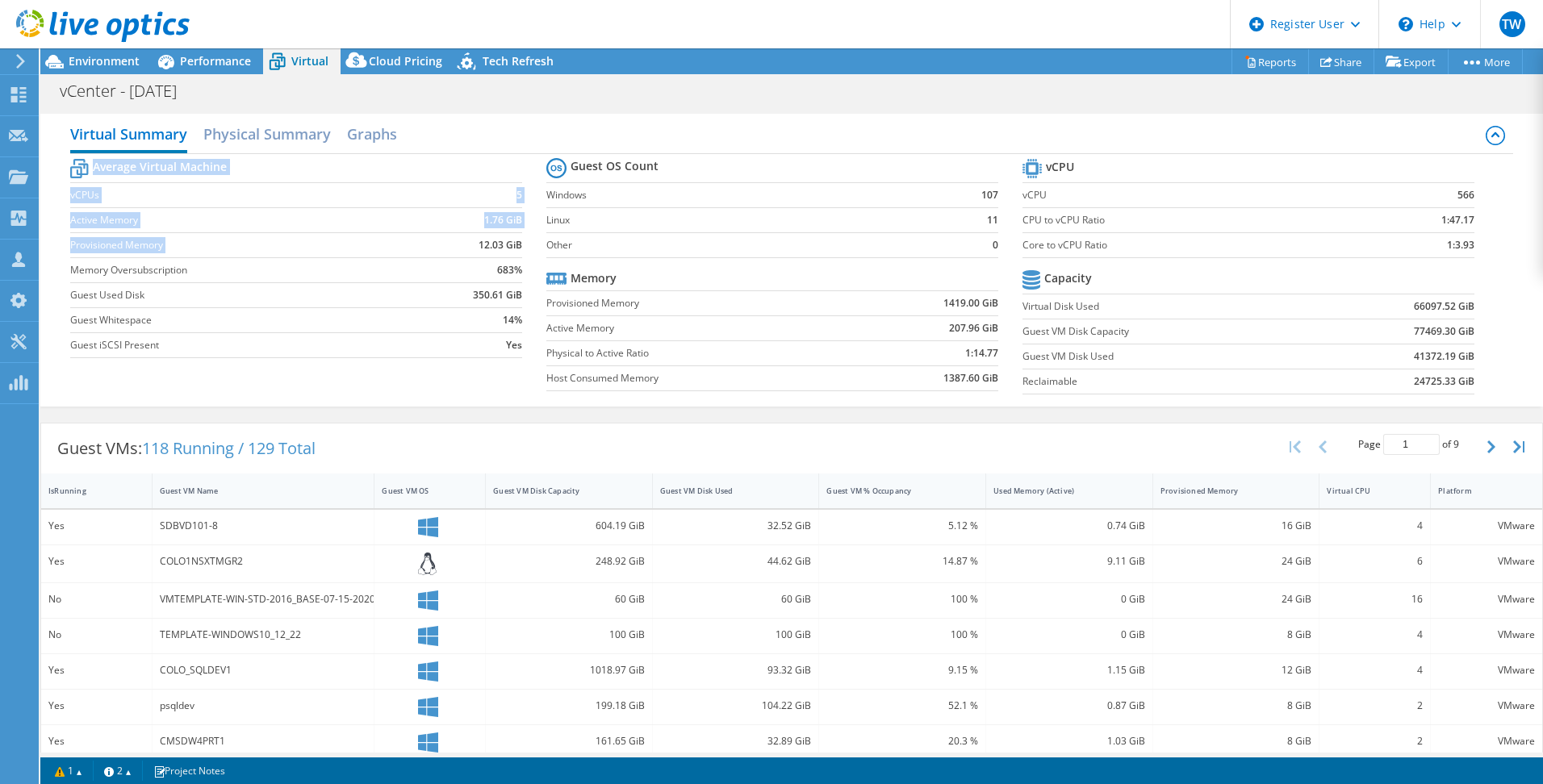
drag, startPoint x: 518, startPoint y: 247, endPoint x: 475, endPoint y: 249, distance: 43.0
click at [475, 249] on section "Average Virtual Machine vCPUs 5 Active Memory 1.76 GiB Provisioned Memory 12.03…" at bounding box center [308, 260] width 476 height 211
drag, startPoint x: 475, startPoint y: 249, endPoint x: 528, endPoint y: 266, distance: 55.7
click at [528, 266] on section "Average Virtual Machine vCPUs 5 Active Memory 1.76 GiB Provisioned Memory 12.03…" at bounding box center [308, 260] width 476 height 211
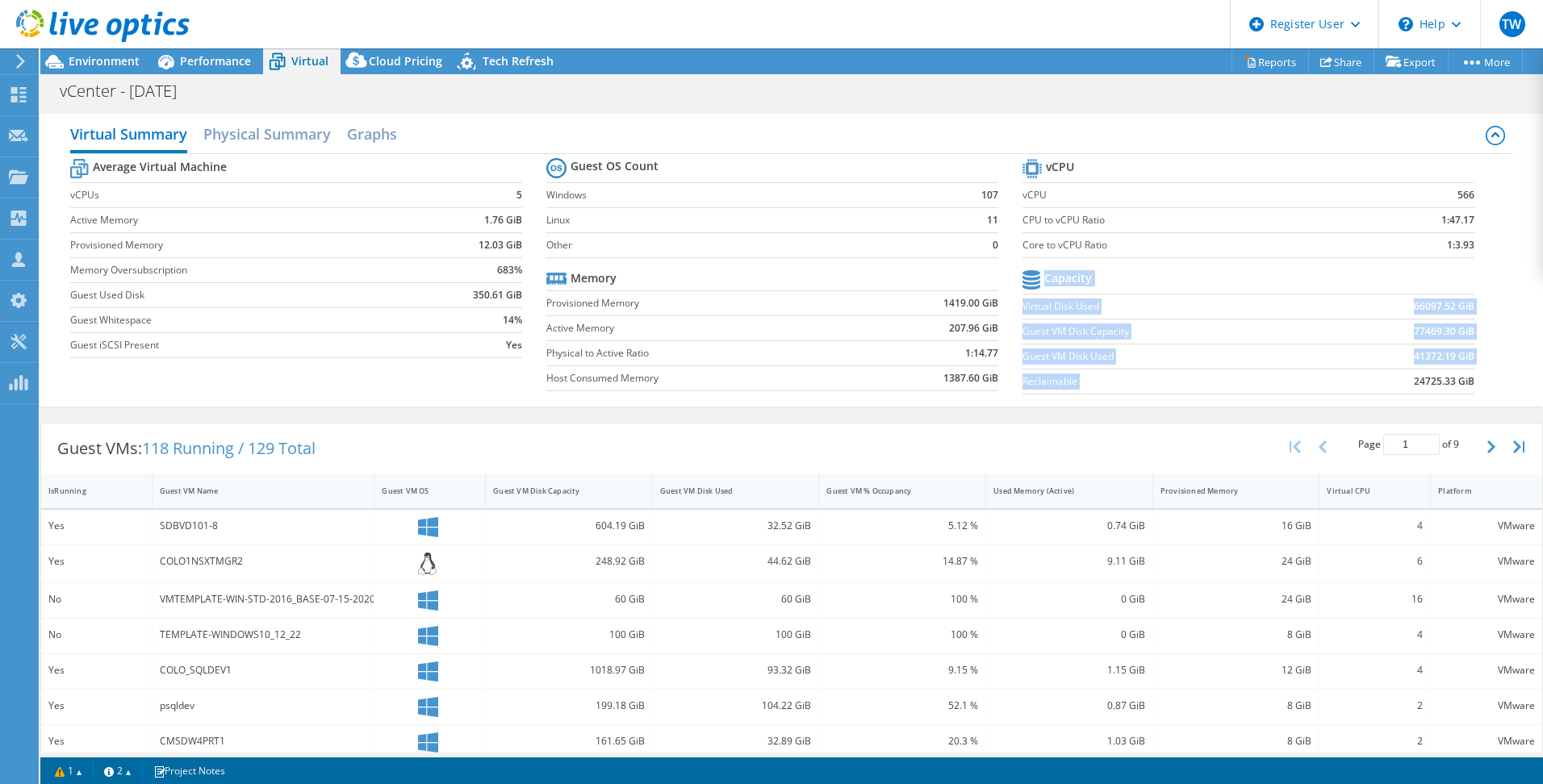
drag, startPoint x: 1468, startPoint y: 381, endPoint x: 1399, endPoint y: 387, distance: 69.3
click at [1399, 387] on section "vCPU vCPU 566 CPU to vCPU Ratio 1:47.17 Core to vCPU Ratio 1:3.93 Capacity Virt…" at bounding box center [1260, 279] width 476 height 247
drag, startPoint x: 1399, startPoint y: 387, endPoint x: 1336, endPoint y: 416, distance: 69.4
click at [1336, 416] on div "Guest VMs: 118 Running / 129 Total Page 1 of 9 5 rows 10 rows 20 rows 25 rows 5…" at bounding box center [791, 737] width 1503 height 645
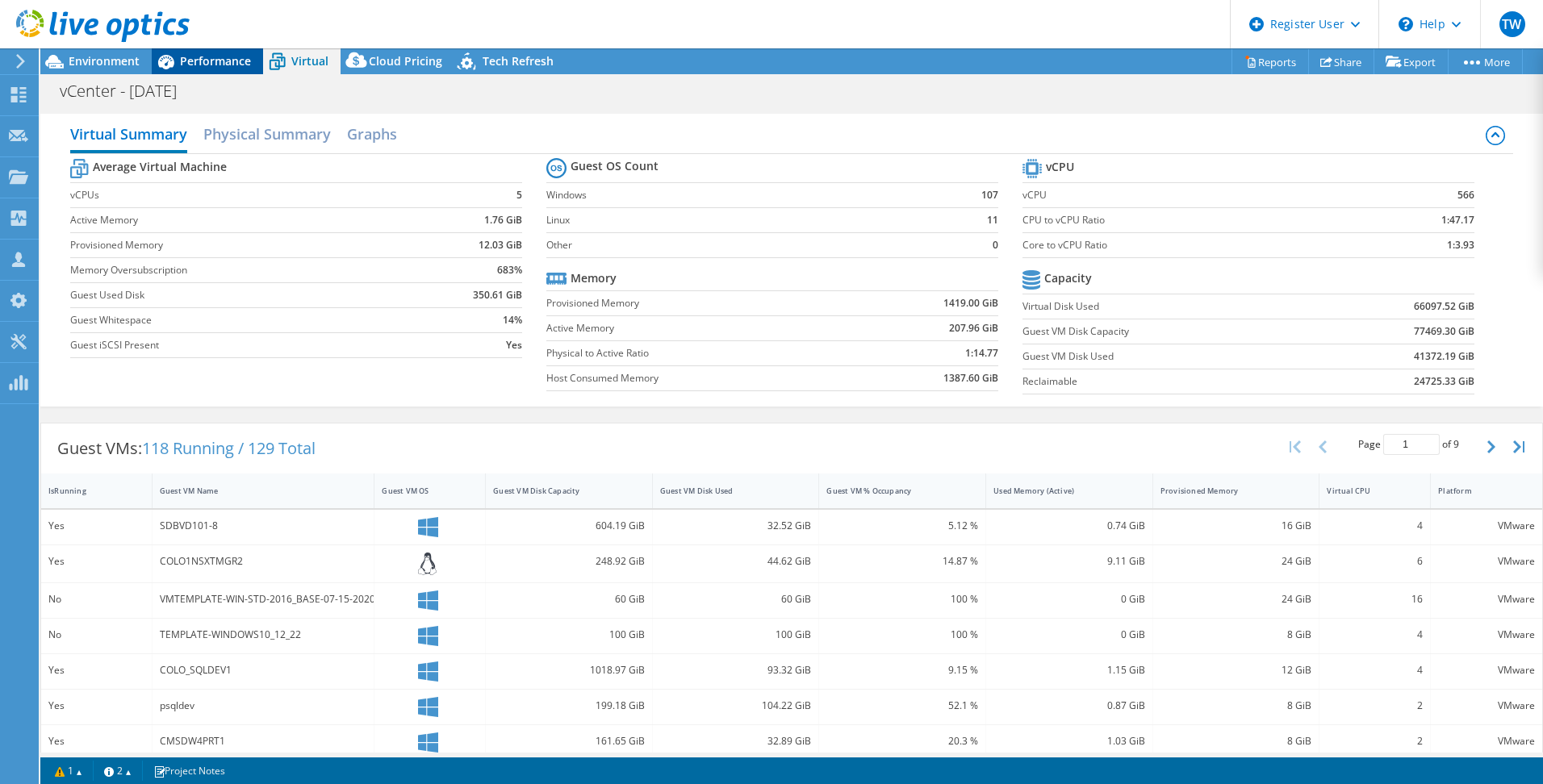
click at [193, 50] on div "Performance" at bounding box center [207, 61] width 111 height 25
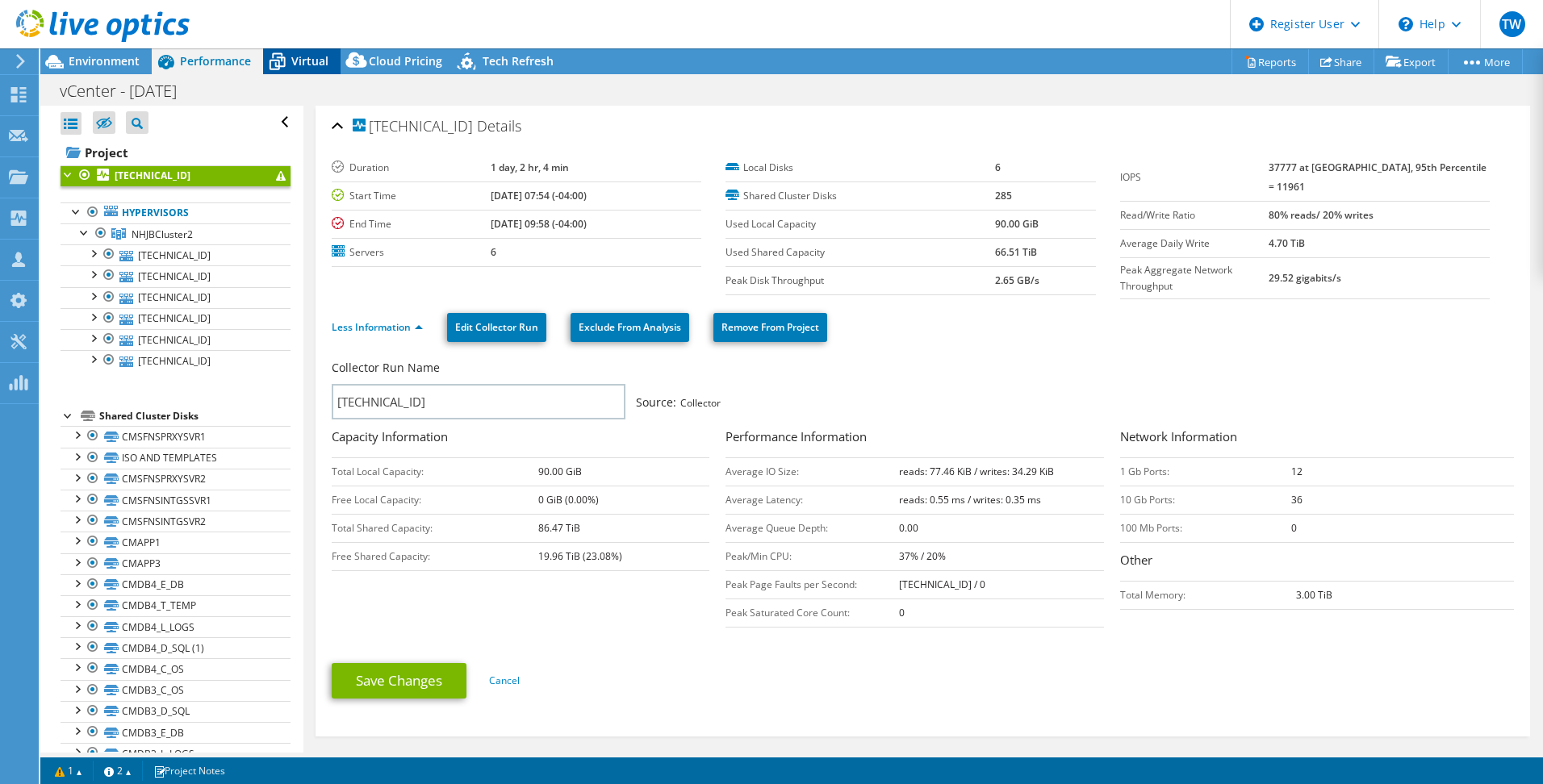
click at [287, 61] on icon at bounding box center [277, 61] width 28 height 28
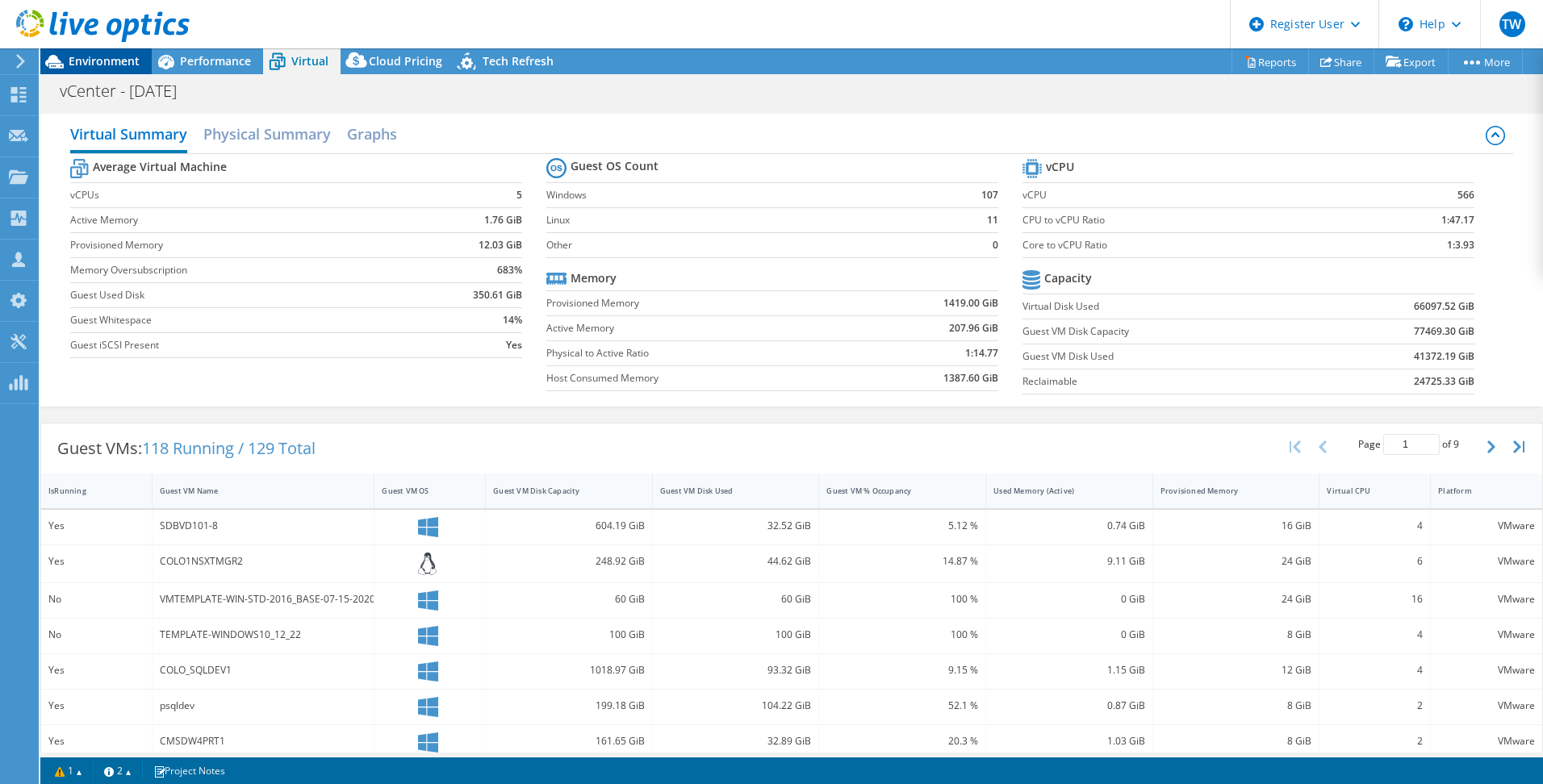
click at [125, 63] on span "Environment" at bounding box center [104, 61] width 71 height 15
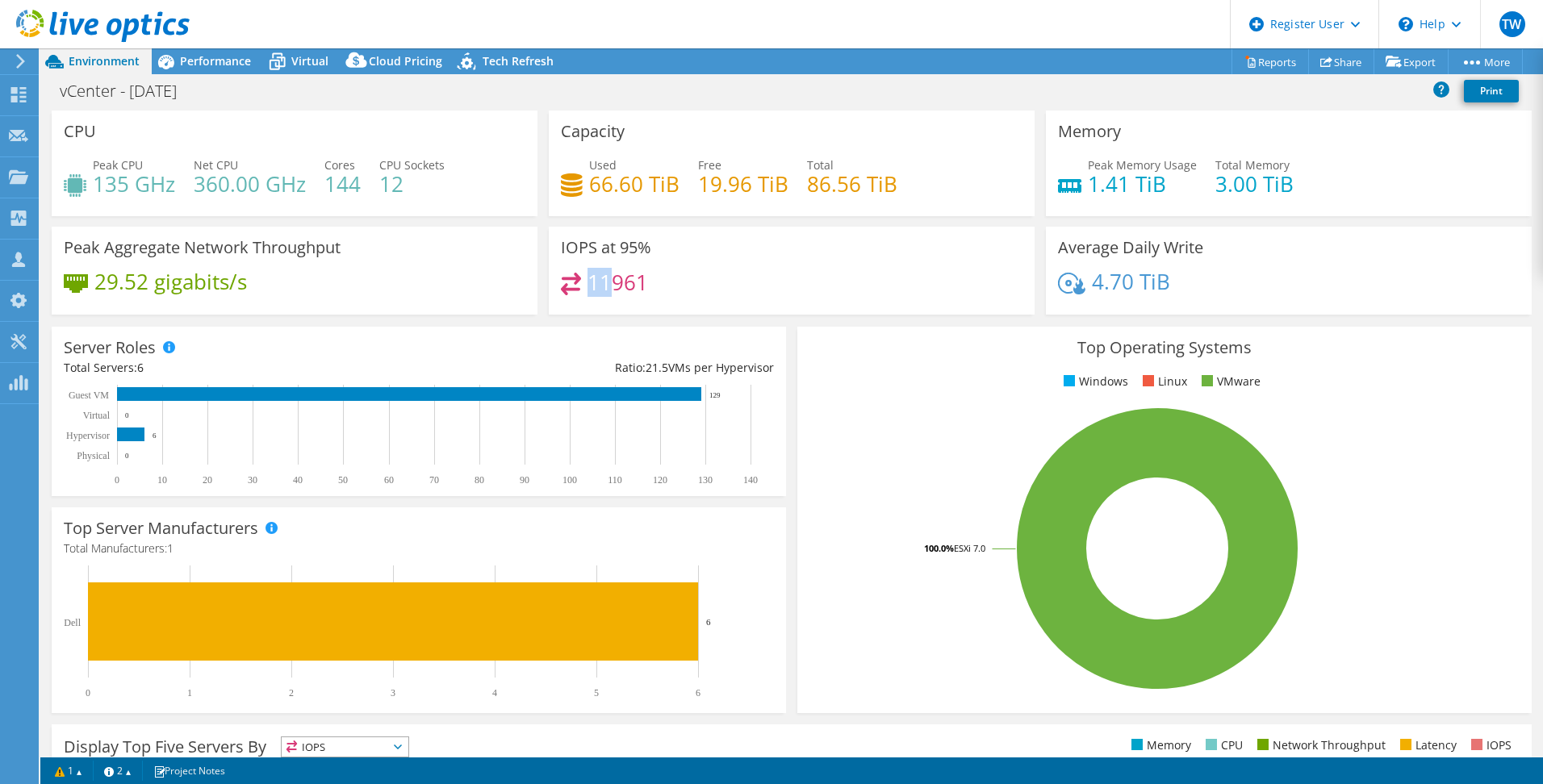
drag, startPoint x: 604, startPoint y: 292, endPoint x: 582, endPoint y: 290, distance: 22.1
click at [588, 290] on h4 "11961" at bounding box center [618, 282] width 61 height 18
drag, startPoint x: 582, startPoint y: 290, endPoint x: 699, endPoint y: 289, distance: 117.0
click at [699, 289] on div "11961" at bounding box center [791, 290] width 461 height 35
drag, startPoint x: 1082, startPoint y: 282, endPoint x: 1173, endPoint y: 287, distance: 91.1
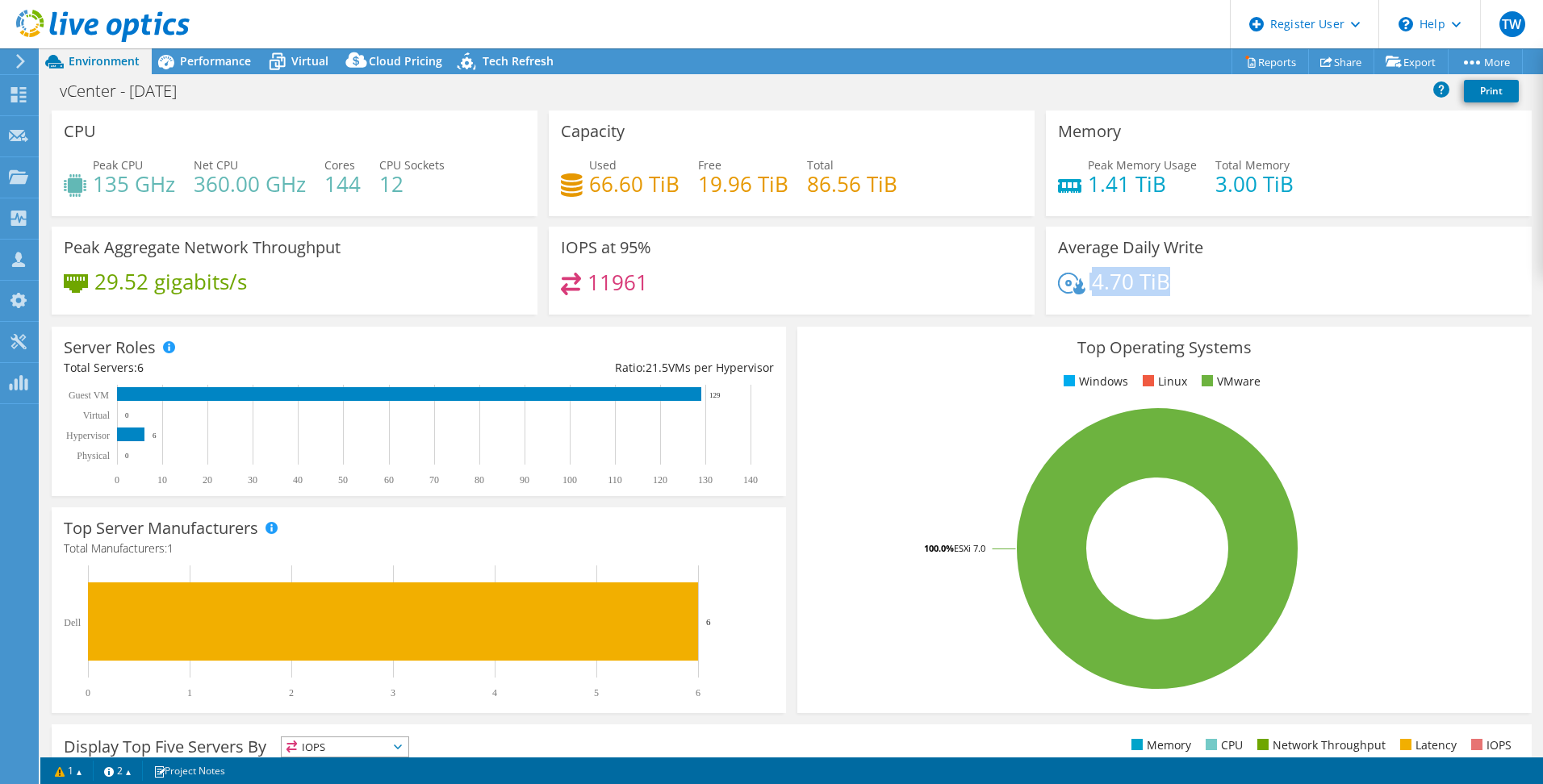
click at [1173, 287] on div "4.70 TiB" at bounding box center [1289, 289] width 461 height 34
click at [930, 321] on div "Top Operating Systems Windows Linux VMware 100.0% ESXi 7.0" at bounding box center [1164, 519] width 746 height 397
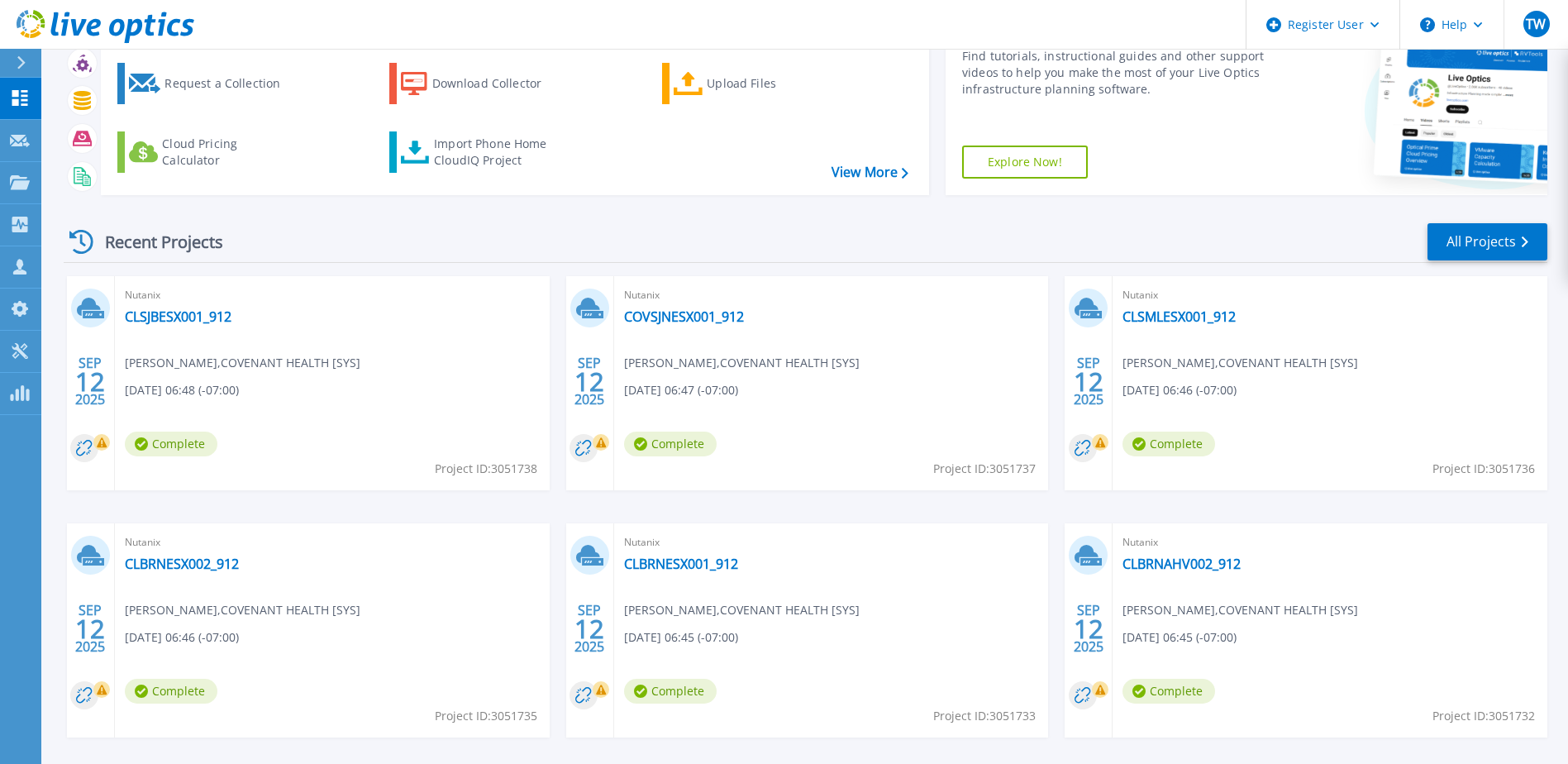
scroll to position [152, 0]
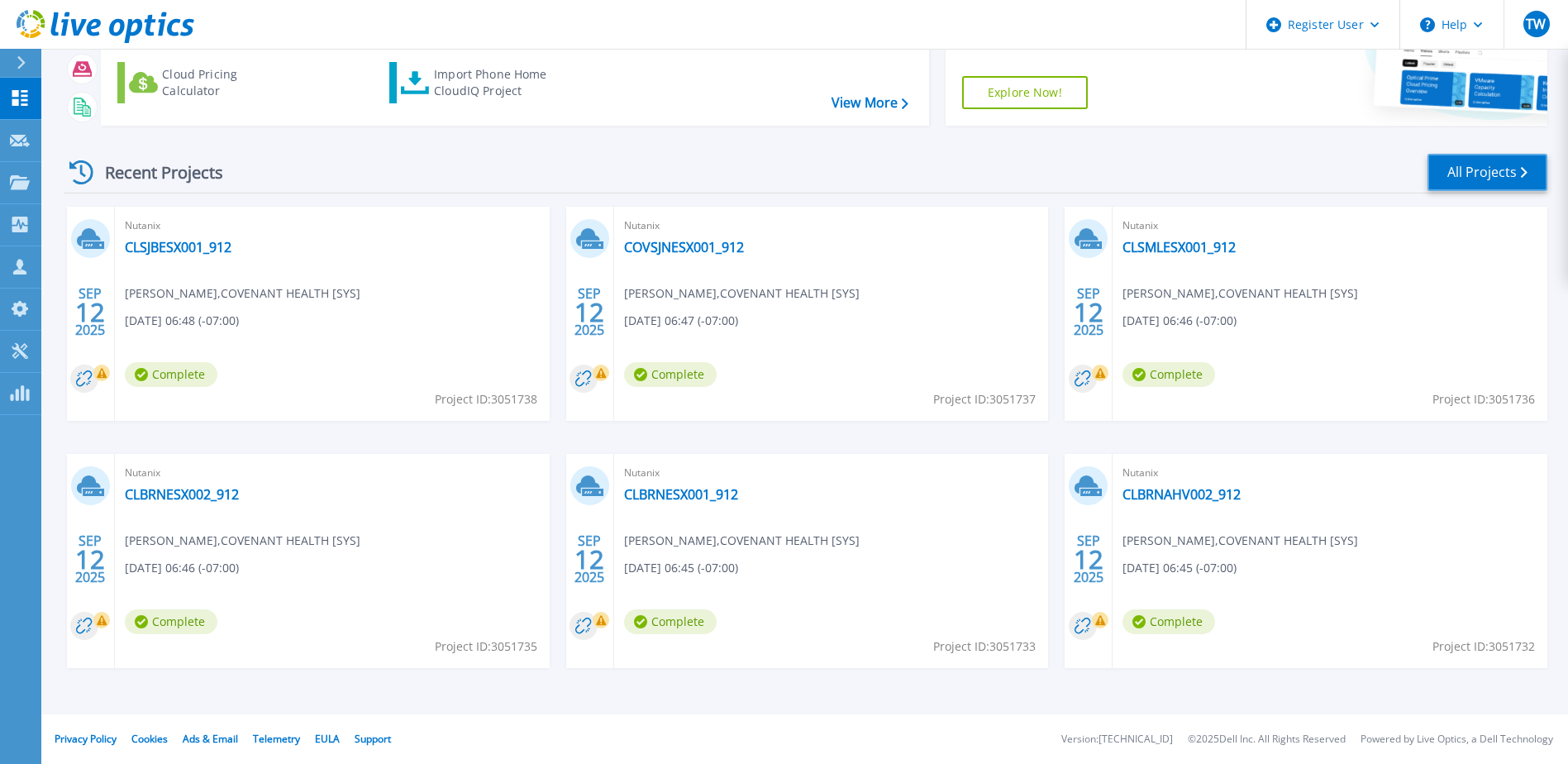
click at [1484, 160] on link "All Projects" at bounding box center [1487, 172] width 120 height 37
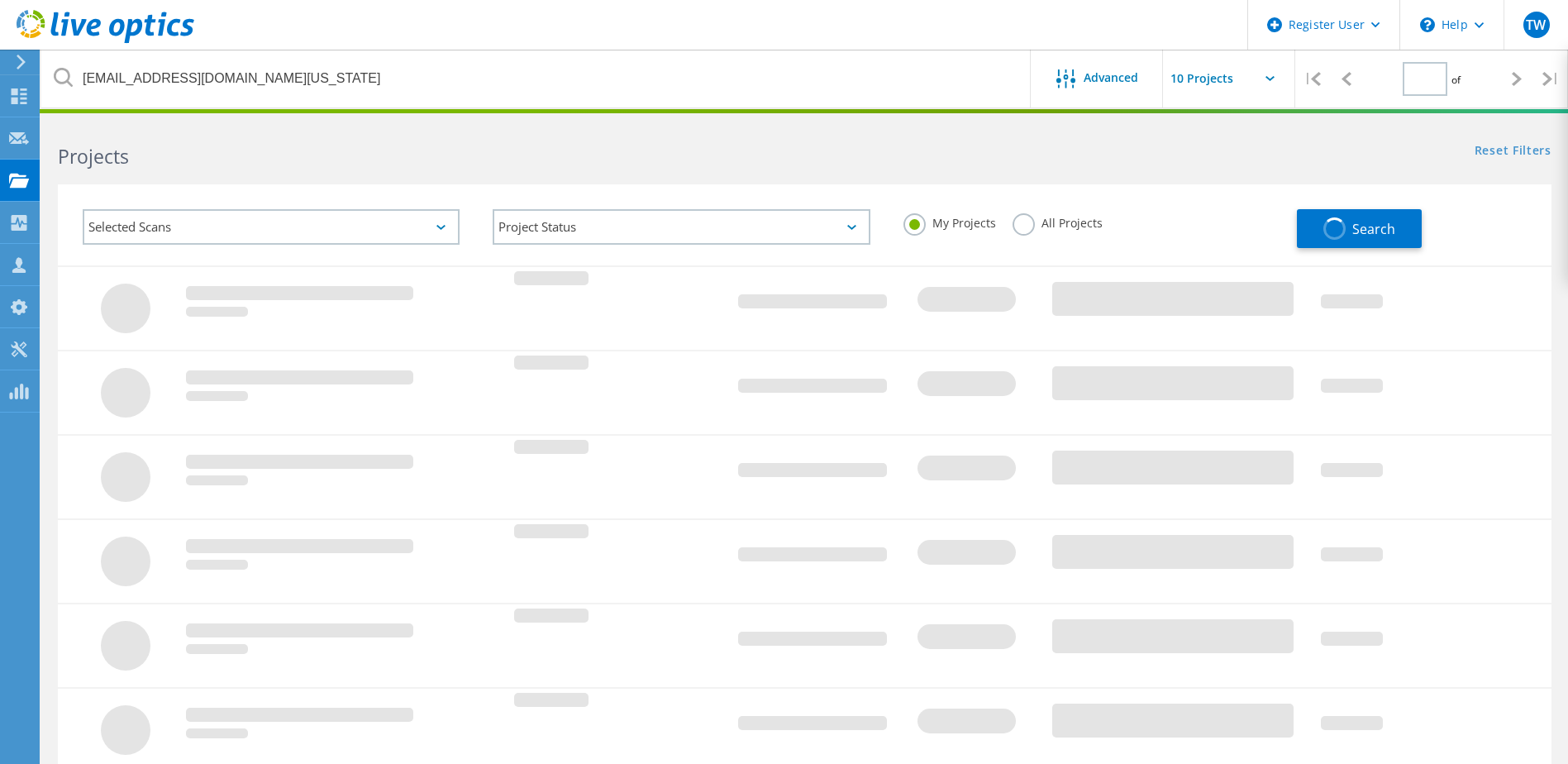
type input "1"
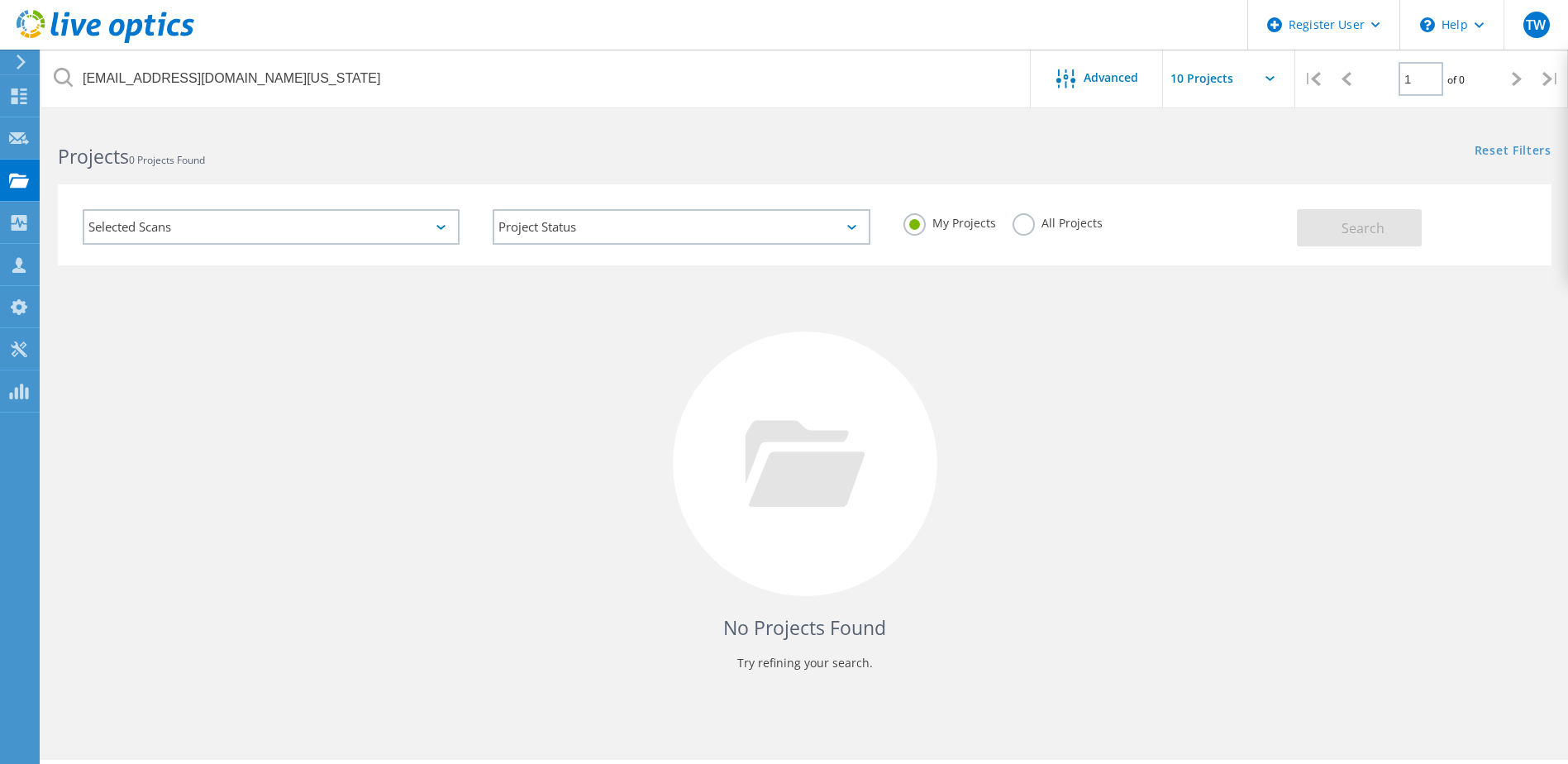
click at [1017, 223] on label "All Projects" at bounding box center [1058, 220] width 90 height 15
click at [0, 0] on input "All Projects" at bounding box center [0, 0] width 0 height 0
click at [1320, 236] on button "Search" at bounding box center [1359, 227] width 125 height 37
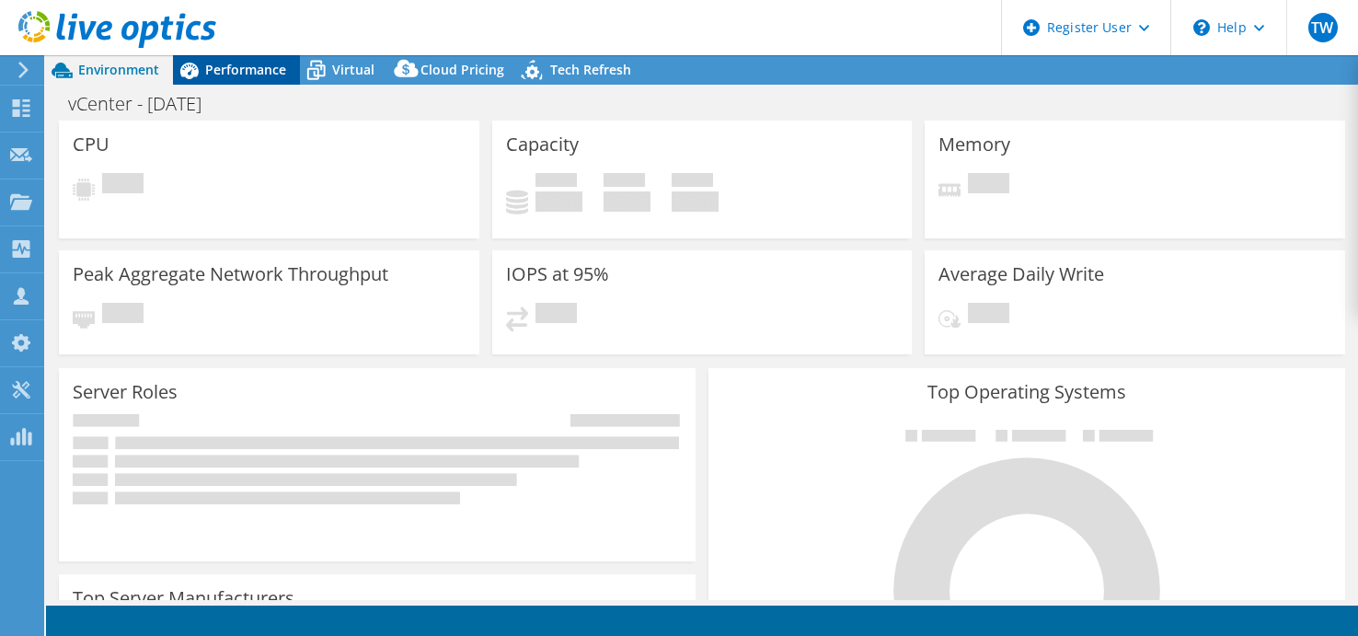
click at [247, 73] on span "Performance" at bounding box center [245, 69] width 81 height 17
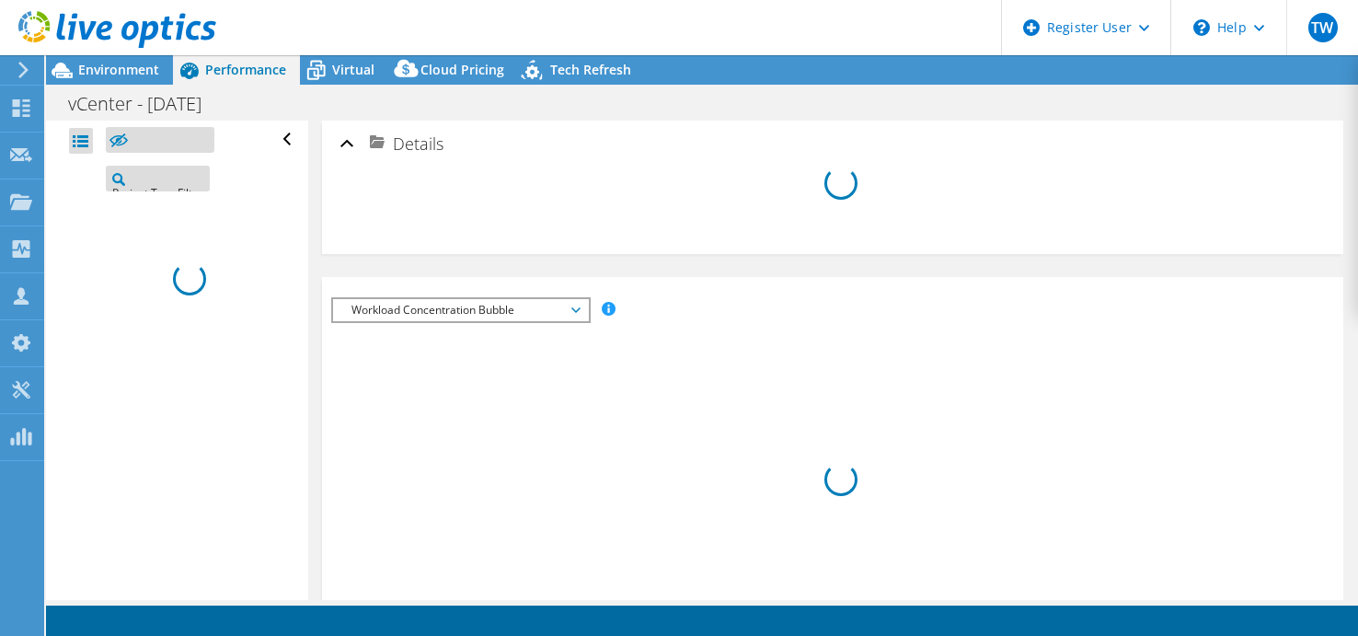
select select "USEast"
select select "USD"
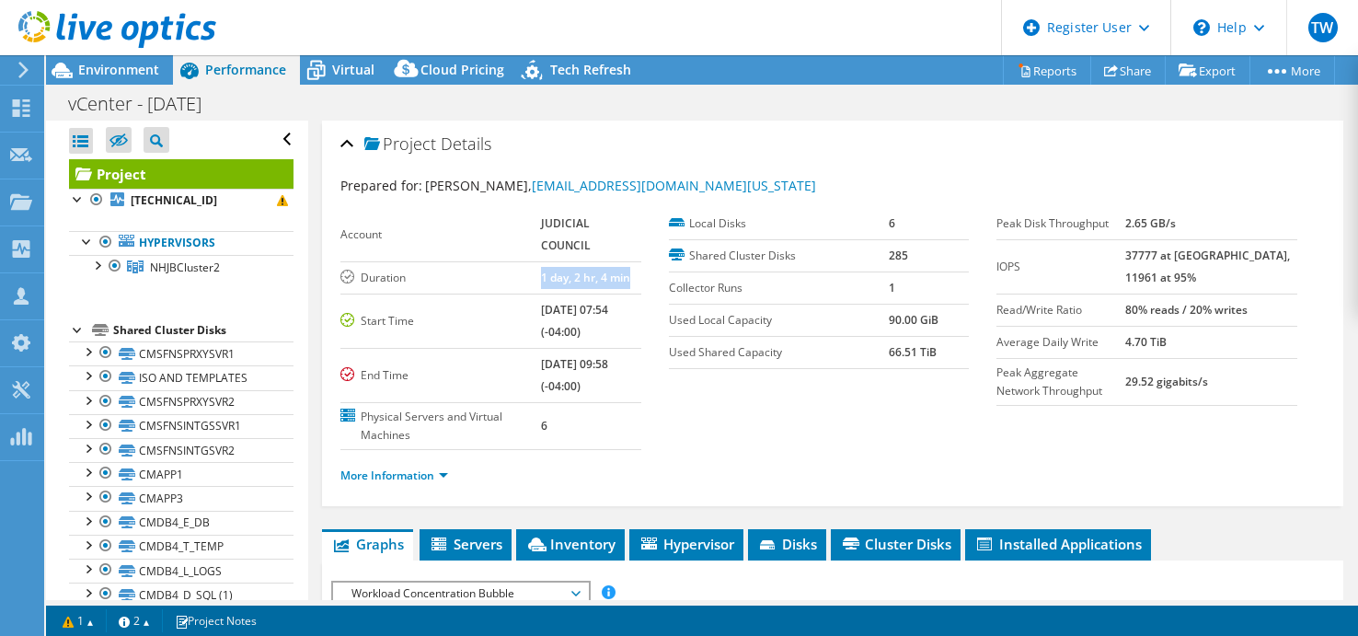
drag, startPoint x: 523, startPoint y: 256, endPoint x: 635, endPoint y: 254, distance: 111.3
click at [635, 261] on td "1 day, 2 hr, 4 min" at bounding box center [591, 277] width 100 height 32
drag, startPoint x: 635, startPoint y: 254, endPoint x: 617, endPoint y: 339, distance: 87.3
click at [617, 348] on td "[DATE] 09:58 (-04:00)" at bounding box center [591, 375] width 100 height 54
drag, startPoint x: 617, startPoint y: 339, endPoint x: 687, endPoint y: 421, distance: 107.7
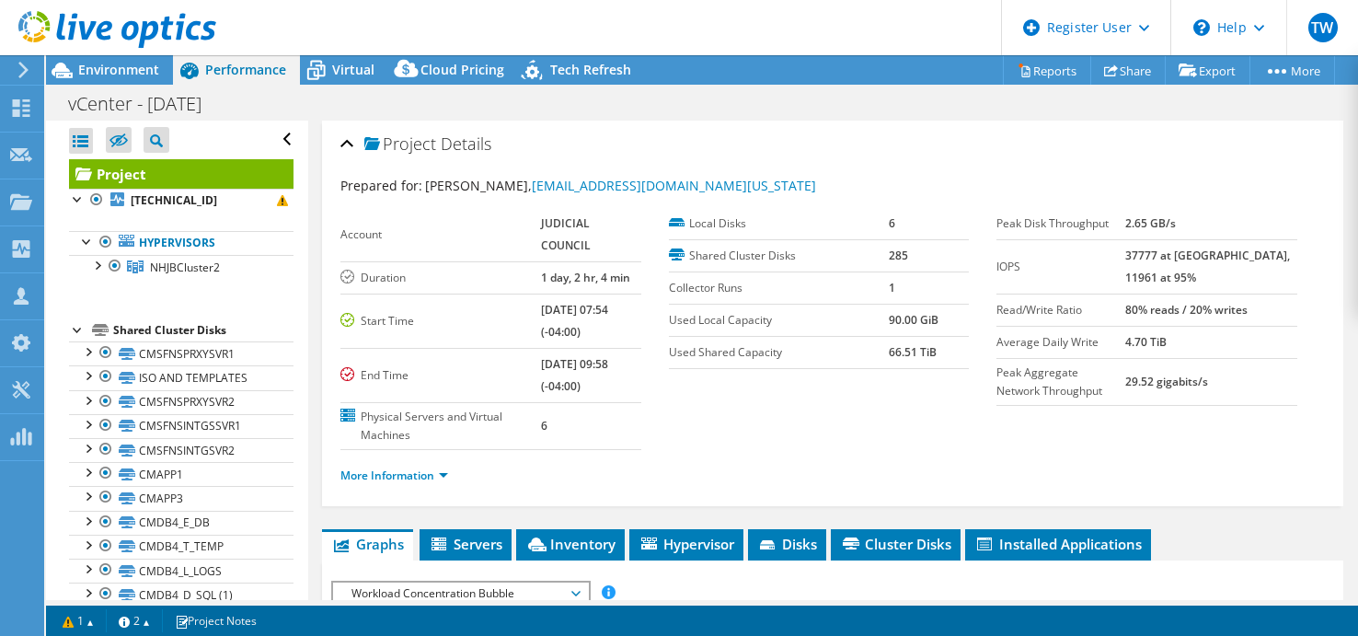
click at [687, 421] on section "Account JUDICIAL COUNCIL Duration 1 day, 2 hr, 4 min Start Time 09/17/2025, 07:…" at bounding box center [668, 329] width 656 height 242
drag, startPoint x: 522, startPoint y: 258, endPoint x: 534, endPoint y: 258, distance: 12.9
click at [534, 261] on tr "Duration 1 day, 2 hr, 4 min" at bounding box center [490, 277] width 301 height 32
drag, startPoint x: 534, startPoint y: 258, endPoint x: 640, endPoint y: 403, distance: 179.8
click at [626, 402] on td "6" at bounding box center [591, 425] width 100 height 47
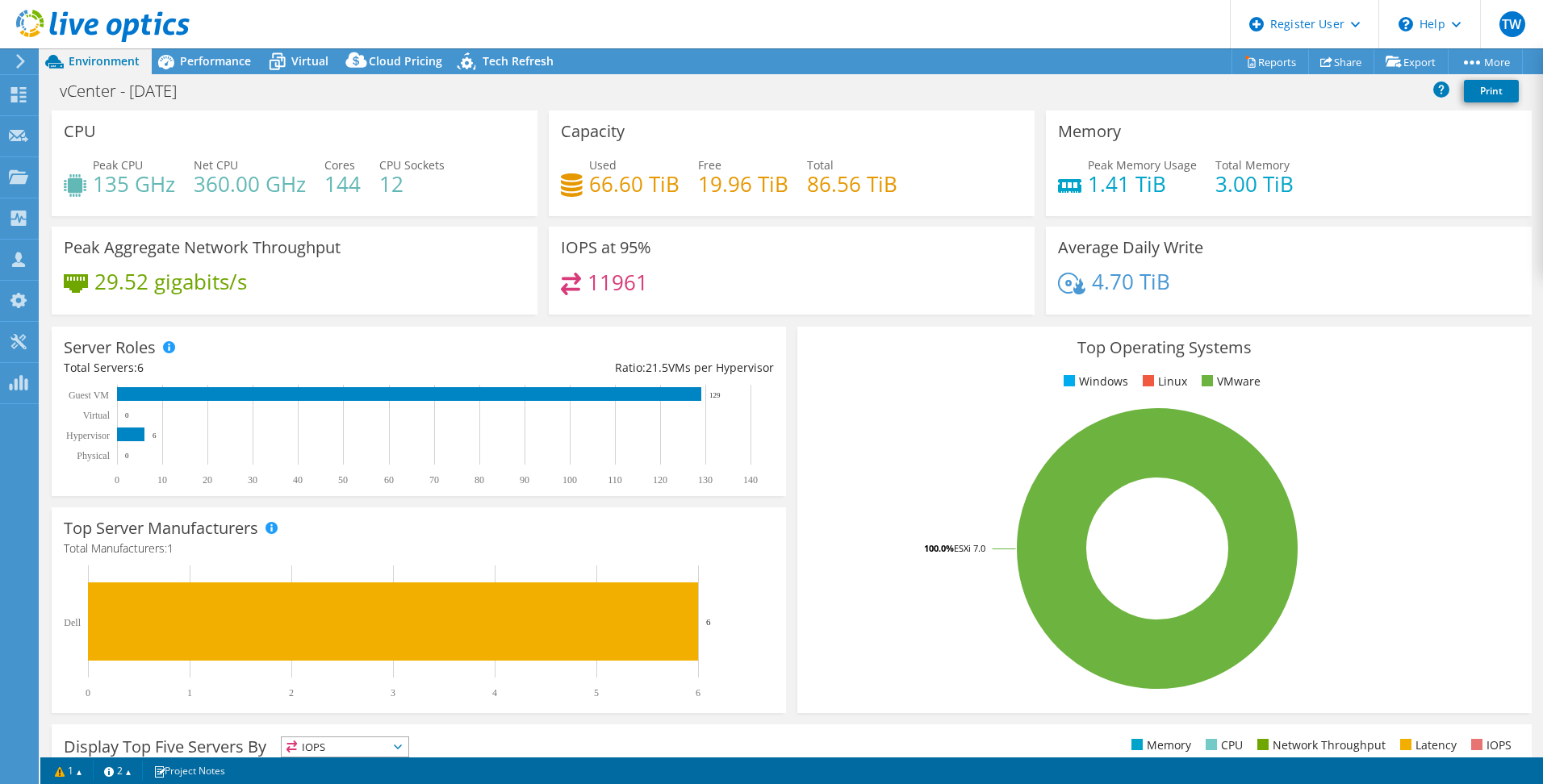
select select "USEast"
select select "USD"
